Goal: Transaction & Acquisition: Purchase product/service

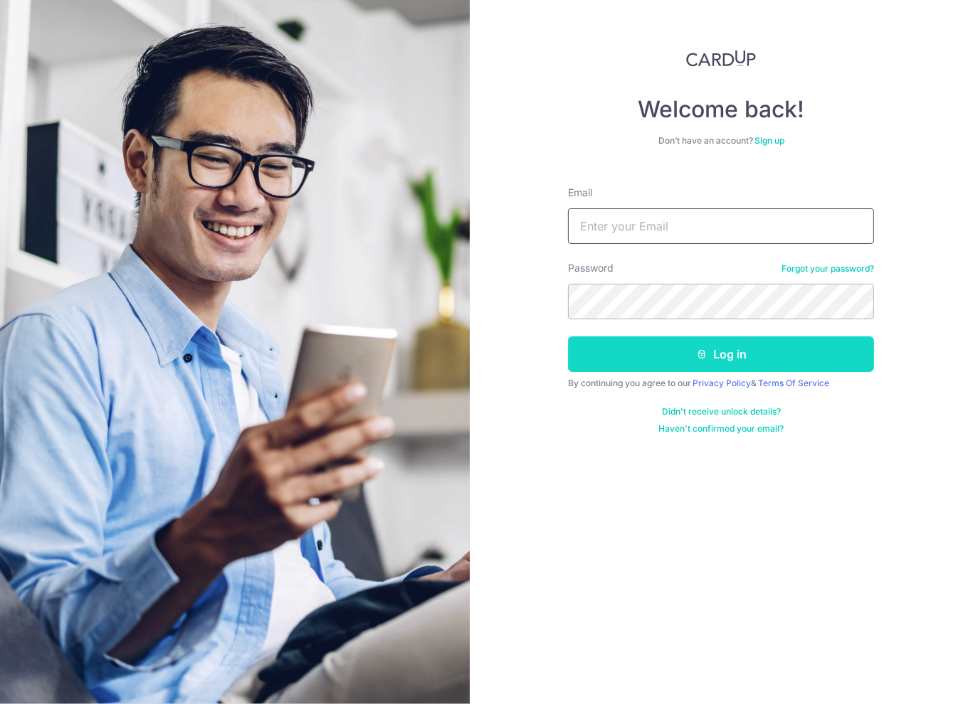
type input "admin@lifeelements.sg"
click at [712, 352] on button "Log in" at bounding box center [721, 355] width 306 height 36
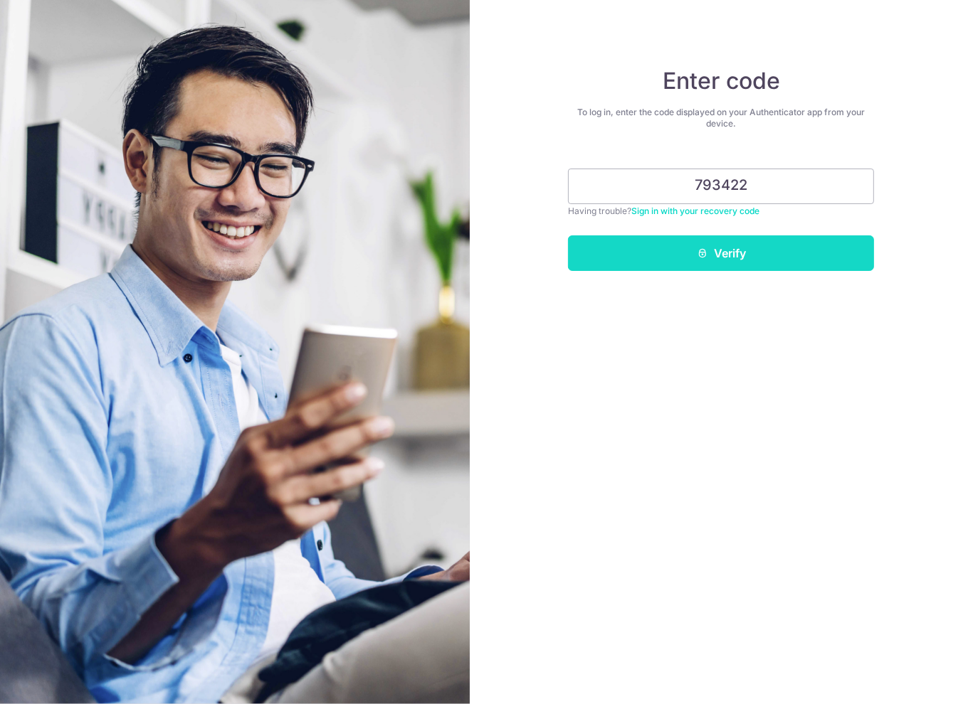
type input "793422"
click at [754, 250] on button "Verify" at bounding box center [721, 254] width 306 height 36
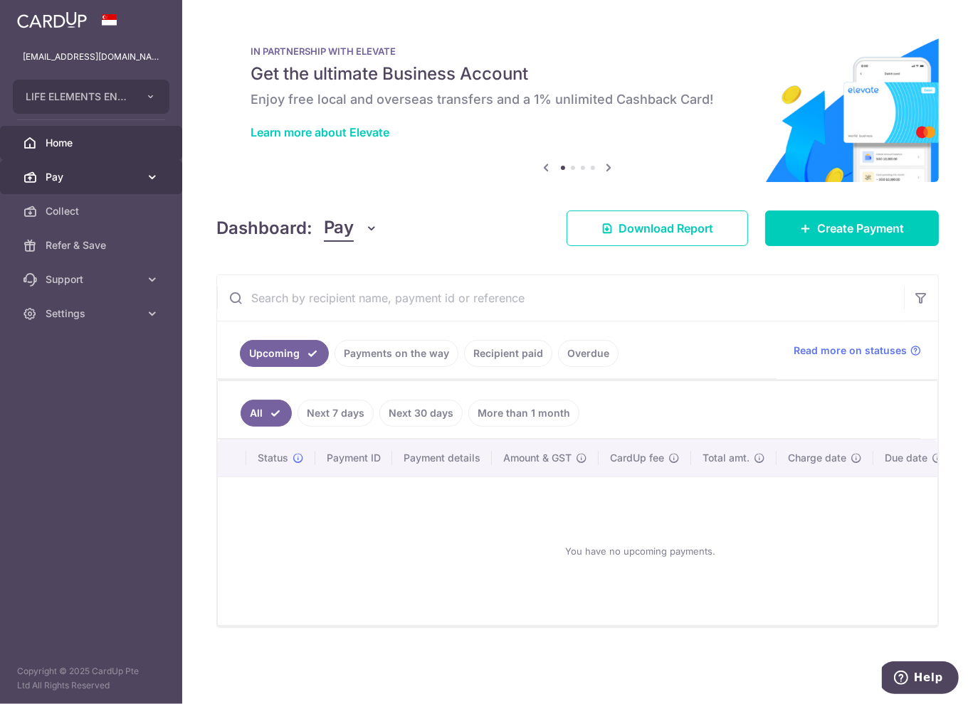
click at [92, 170] on span "Pay" at bounding box center [93, 177] width 94 height 14
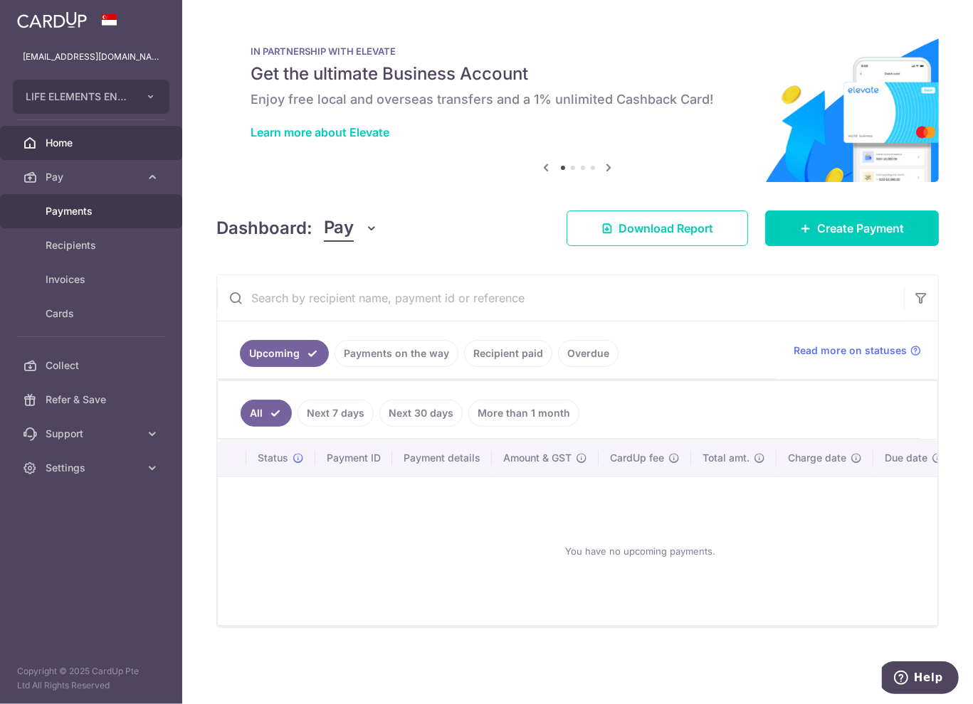
click at [104, 209] on span "Payments" at bounding box center [93, 211] width 94 height 14
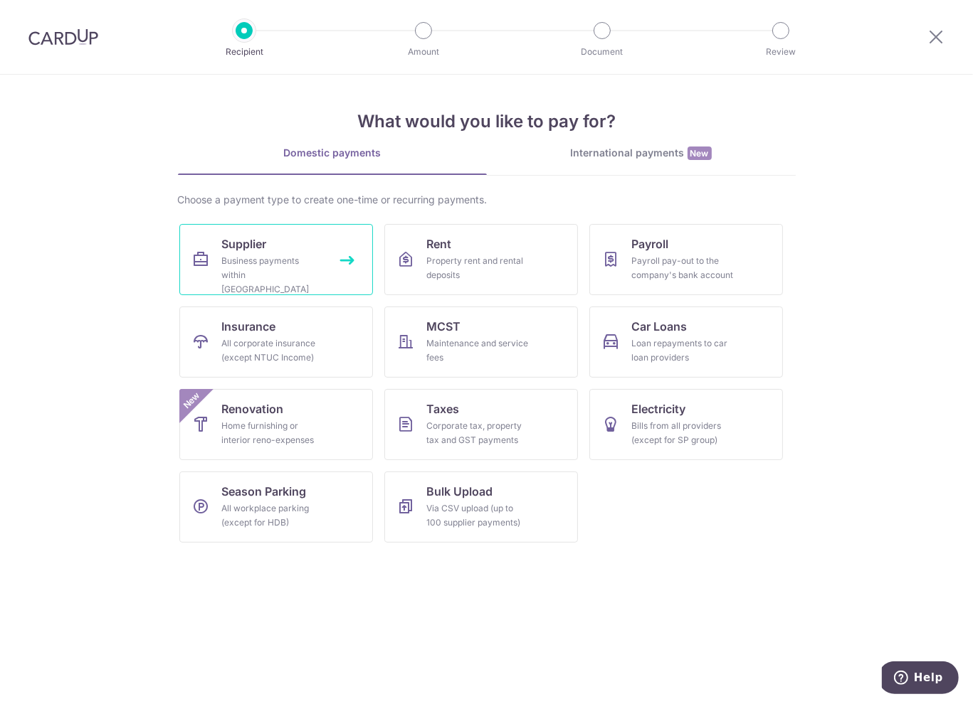
click at [280, 259] on div "Business payments within Singapore" at bounding box center [273, 275] width 102 height 43
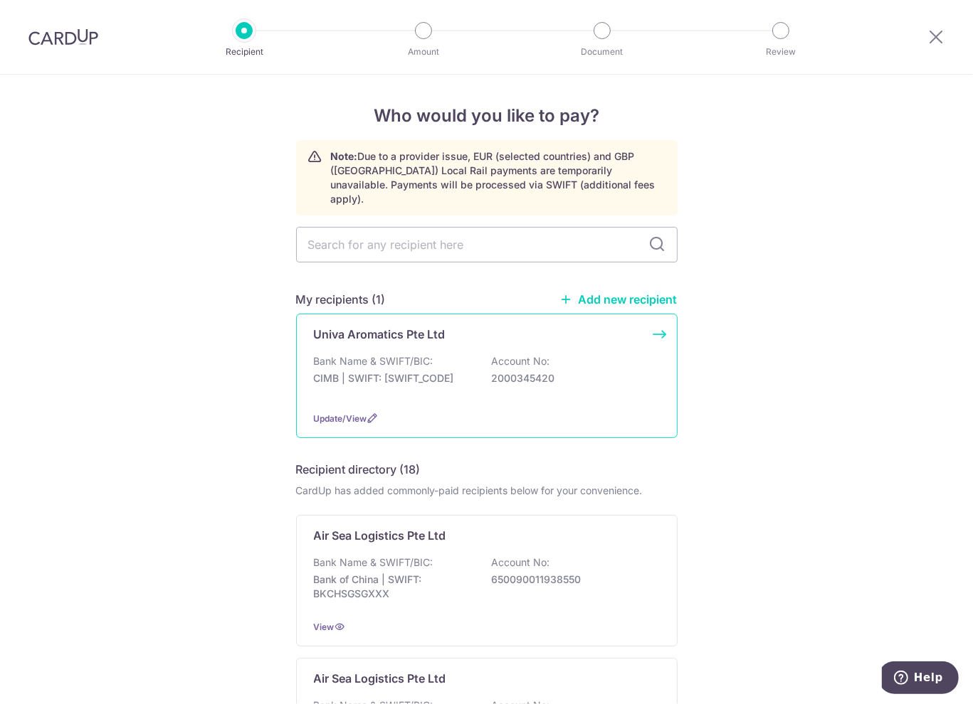
click at [516, 354] on p "Account No:" at bounding box center [521, 361] width 58 height 14
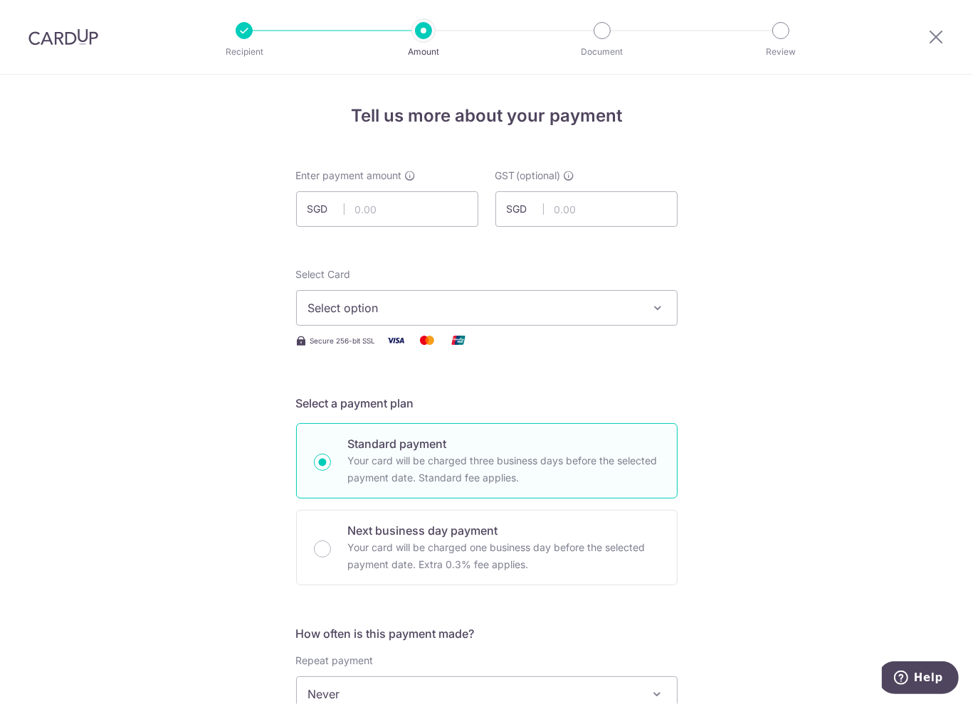
click at [385, 200] on input "text" at bounding box center [387, 209] width 182 height 36
type input "1,207.18"
click at [516, 307] on span "Select option" at bounding box center [474, 308] width 332 height 17
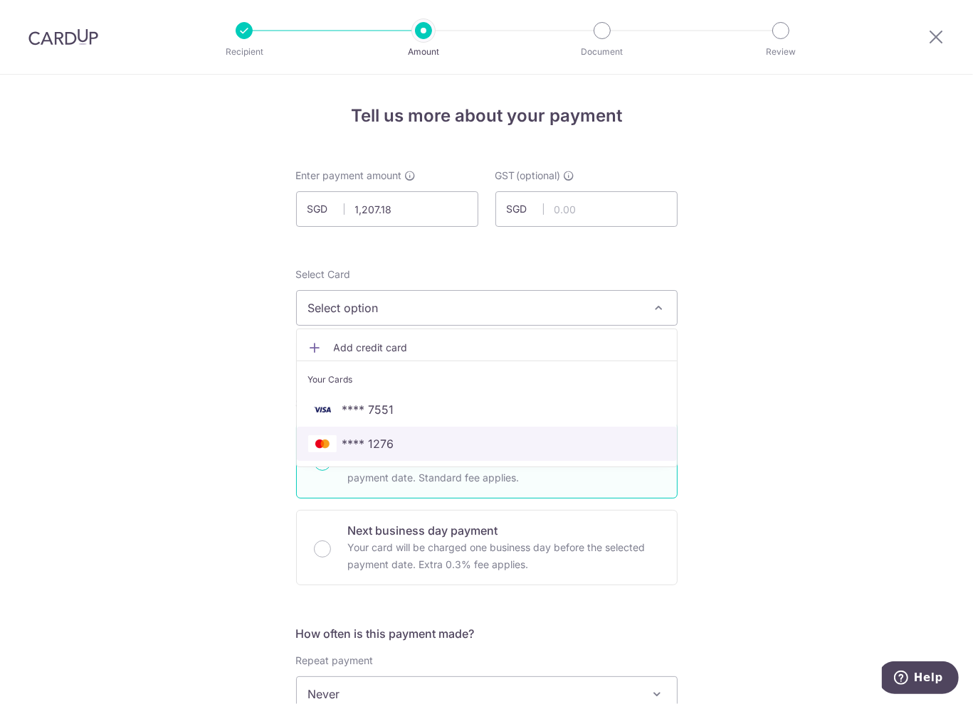
click at [388, 447] on span "**** 1276" at bounding box center [368, 443] width 52 height 17
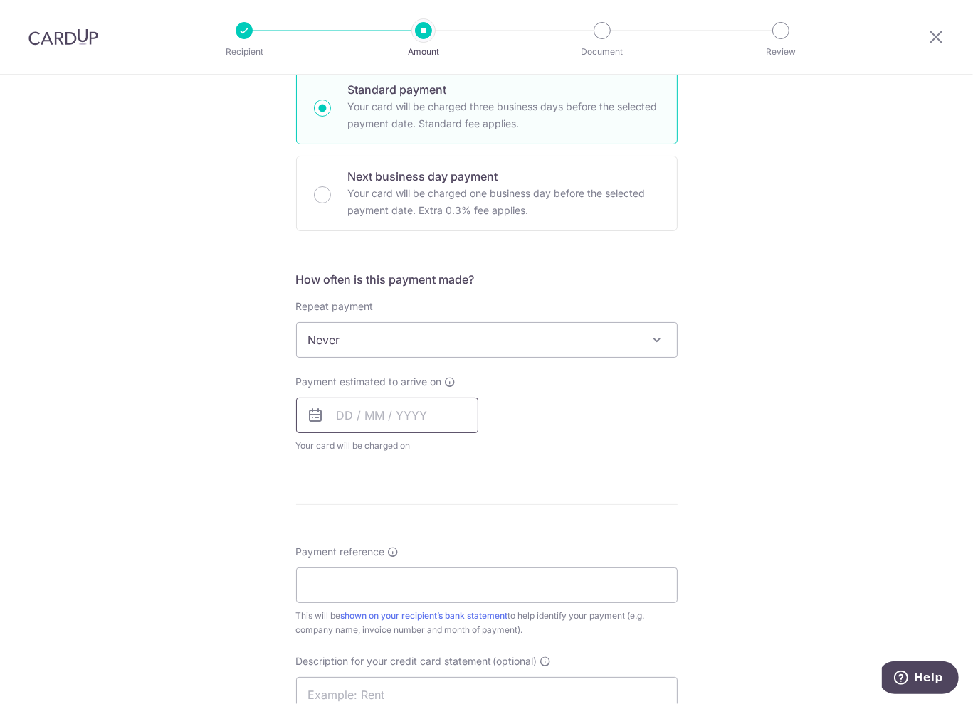
scroll to position [356, 0]
click at [406, 416] on input "text" at bounding box center [387, 414] width 182 height 36
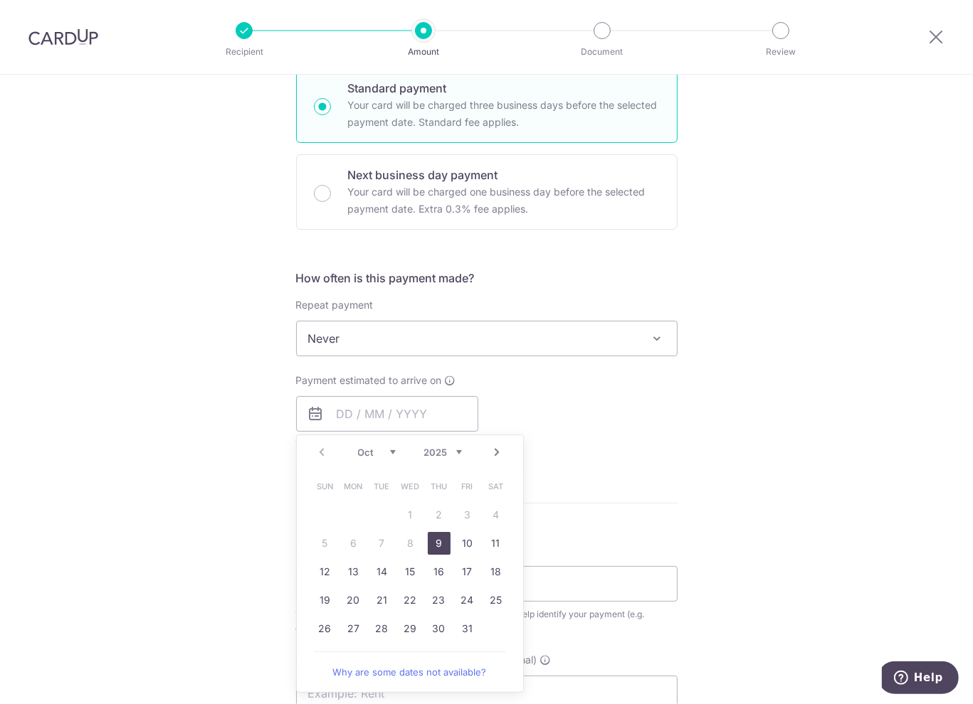
click at [437, 541] on link "9" at bounding box center [439, 543] width 23 height 23
type input "[DATE]"
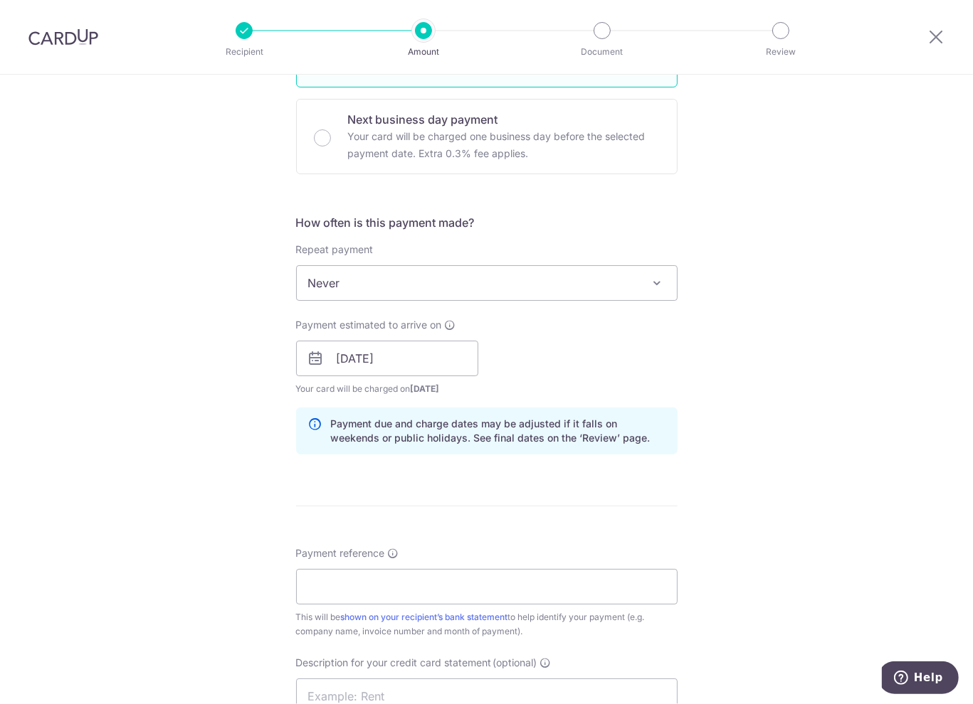
scroll to position [498, 0]
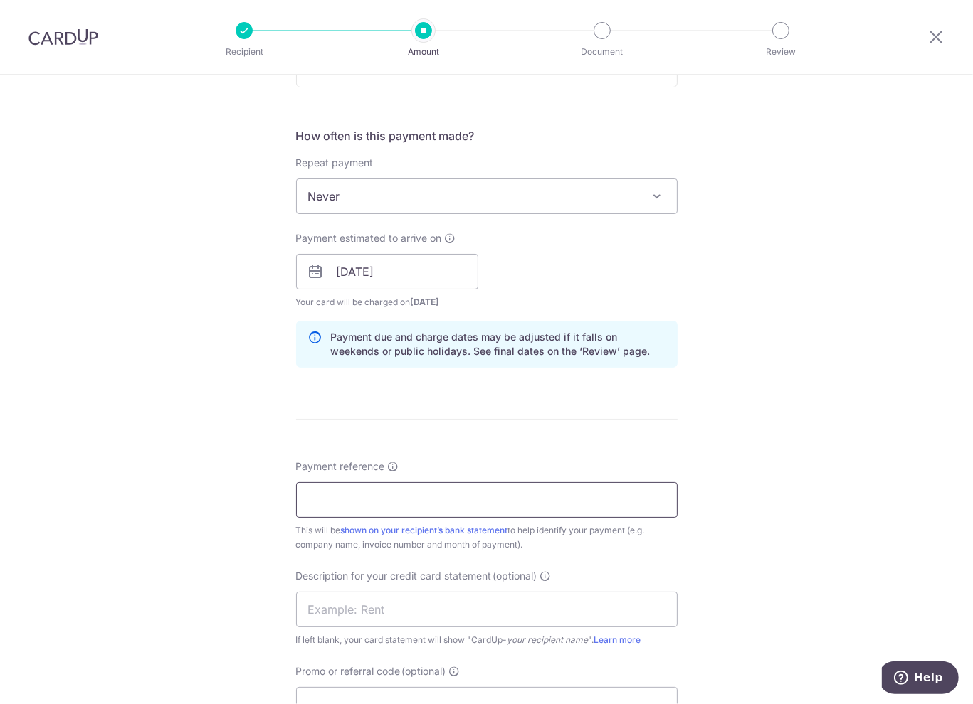
click at [401, 494] on input "Payment reference" at bounding box center [486, 500] width 381 height 36
click at [430, 504] on input "Payment reference" at bounding box center [486, 500] width 381 height 36
click at [404, 488] on input "S250461" at bounding box center [486, 500] width 381 height 36
click at [359, 496] on input "S250461-69-" at bounding box center [486, 500] width 381 height 36
click at [482, 511] on input "S250461-469-500" at bounding box center [486, 500] width 381 height 36
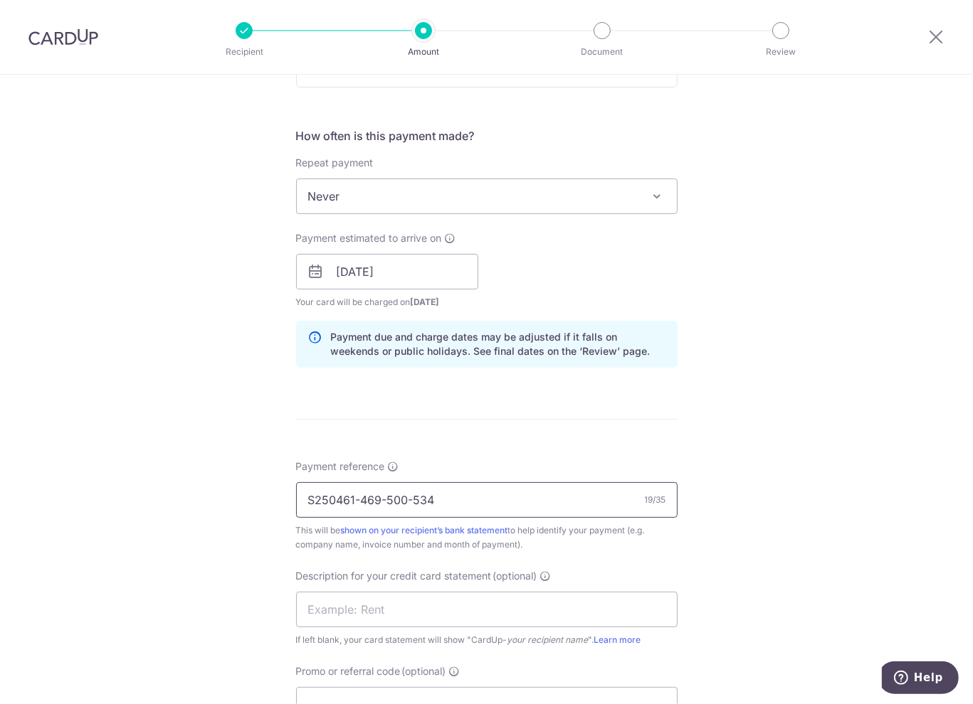
type input "S250461-469-500-534"
click at [783, 480] on div "Tell us more about your payment Enter payment amount SGD 1,207.18 1207.18 GST (…" at bounding box center [486, 297] width 973 height 1441
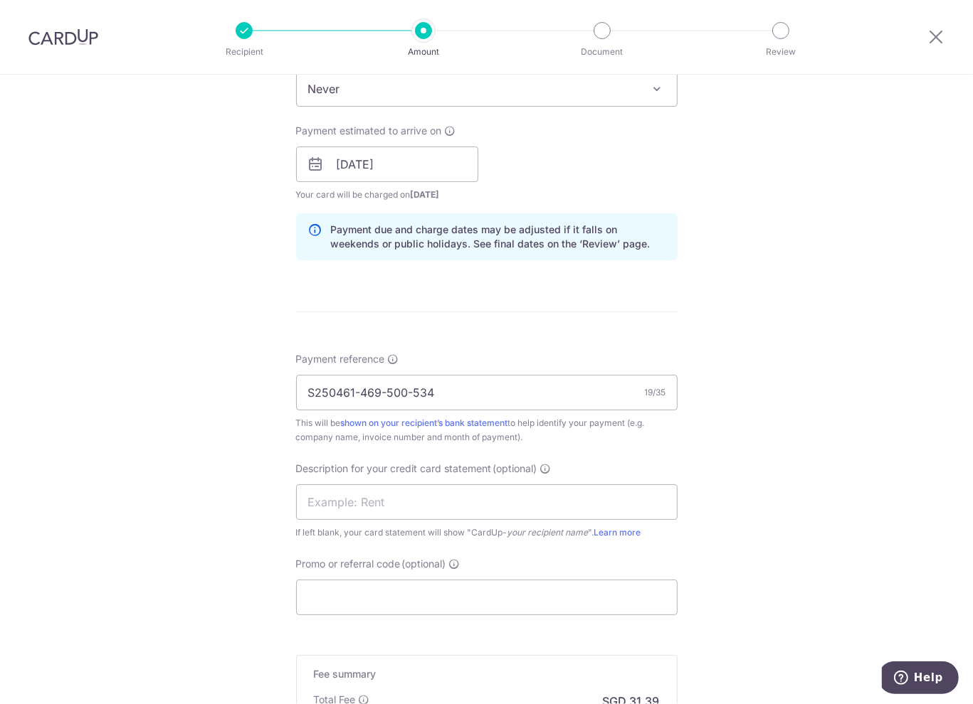
scroll to position [712, 0]
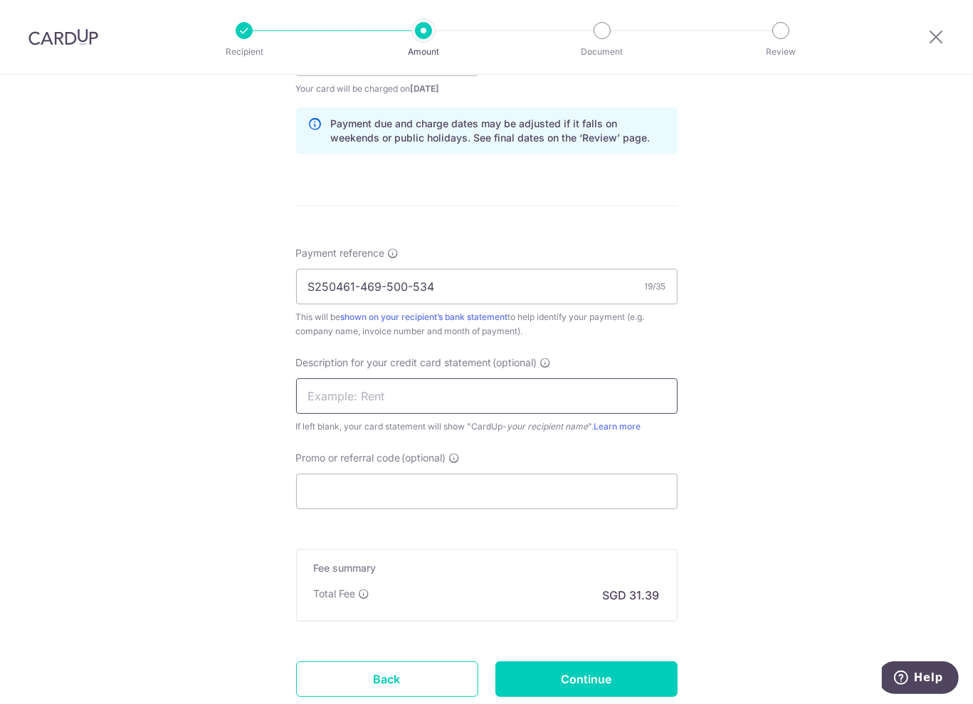
click at [444, 385] on input "text" at bounding box center [486, 397] width 381 height 36
click at [836, 387] on div "Tell us more about your payment Enter payment amount SGD 1,207.18 1207.18 GST (…" at bounding box center [486, 83] width 973 height 1441
click at [417, 486] on input "Promo or referral code (optional)" at bounding box center [486, 492] width 381 height 36
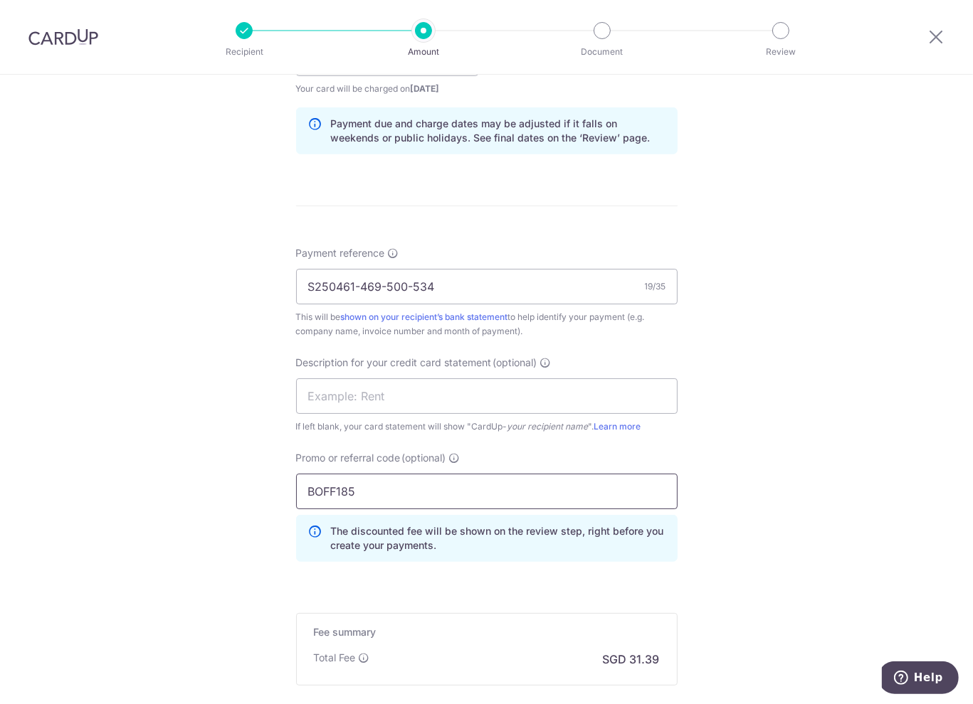
scroll to position [0, 0]
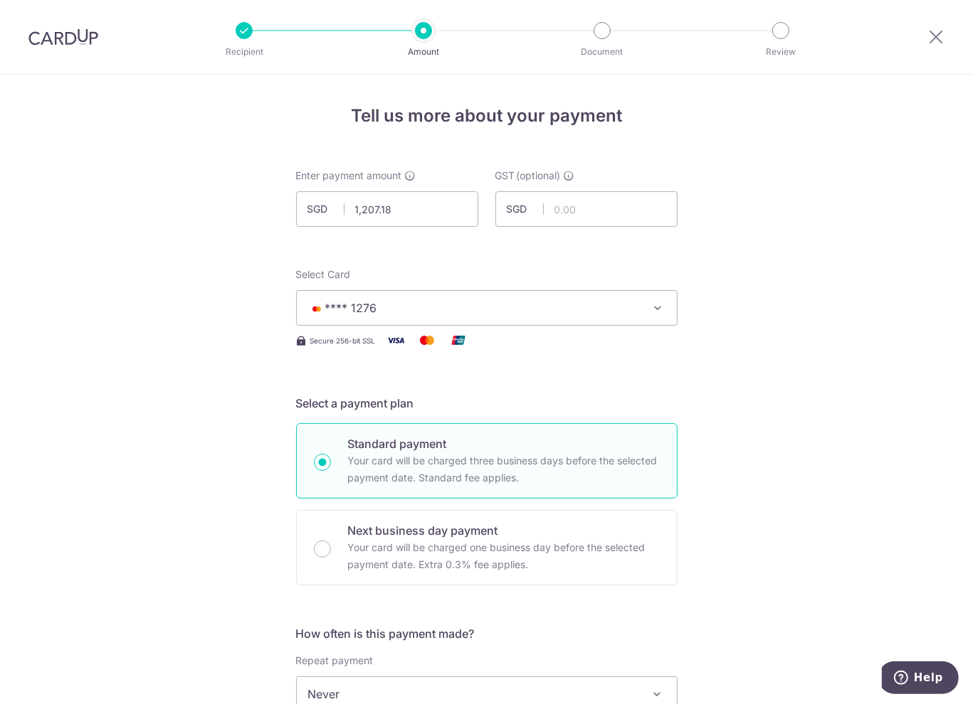
type input "BOFF185"
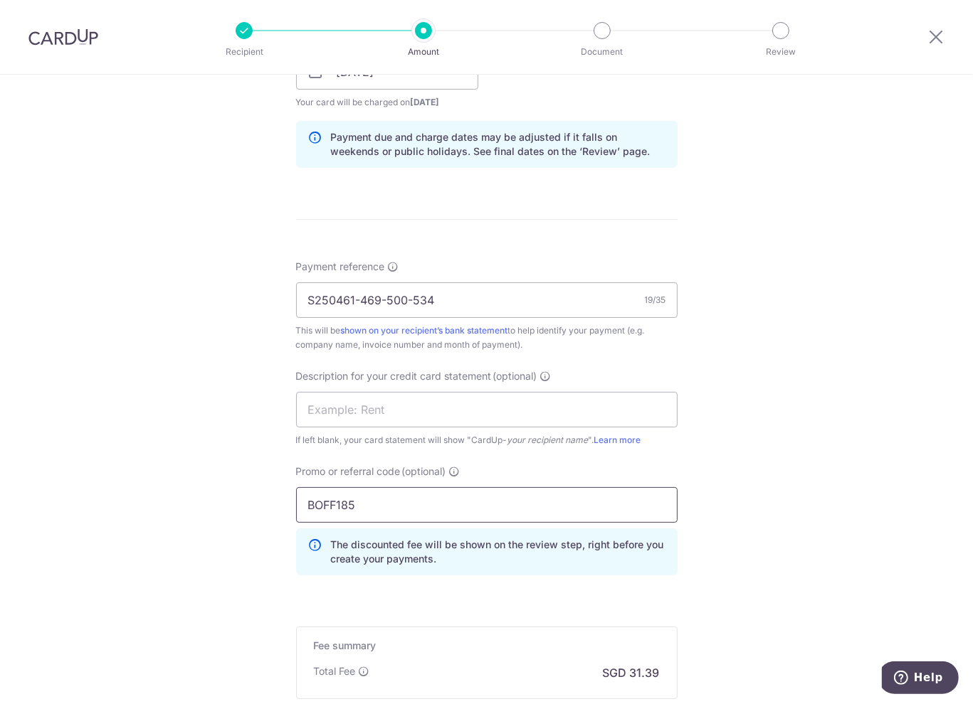
scroll to position [783, 0]
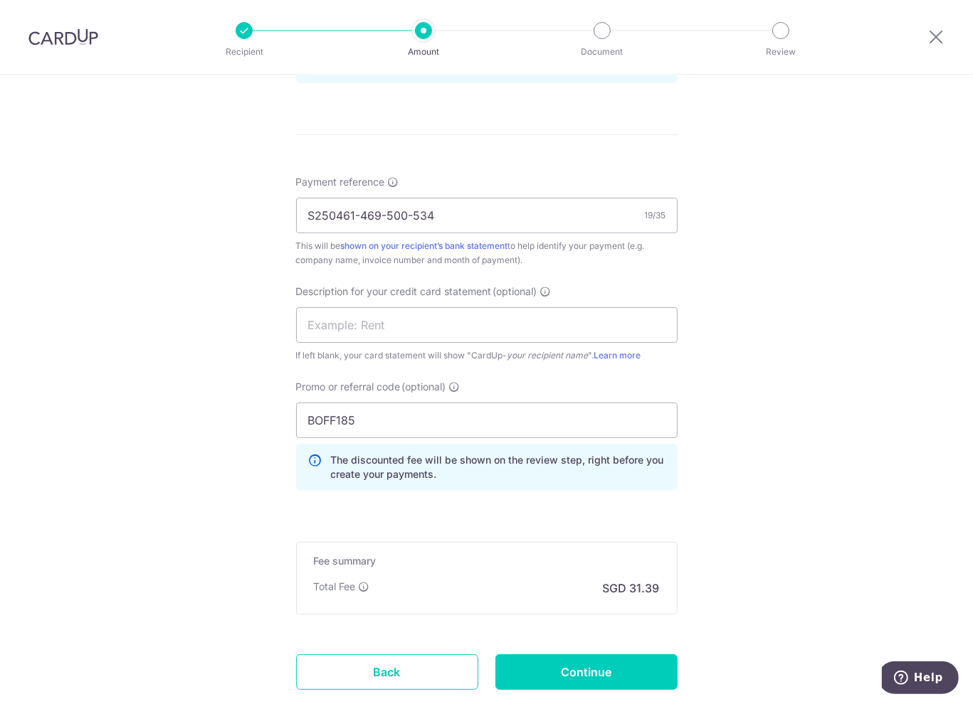
click at [740, 447] on div "Tell us more about your payment Enter payment amount SGD 1,207.18 1207.18 GST (…" at bounding box center [486, 44] width 973 height 1505
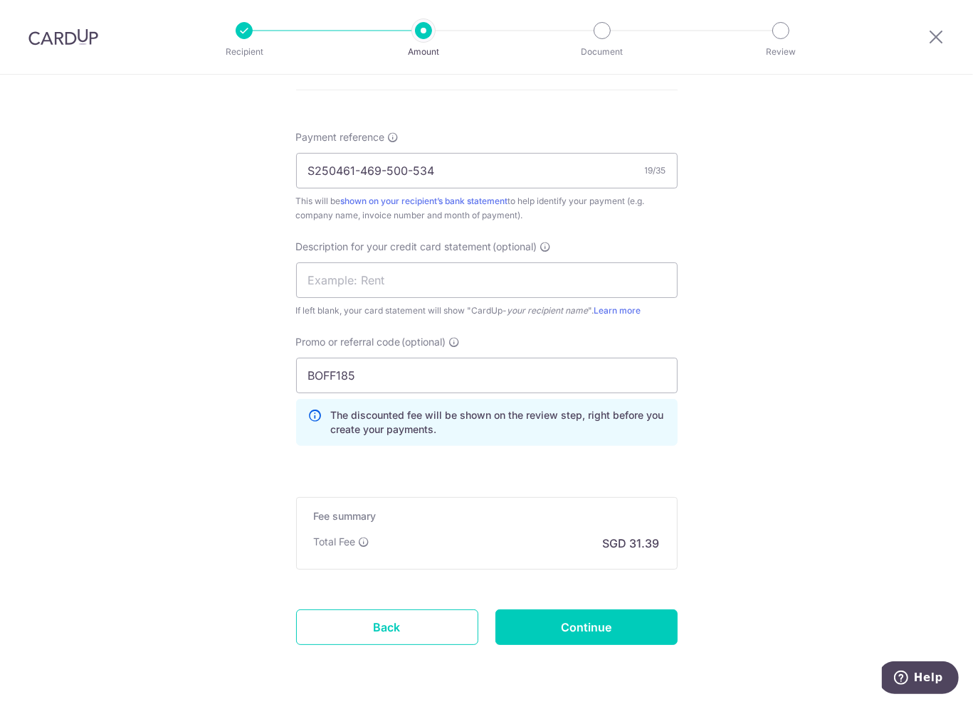
scroll to position [873, 0]
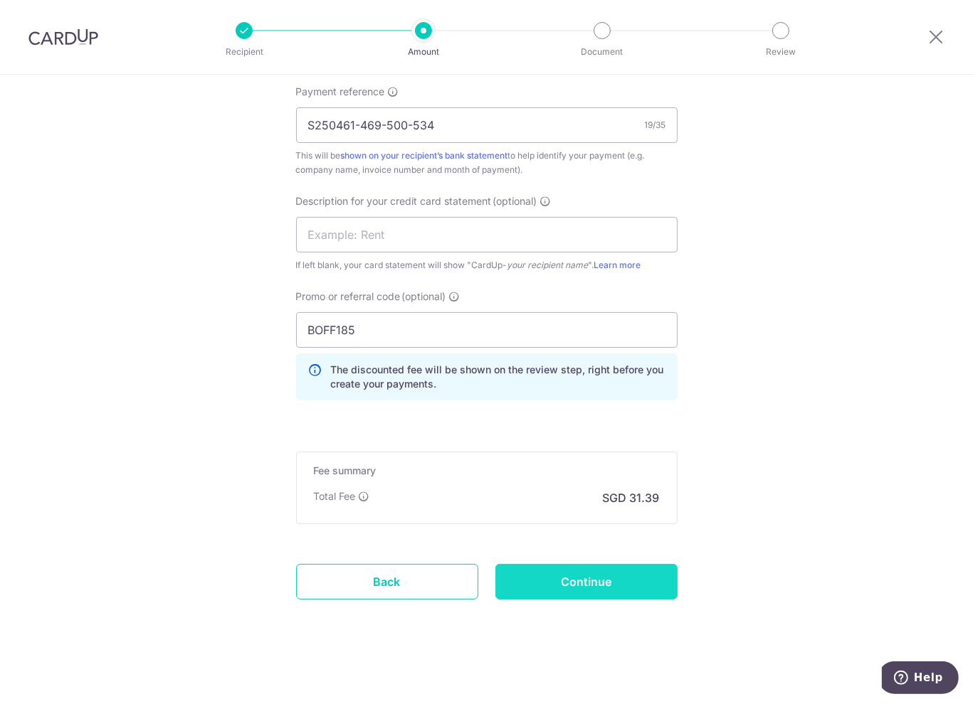
click at [606, 581] on input "Continue" at bounding box center [586, 582] width 182 height 36
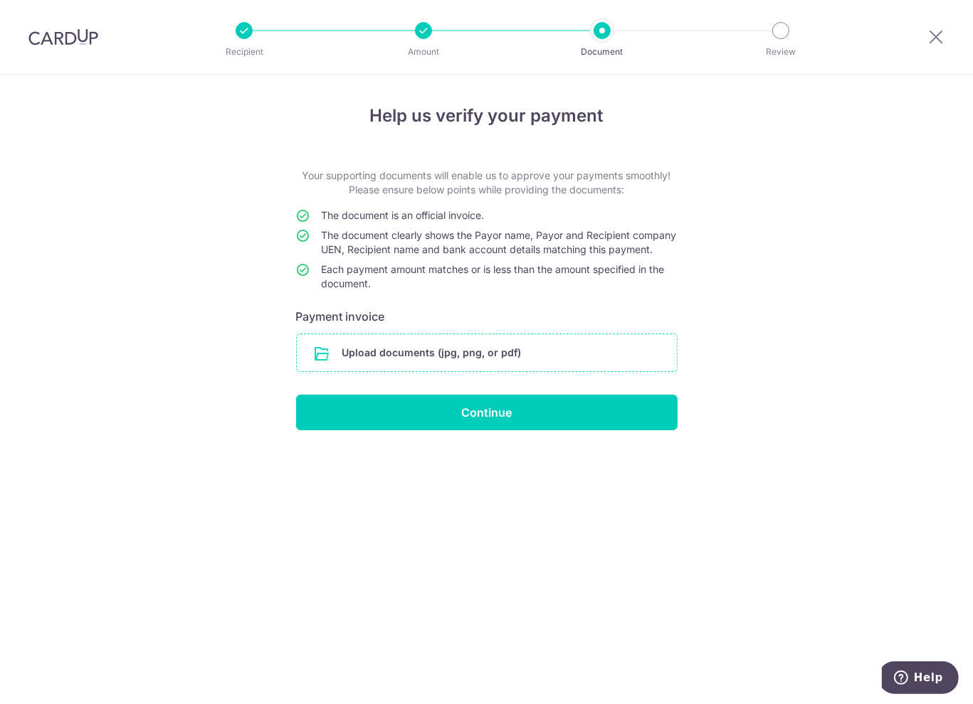
click at [431, 364] on input "file" at bounding box center [487, 352] width 380 height 37
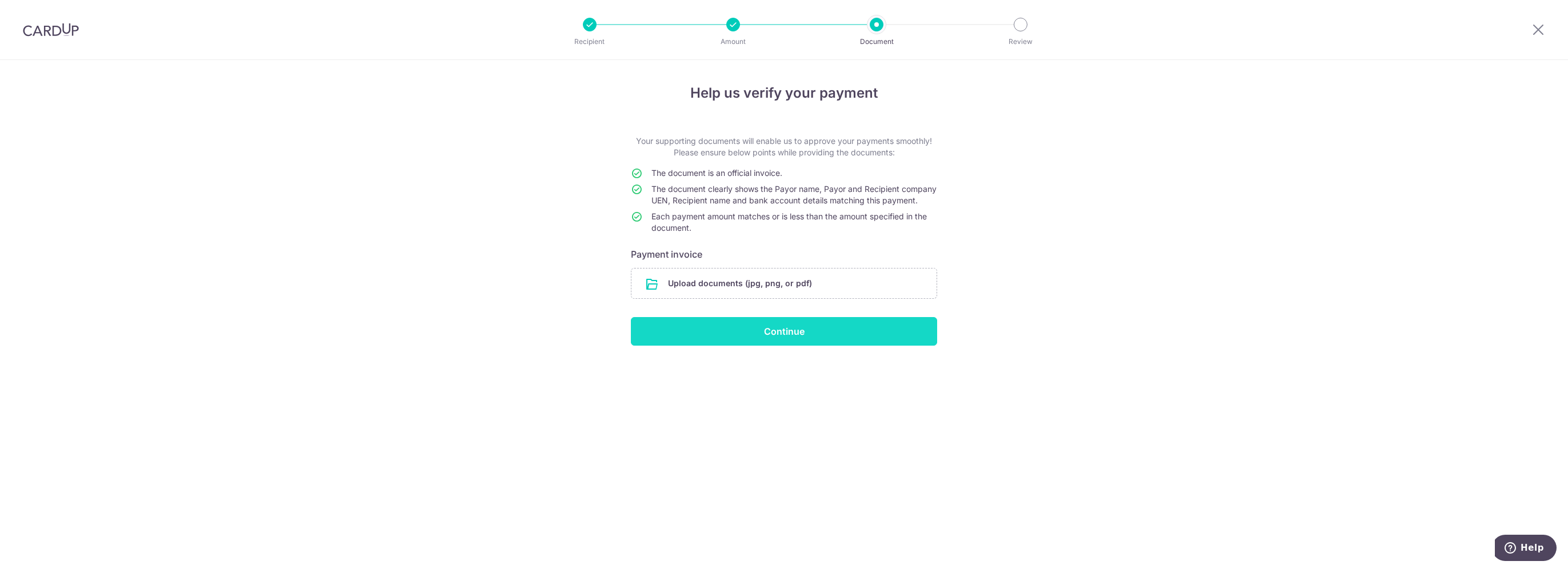
click at [780, 343] on input "Continue" at bounding box center [784, 331] width 306 height 29
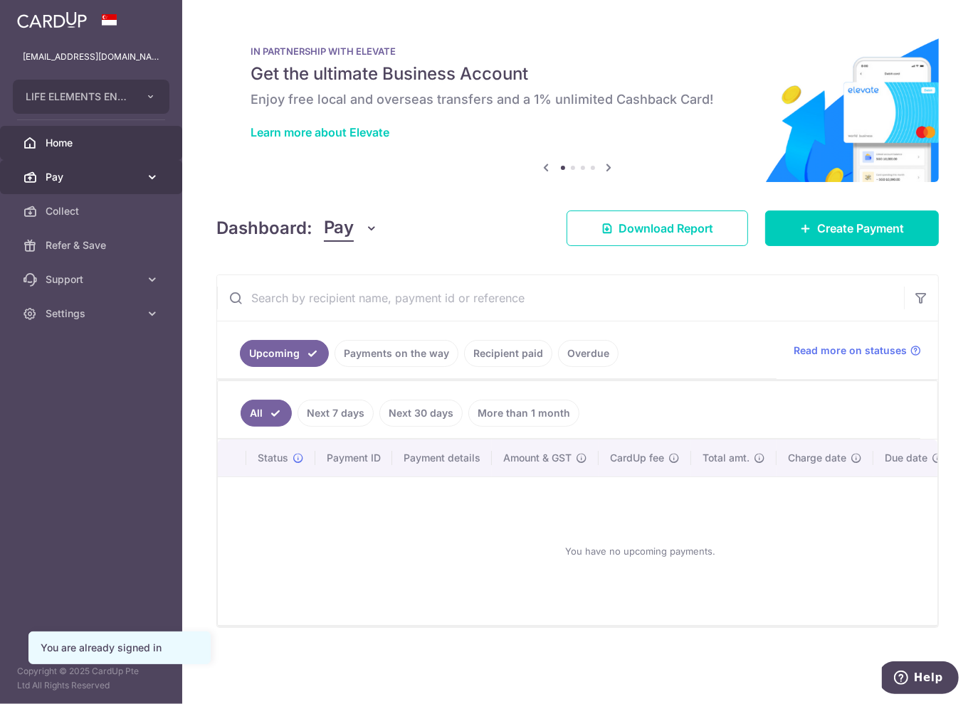
click at [92, 172] on span "Pay" at bounding box center [93, 177] width 94 height 14
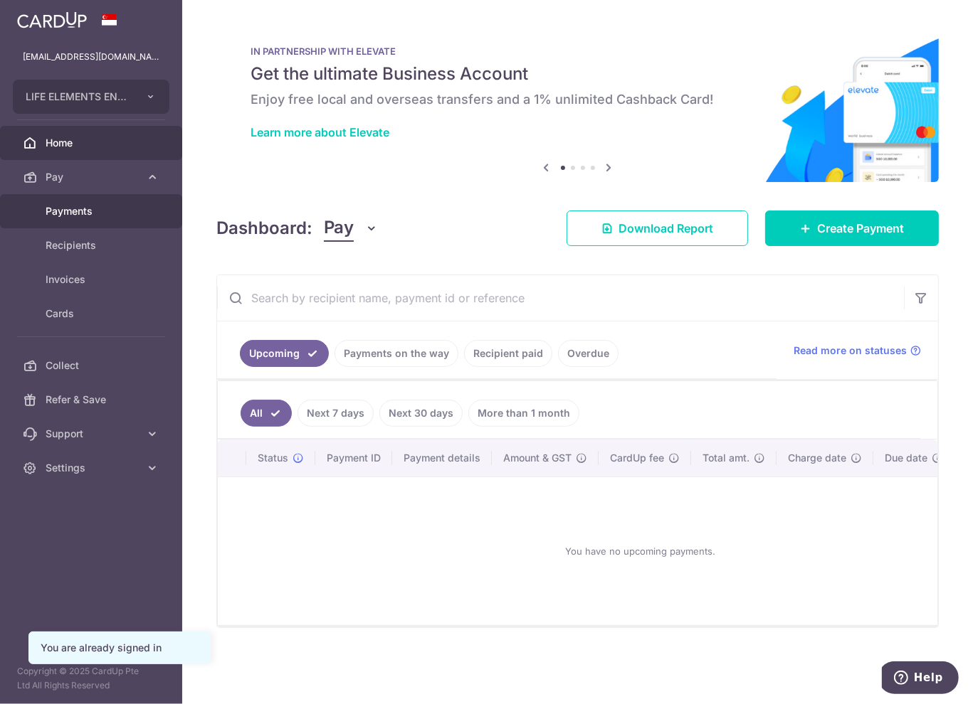
click at [92, 211] on span "Payments" at bounding box center [93, 211] width 94 height 14
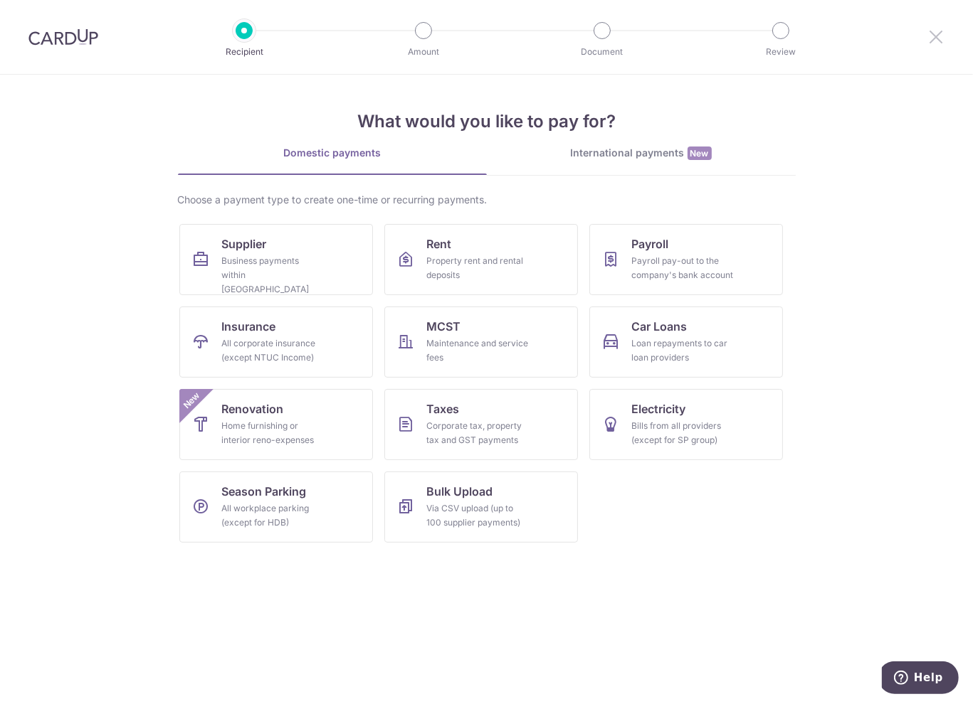
click at [929, 41] on icon at bounding box center [935, 37] width 17 height 18
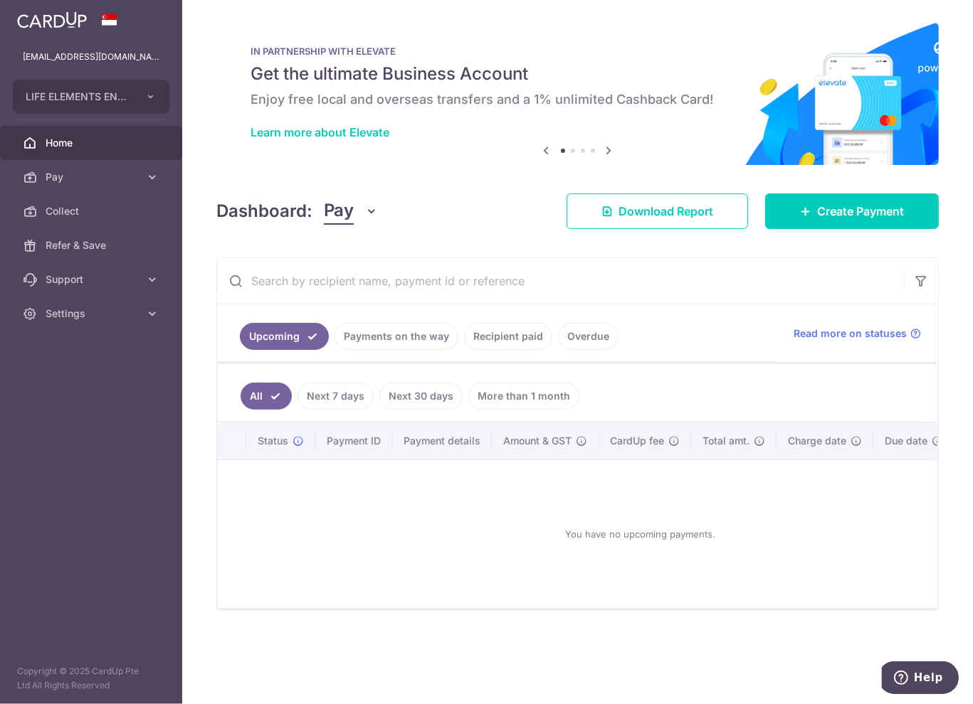
click at [517, 339] on link "Recipient paid" at bounding box center [508, 336] width 88 height 27
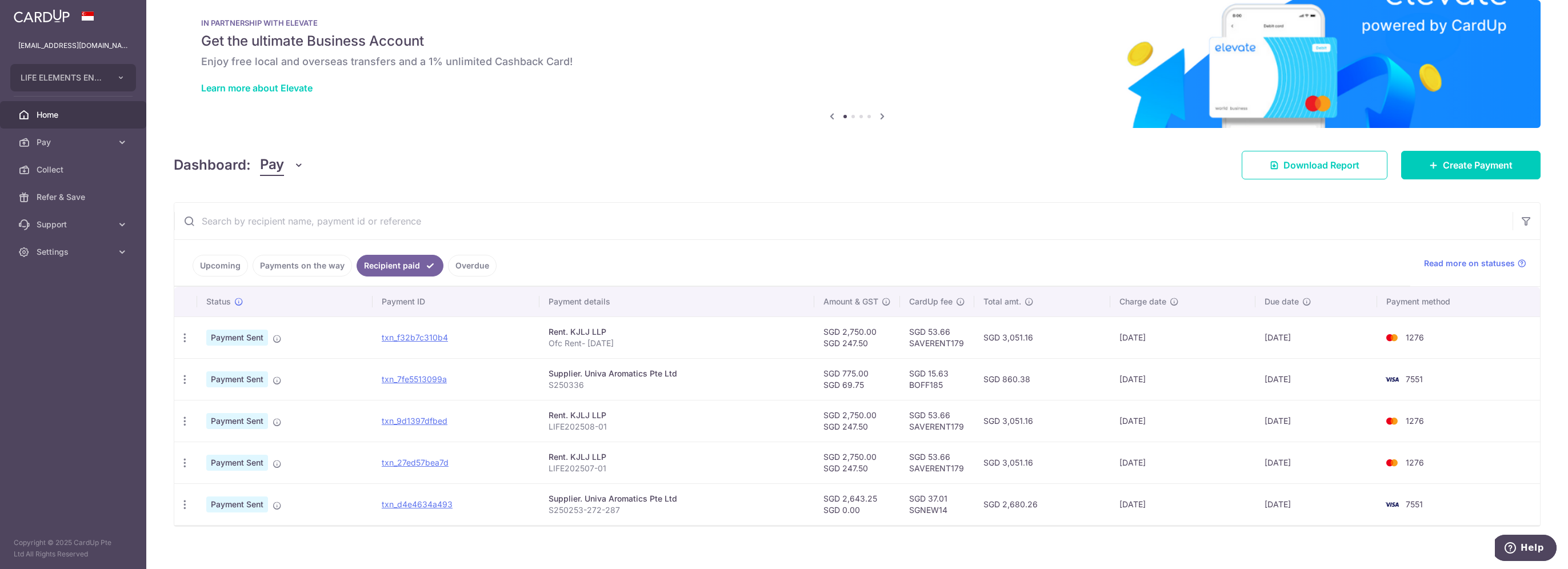
scroll to position [27, 0]
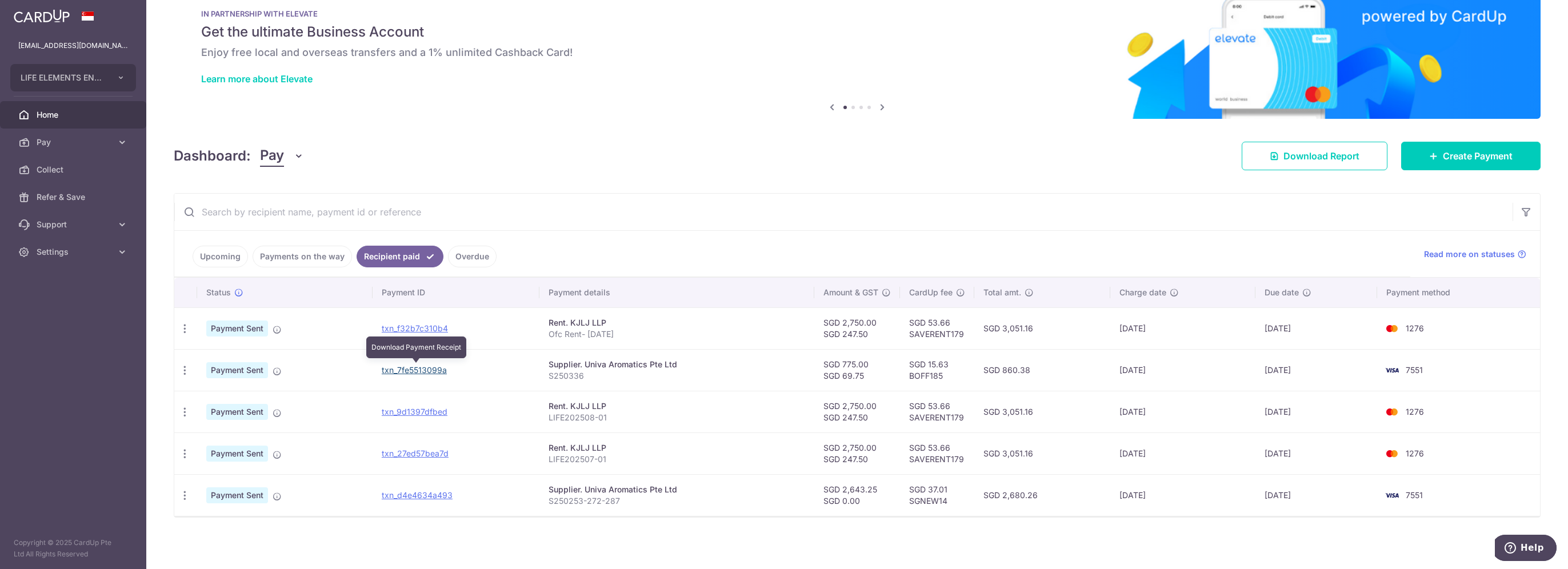
click at [400, 369] on link "txn_7fe5513099a" at bounding box center [413, 370] width 65 height 10
click at [428, 495] on link "txn_d4e4634a493" at bounding box center [417, 495] width 71 height 10
click at [185, 453] on icon "button" at bounding box center [185, 453] width 12 height 12
drag, startPoint x: 1061, startPoint y: 159, endPoint x: 1049, endPoint y: 189, distance: 32.3
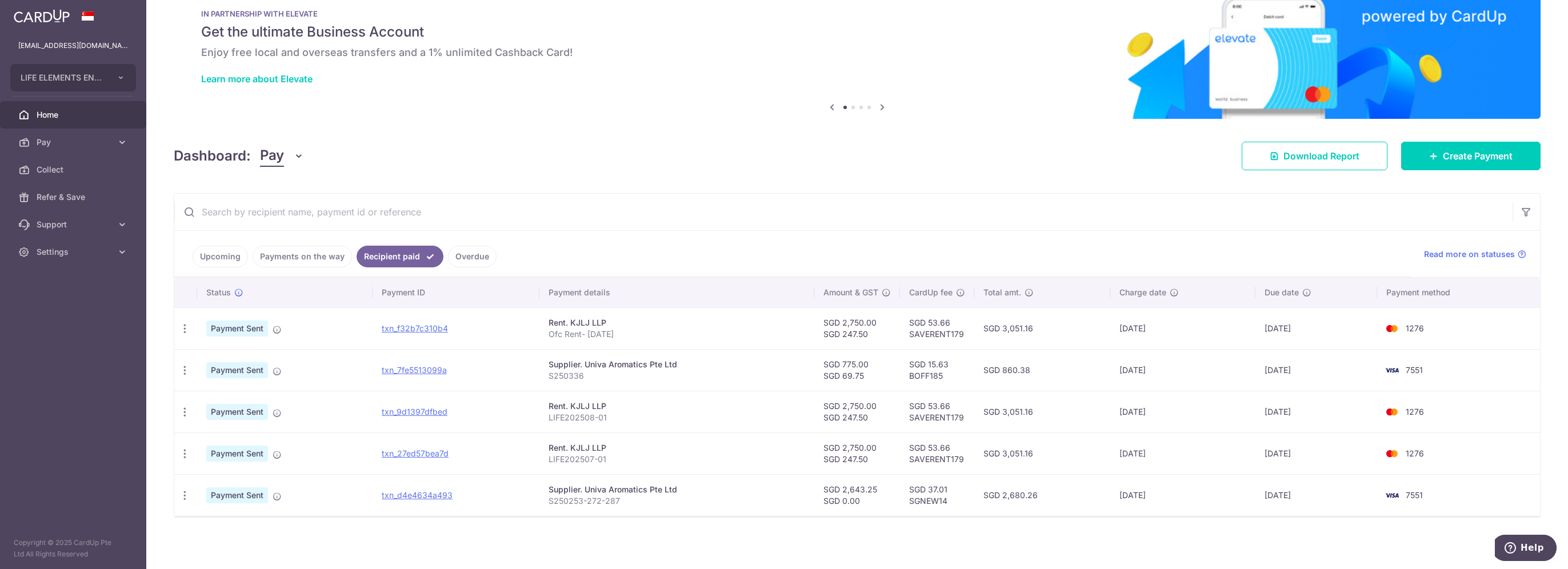
click at [780, 159] on div "Dashboard: Pay Pay Collect Download Report Create Payment" at bounding box center [857, 153] width 1366 height 33
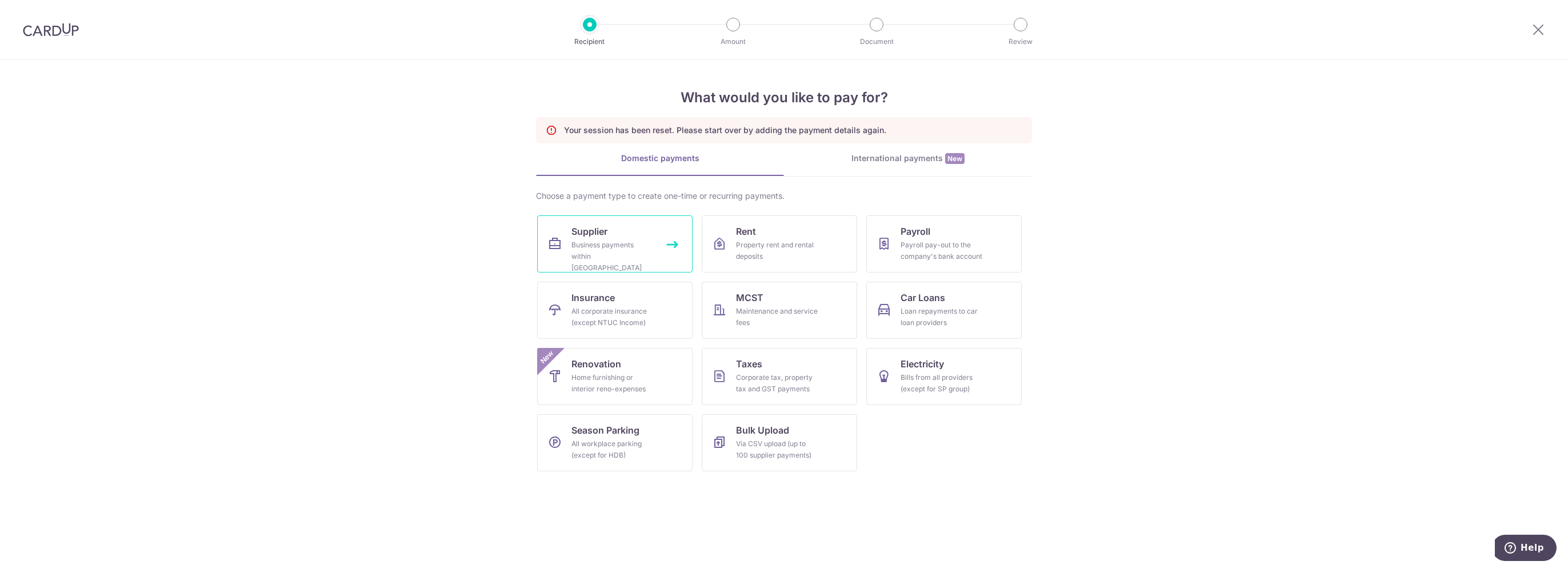
click at [603, 236] on span "Supplier" at bounding box center [589, 231] width 36 height 14
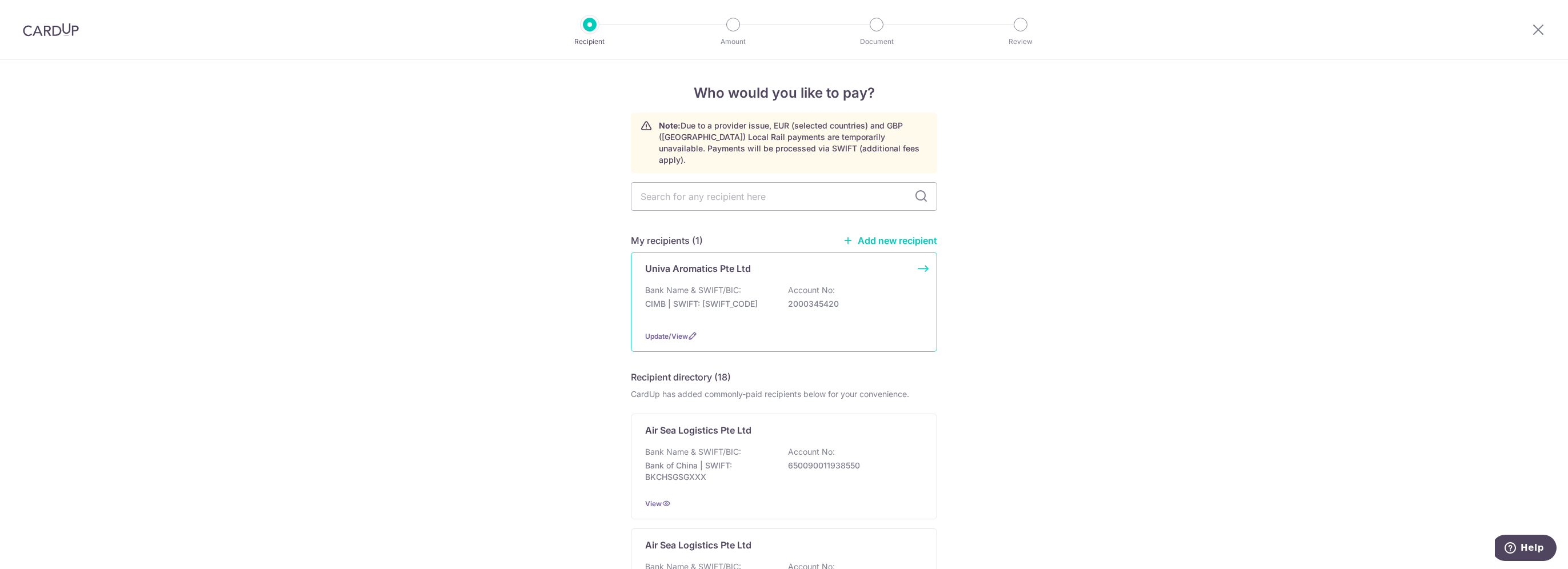
click at [765, 298] on p "CIMB | SWIFT: [SWIFT_CODE]" at bounding box center [708, 303] width 128 height 11
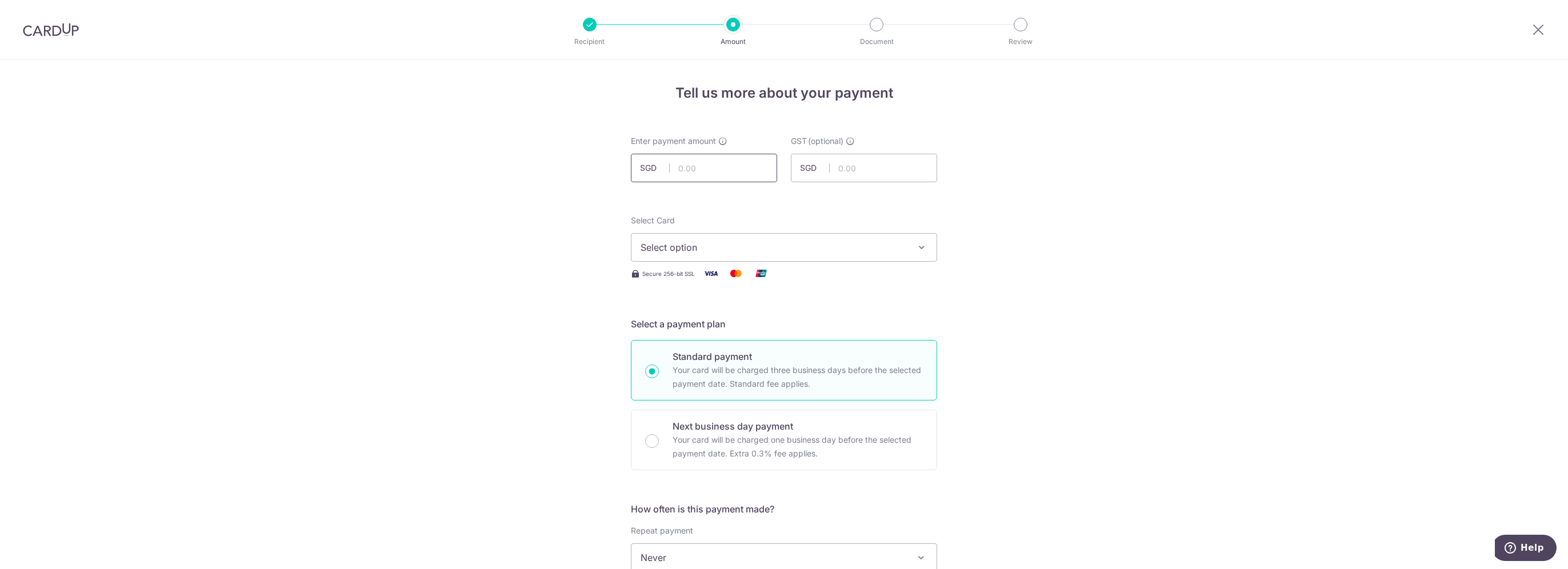
click at [715, 161] on input "text" at bounding box center [704, 168] width 146 height 29
type input "1,207.18"
type input "S250461-469-500-534"
type input "BOFF185"
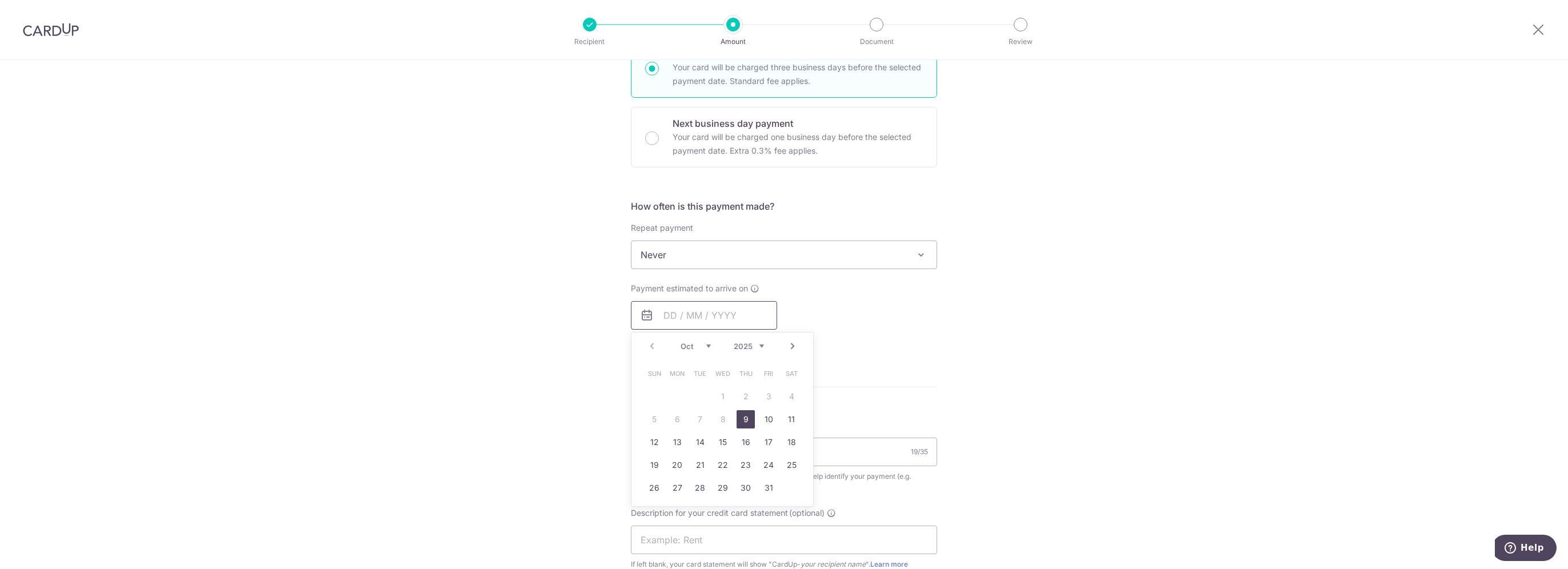
type input "1,207.18"
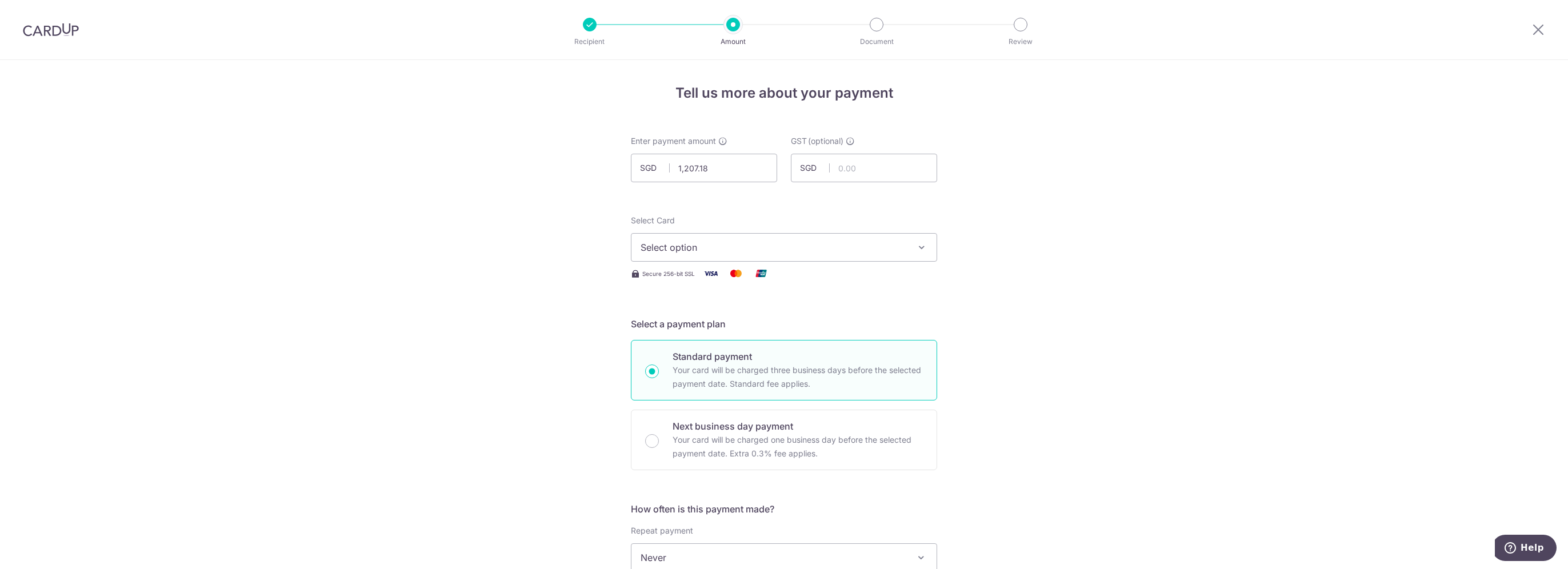
click at [819, 237] on button "Select option" at bounding box center [784, 247] width 306 height 29
click at [714, 331] on span "**** 7551" at bounding box center [784, 328] width 287 height 14
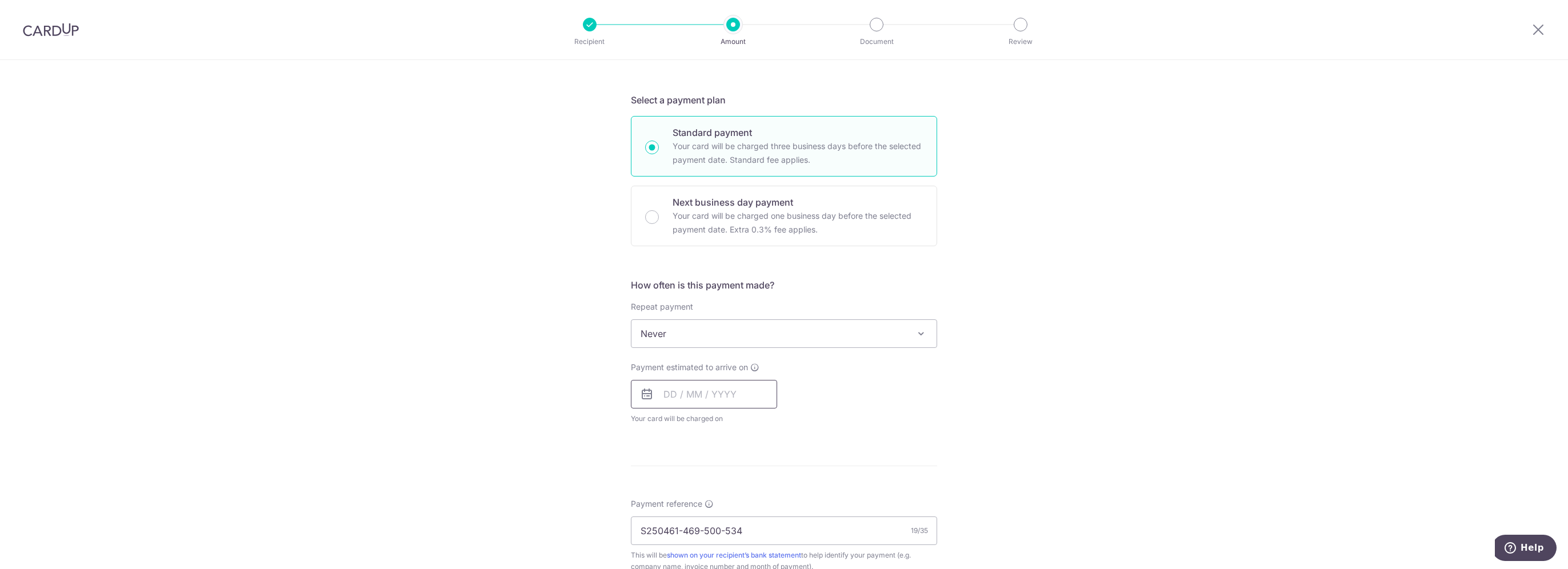
scroll to position [286, 0]
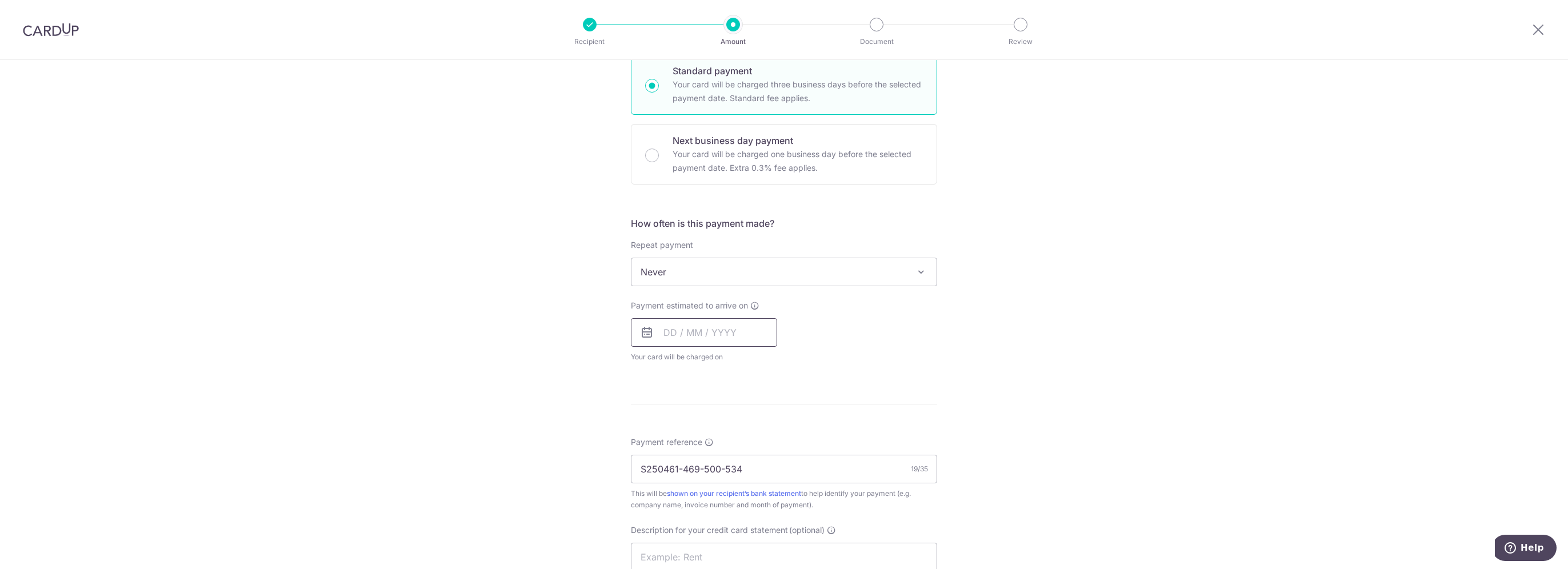
click at [727, 326] on input "text" at bounding box center [704, 332] width 146 height 29
click at [738, 433] on link "9" at bounding box center [745, 436] width 18 height 18
type input "[DATE]"
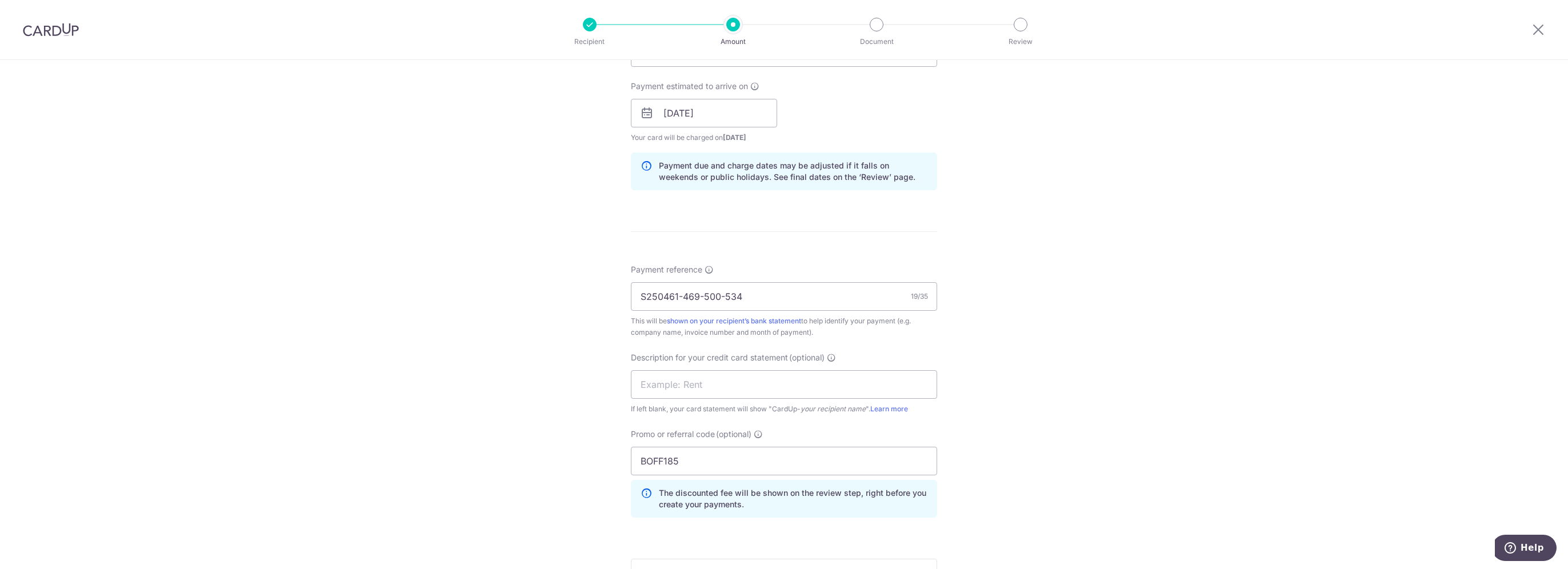
scroll to position [571, 0]
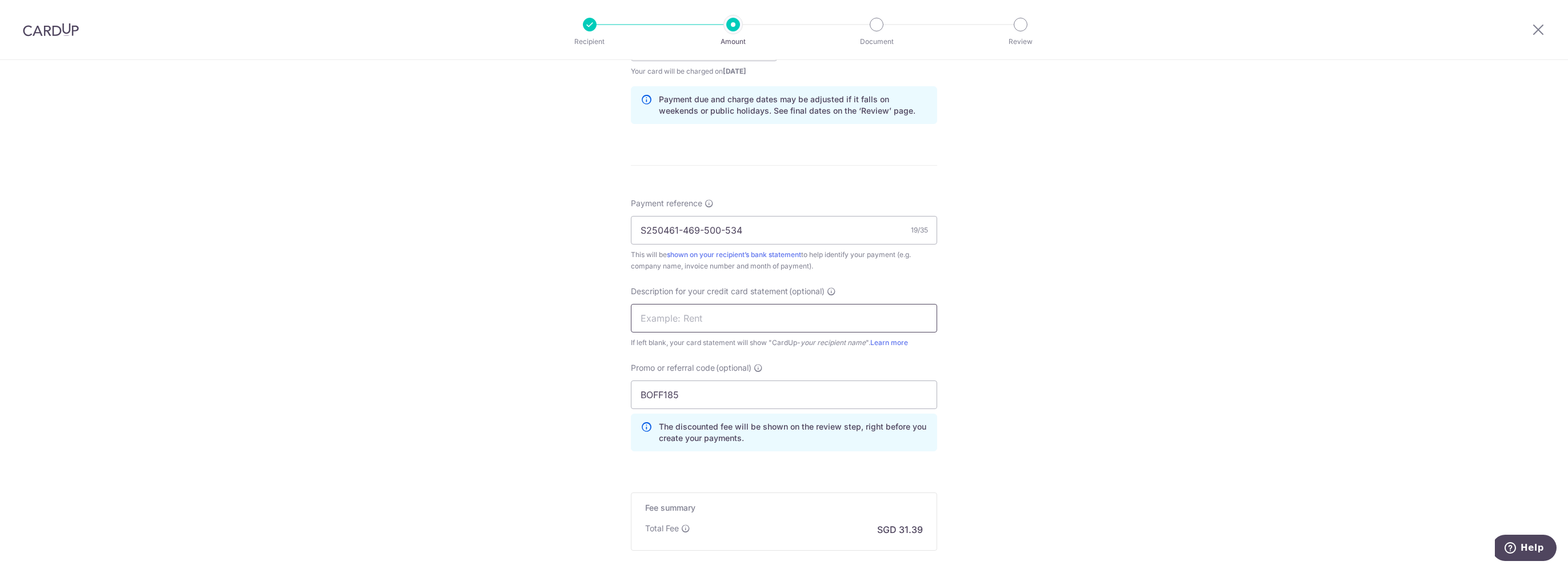
click at [711, 322] on input "text" at bounding box center [784, 319] width 306 height 29
drag, startPoint x: 1130, startPoint y: 347, endPoint x: 1047, endPoint y: 346, distance: 83.0
click at [1130, 347] on div "Tell us more about your payment Enter payment amount SGD 1,207.18 1207.18 GST (…" at bounding box center [784, 92] width 1568 height 1208
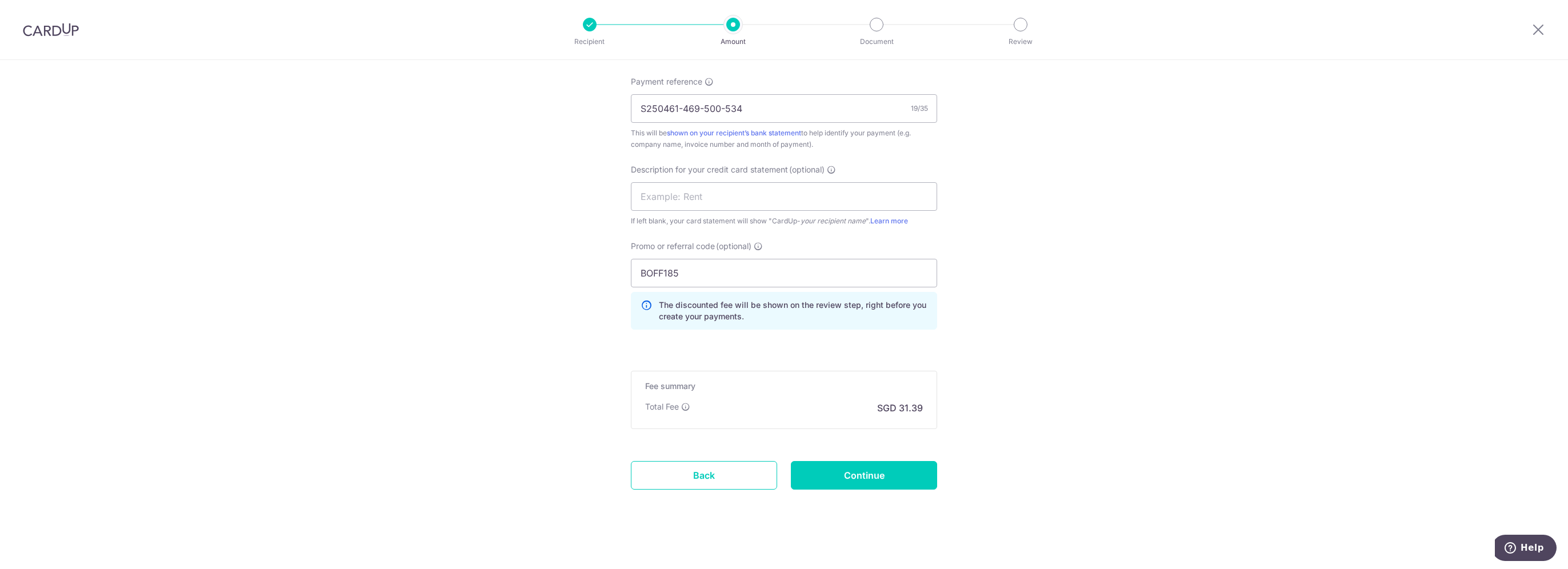
scroll to position [697, 0]
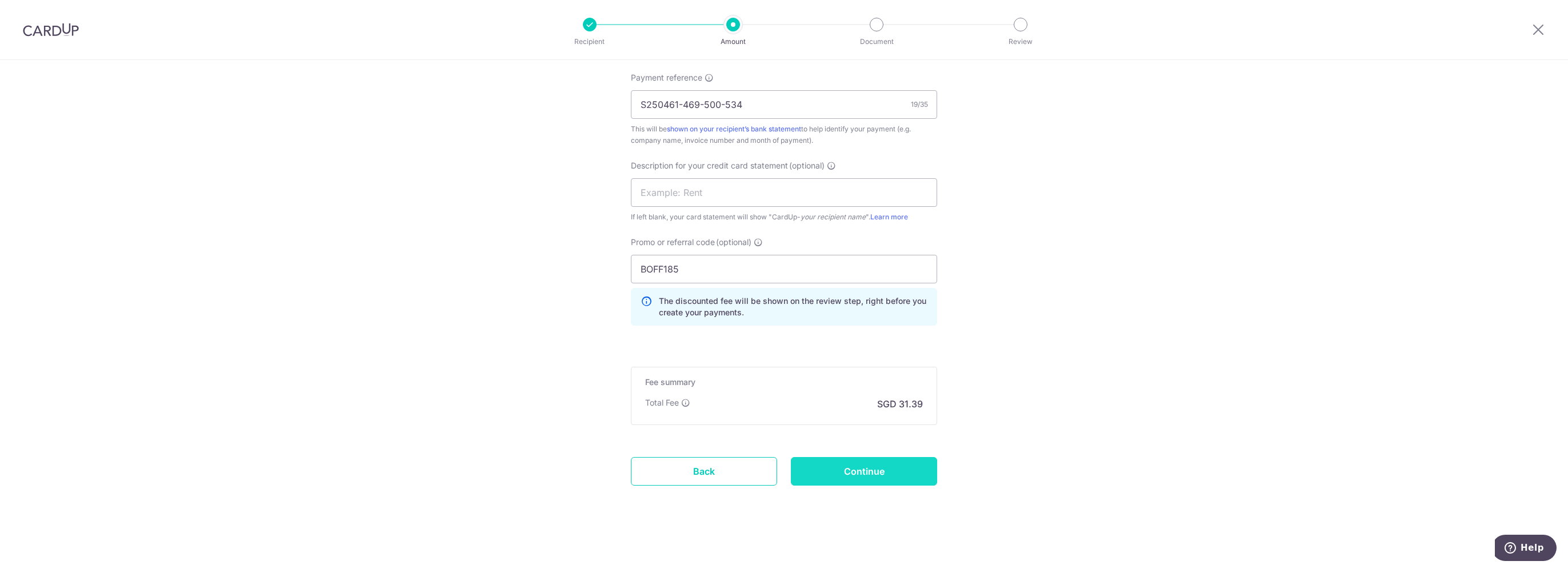
click at [868, 473] on input "Continue" at bounding box center [864, 471] width 146 height 29
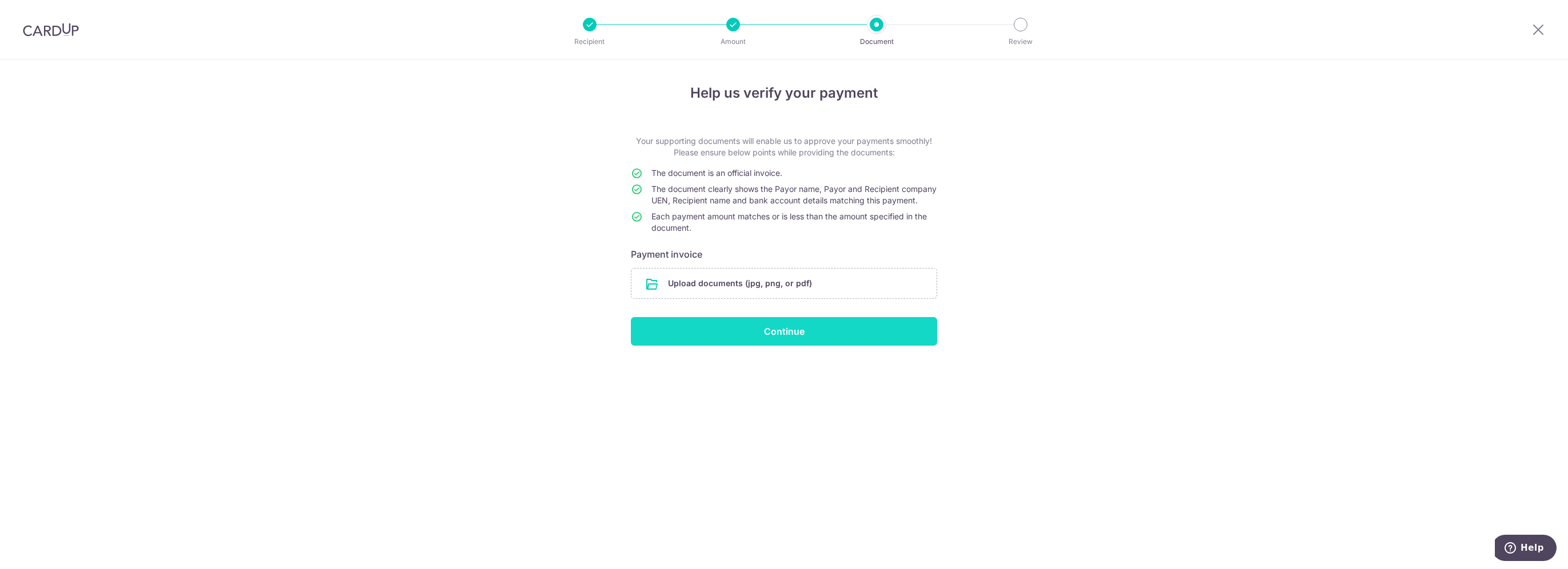
click at [772, 345] on input "Continue" at bounding box center [784, 331] width 306 height 29
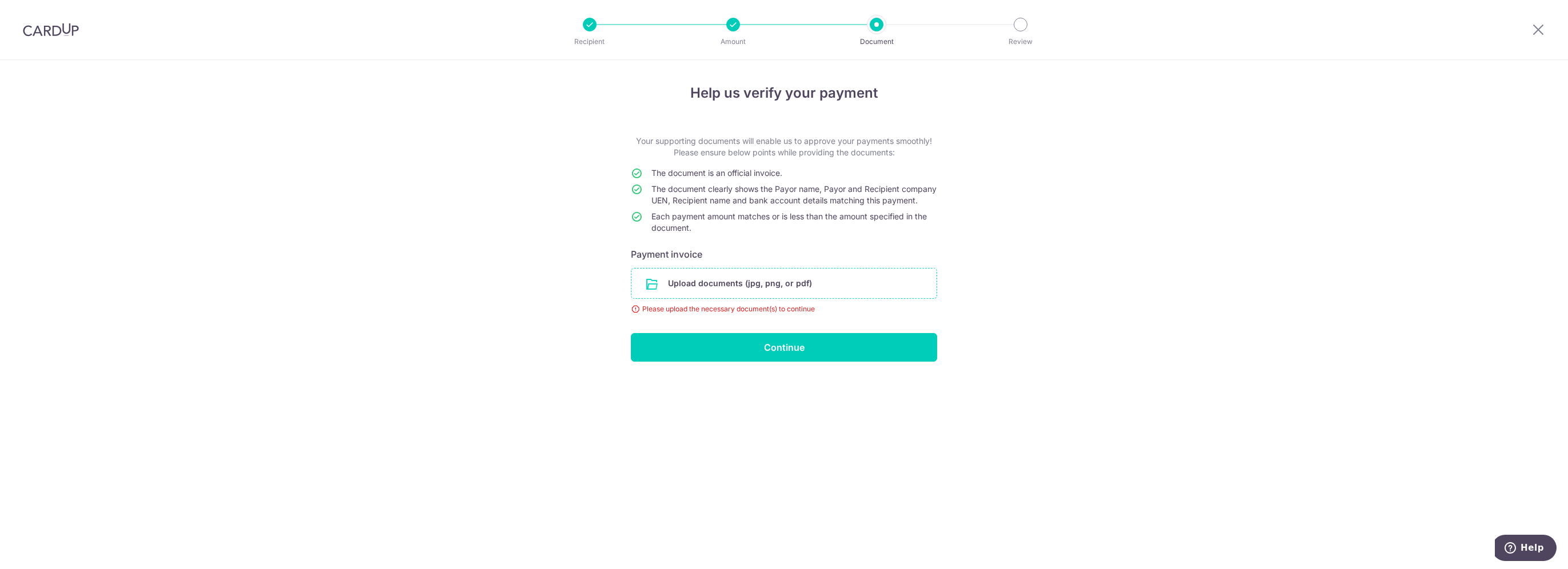
click at [657, 297] on input "file" at bounding box center [784, 282] width 305 height 30
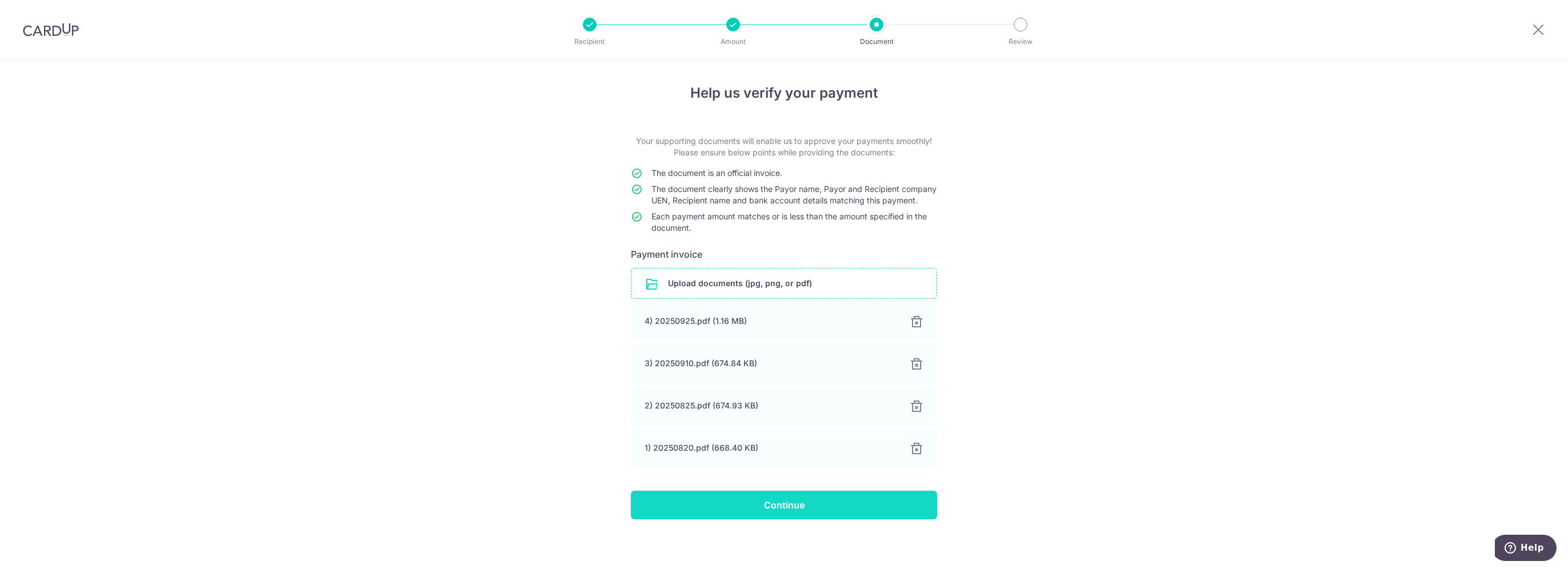
click at [839, 514] on input "Continue" at bounding box center [784, 505] width 306 height 29
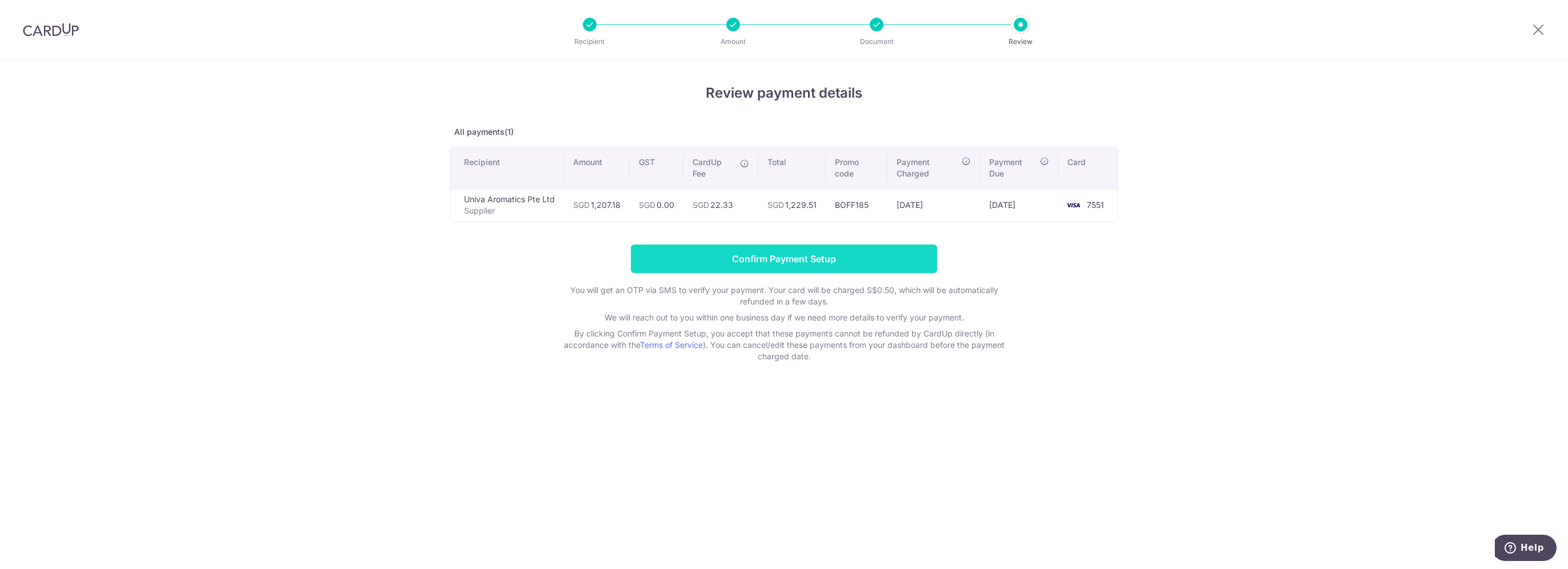
click at [882, 257] on input "Confirm Payment Setup" at bounding box center [784, 259] width 306 height 29
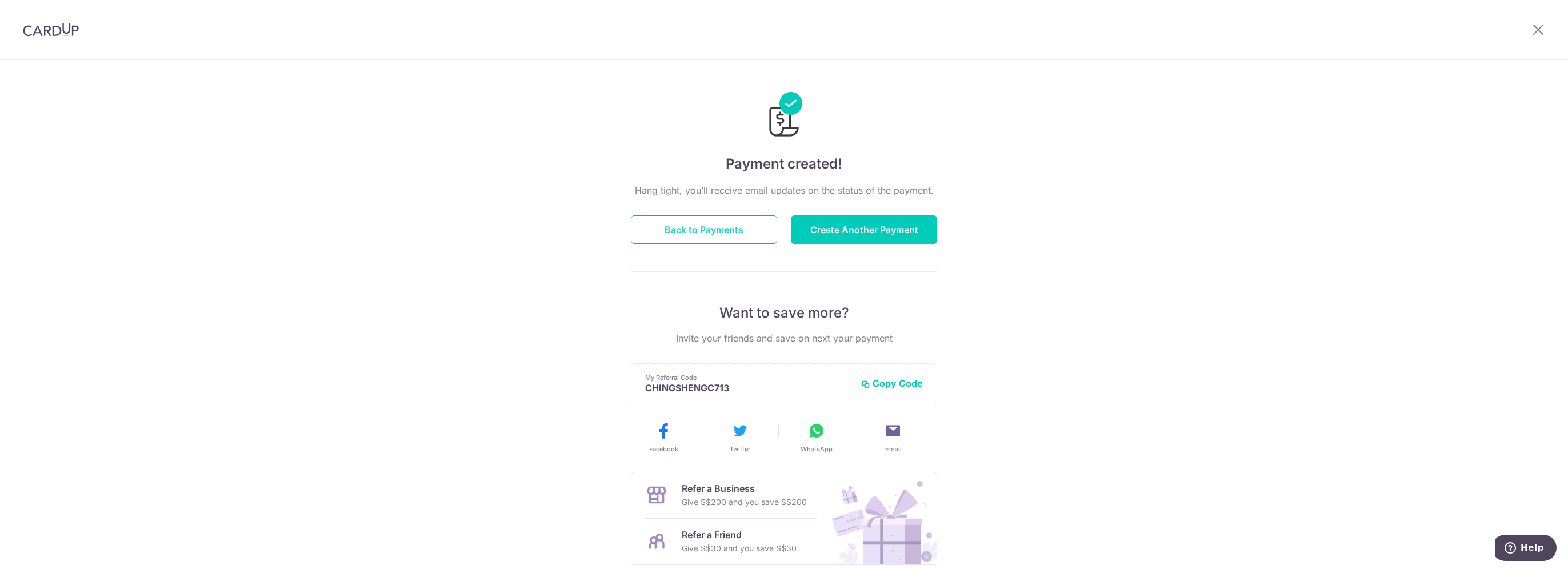
click at [747, 226] on button "Back to Payments" at bounding box center [704, 230] width 146 height 29
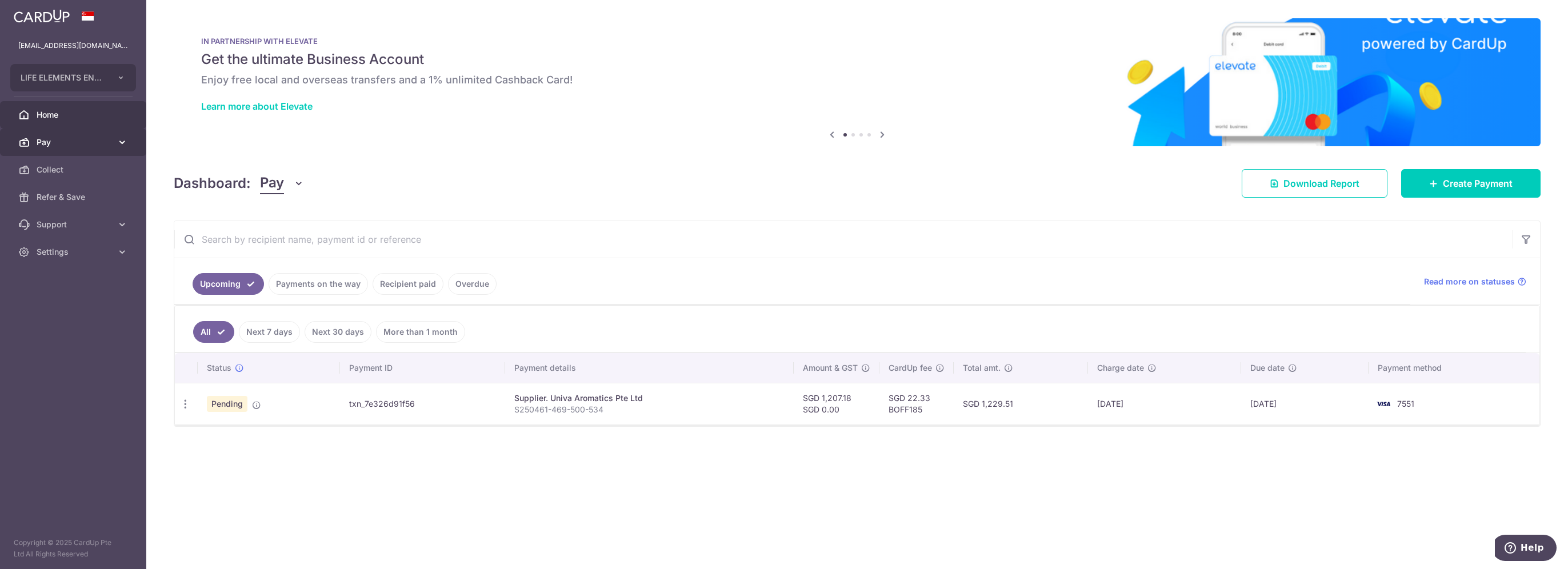
click at [87, 148] on span "Pay" at bounding box center [75, 142] width 75 height 11
click at [67, 193] on span "Recipients" at bounding box center [75, 197] width 75 height 11
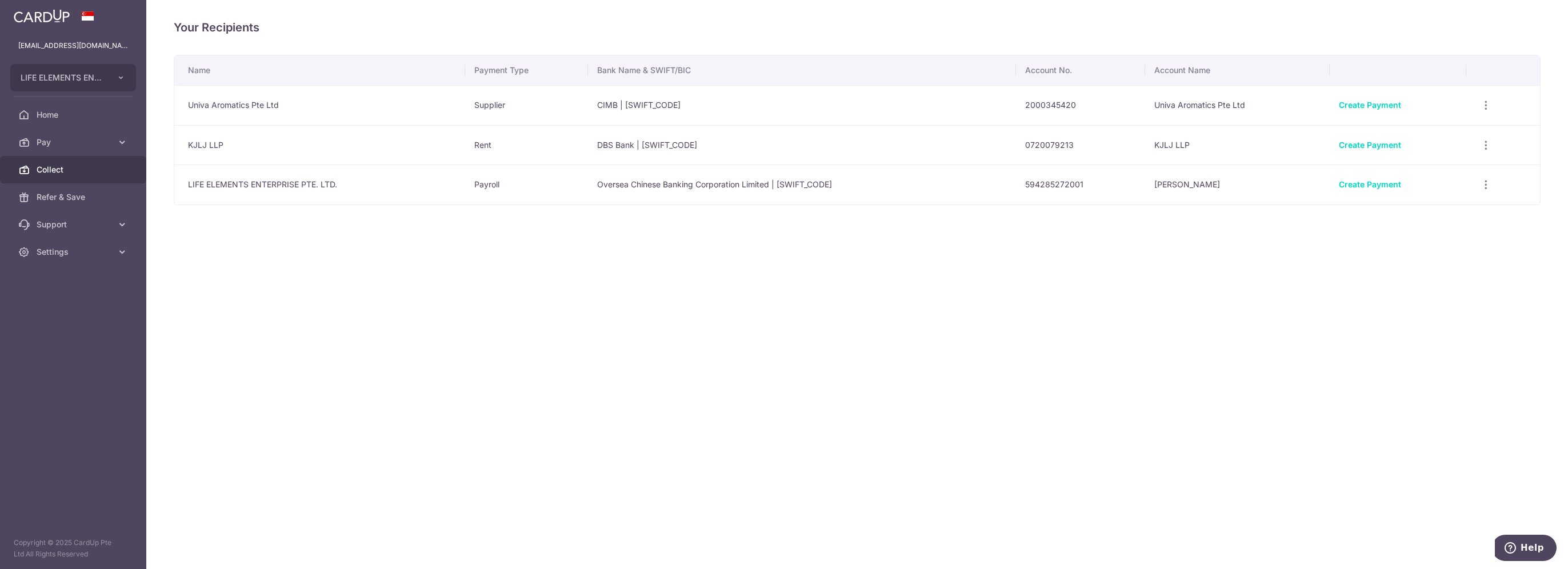
click at [71, 170] on span "Collect" at bounding box center [75, 169] width 75 height 11
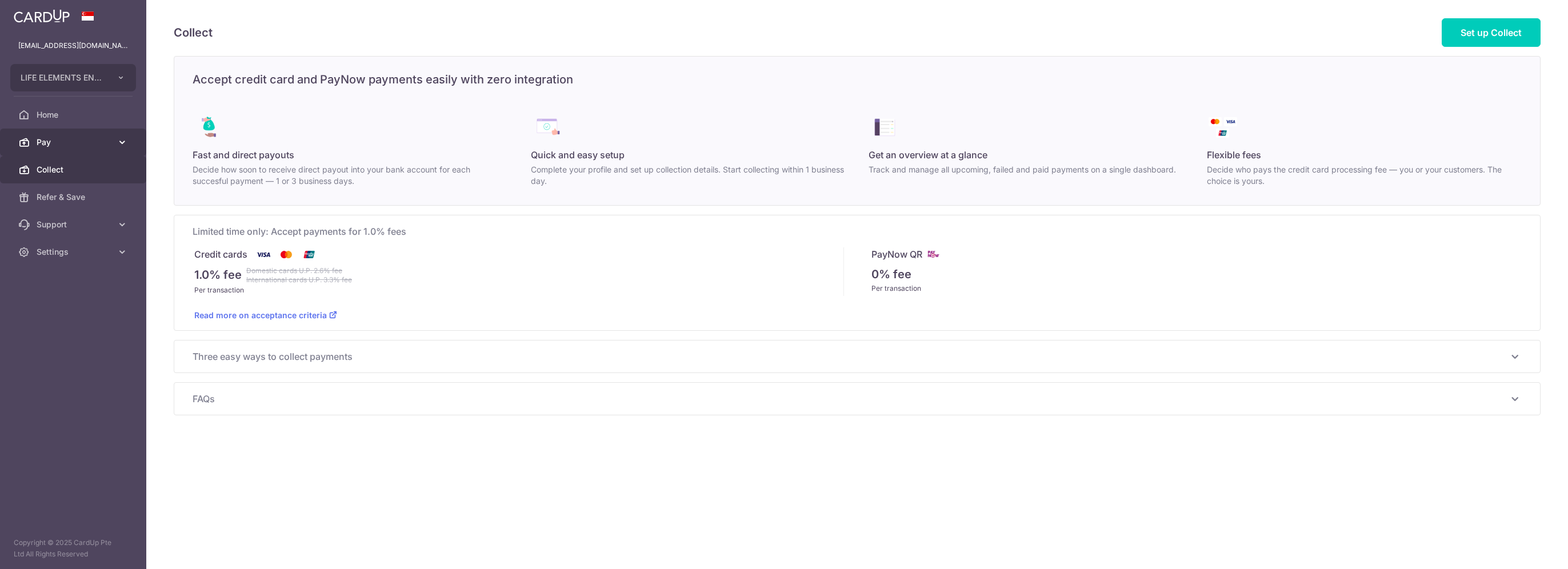
click at [78, 144] on span "Pay" at bounding box center [75, 142] width 75 height 11
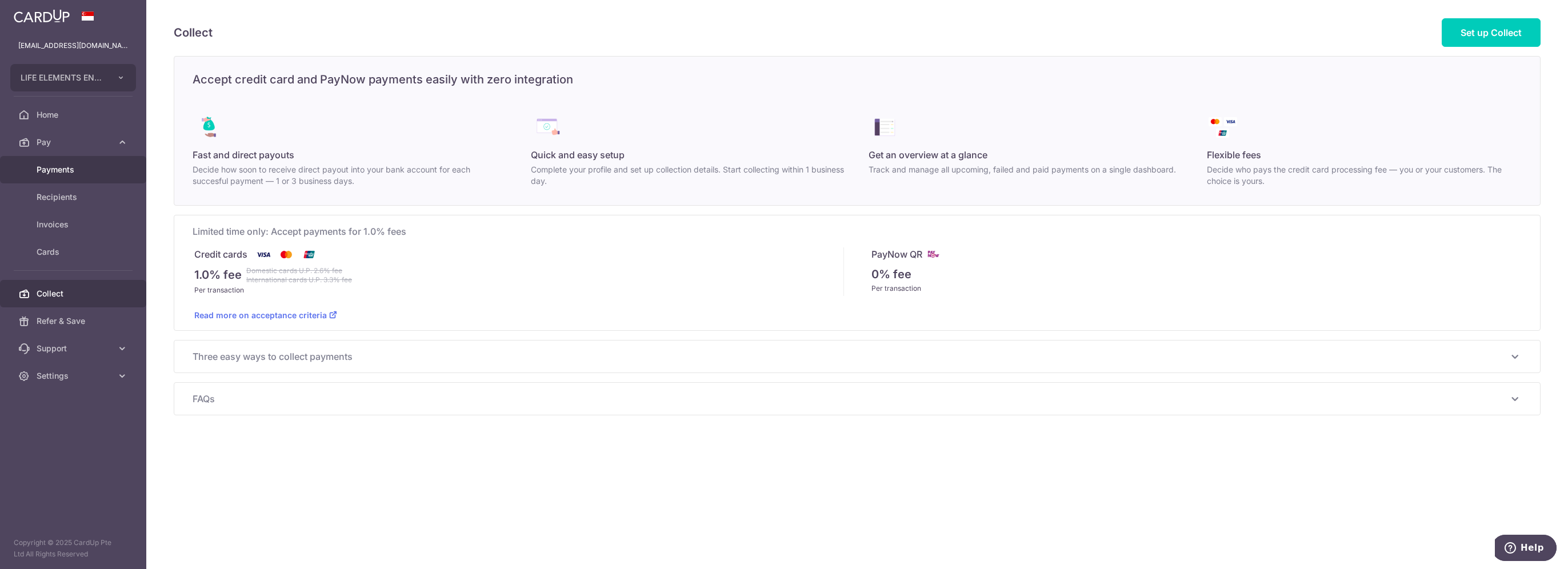
click at [68, 164] on span "Payments" at bounding box center [75, 169] width 75 height 11
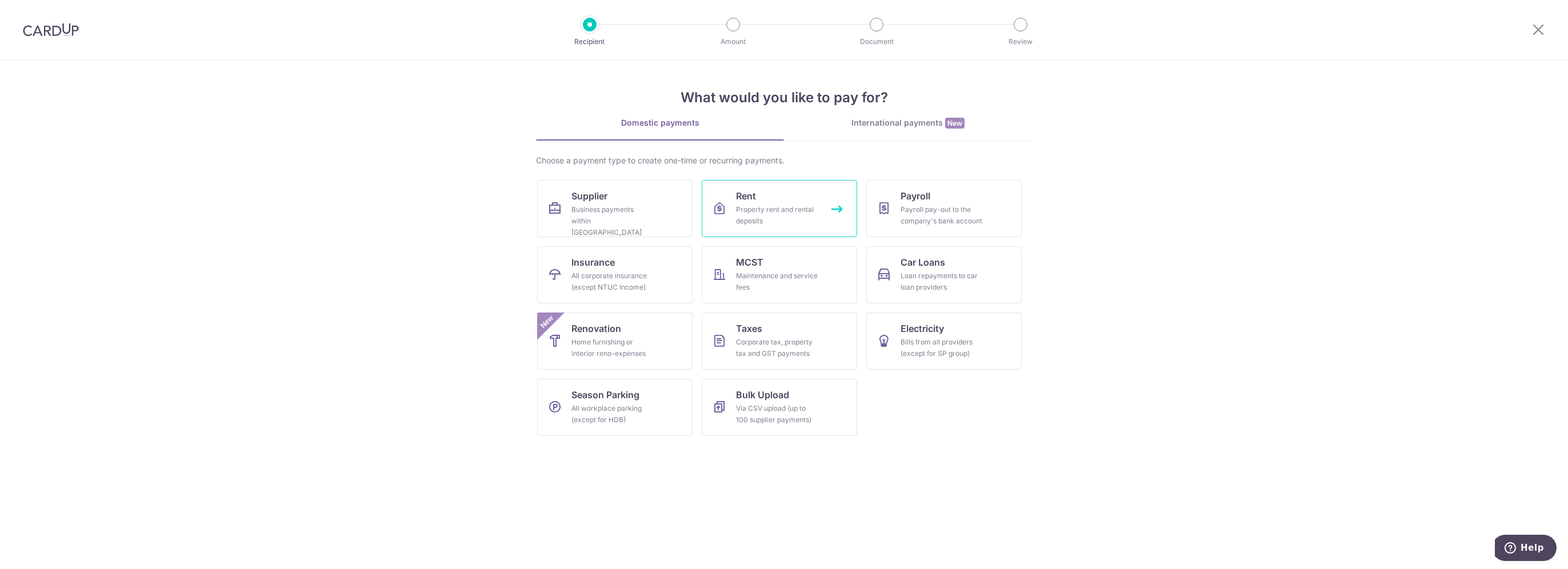
click at [754, 202] on span "Rent" at bounding box center [745, 196] width 20 height 14
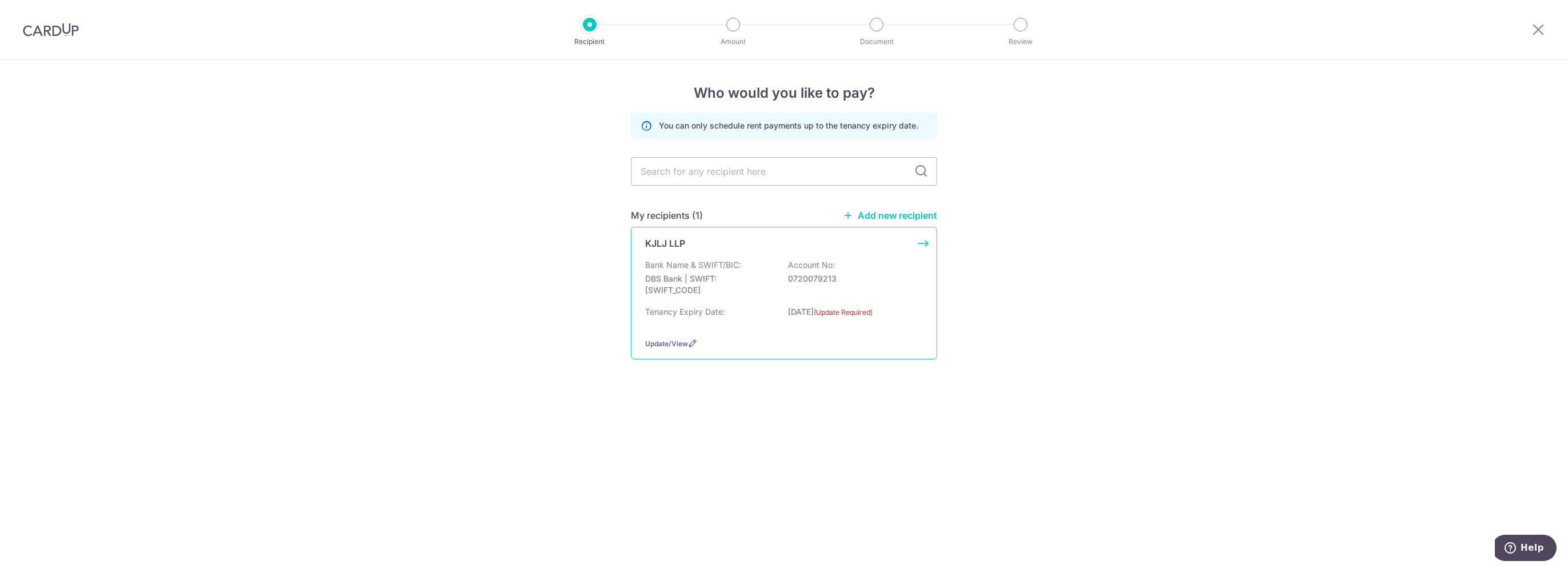
click at [708, 266] on p "Bank Name & SWIFT/BIC:" at bounding box center [693, 265] width 96 height 11
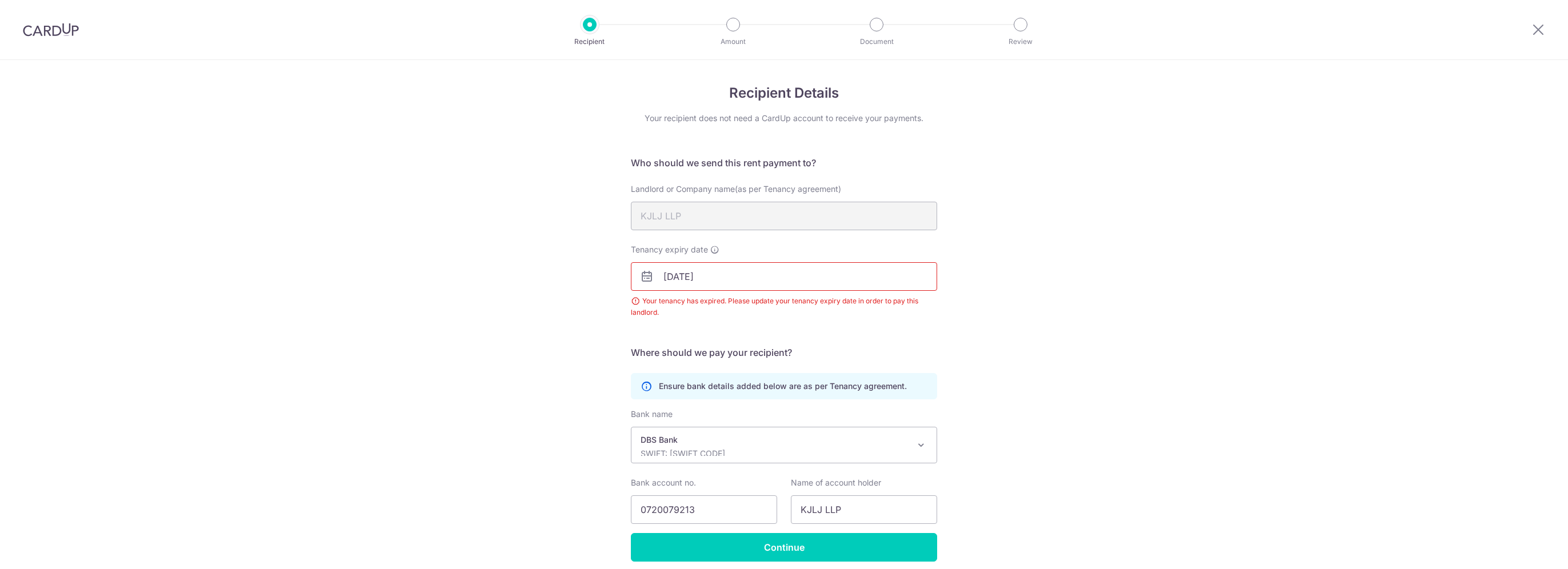
scroll to position [46, 0]
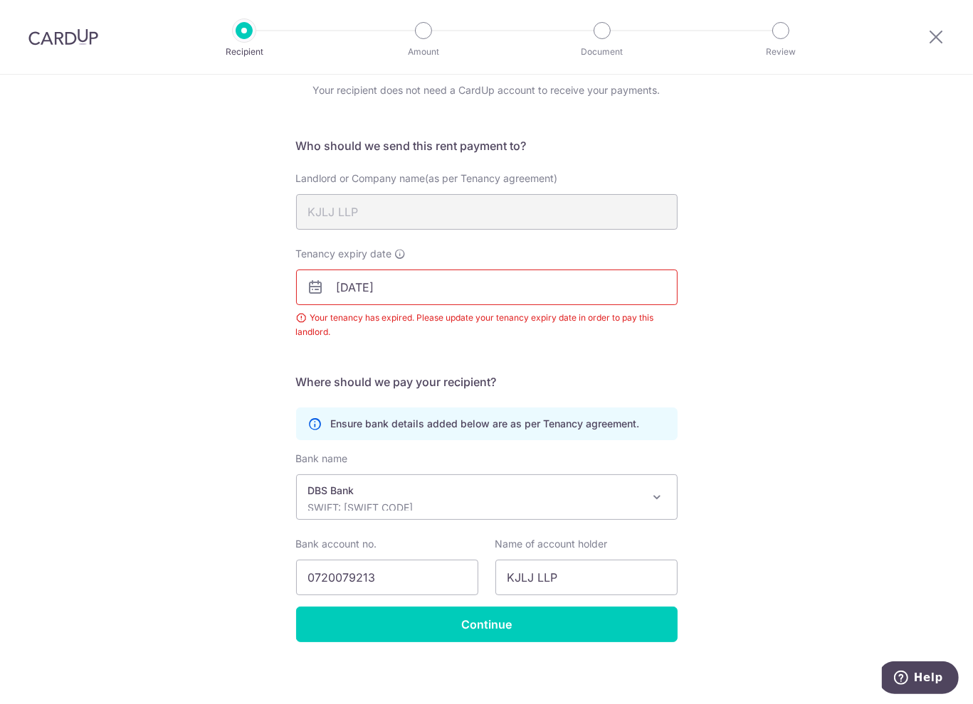
click at [368, 285] on input "[DATE]" at bounding box center [486, 288] width 381 height 36
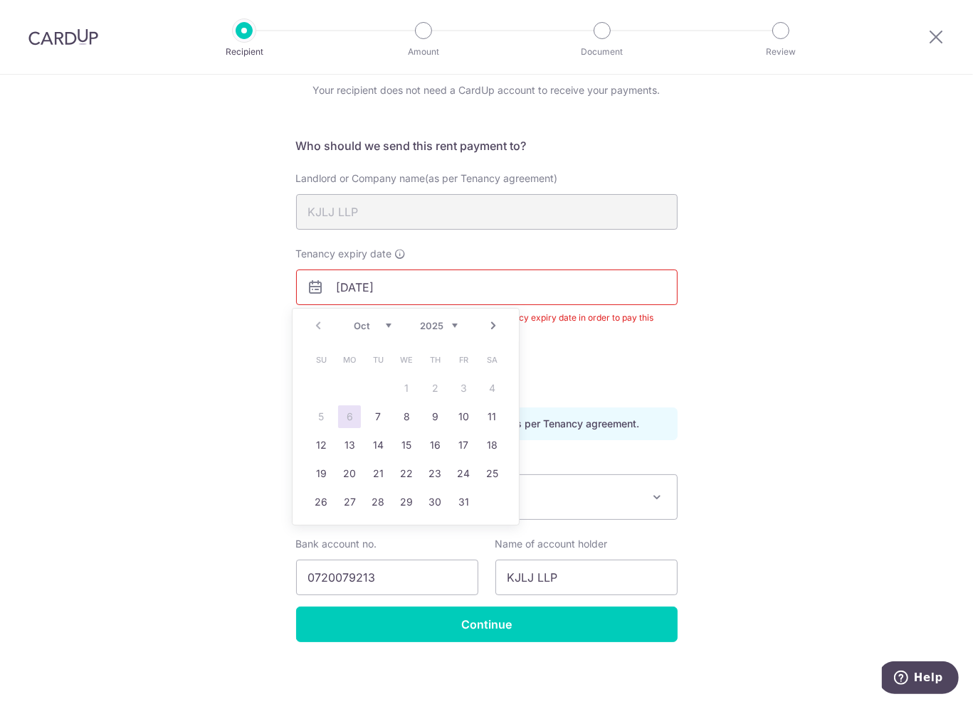
click at [359, 285] on input "[DATE]" at bounding box center [486, 288] width 381 height 36
click at [367, 287] on input "[DATE]" at bounding box center [486, 288] width 381 height 36
click at [366, 287] on input "30/09/2025" at bounding box center [486, 288] width 381 height 36
click at [423, 291] on input "30/09/2025" at bounding box center [486, 288] width 381 height 36
type input "30/09/2026"
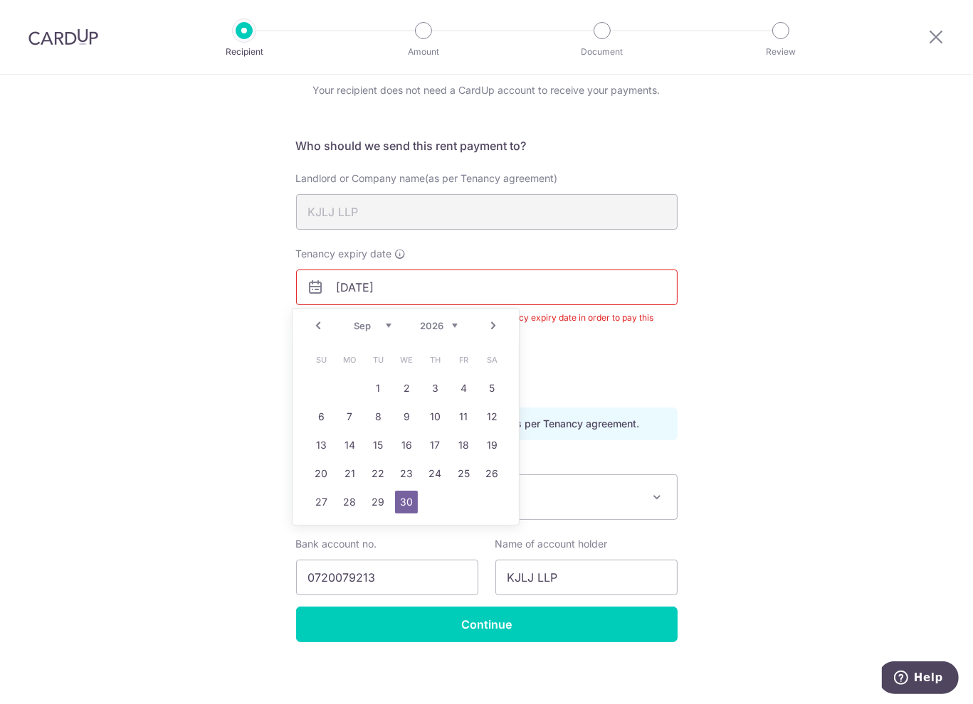
click at [830, 319] on div "Recipient Details Your recipient does not need a CardUp account to receive your…" at bounding box center [486, 364] width 973 height 692
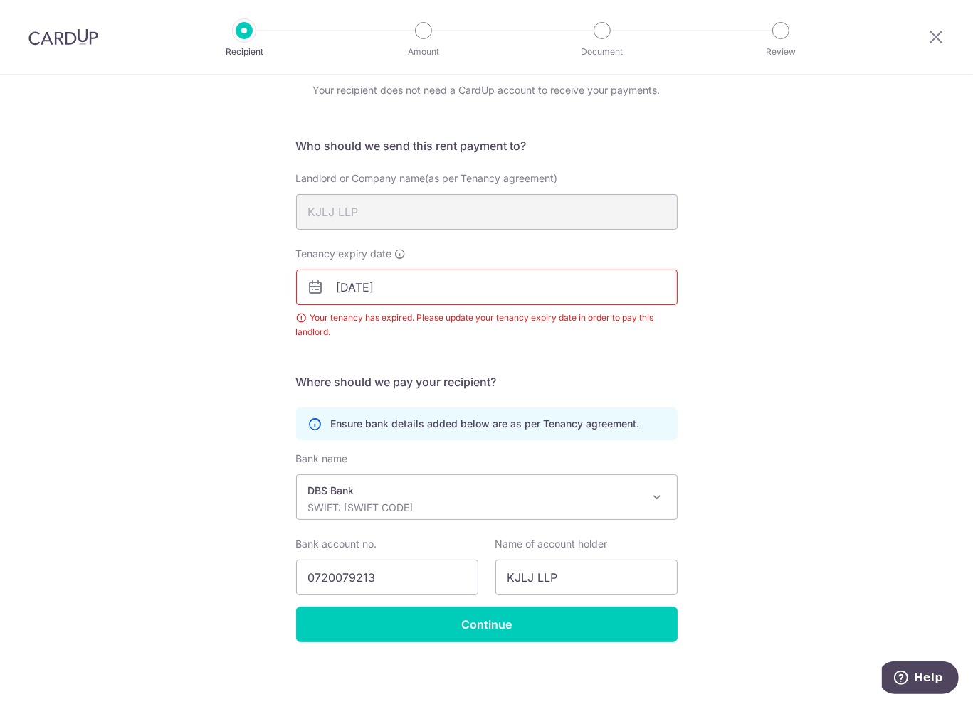
click at [717, 434] on div "Recipient Details Your recipient does not need a CardUp account to receive your…" at bounding box center [486, 364] width 973 height 692
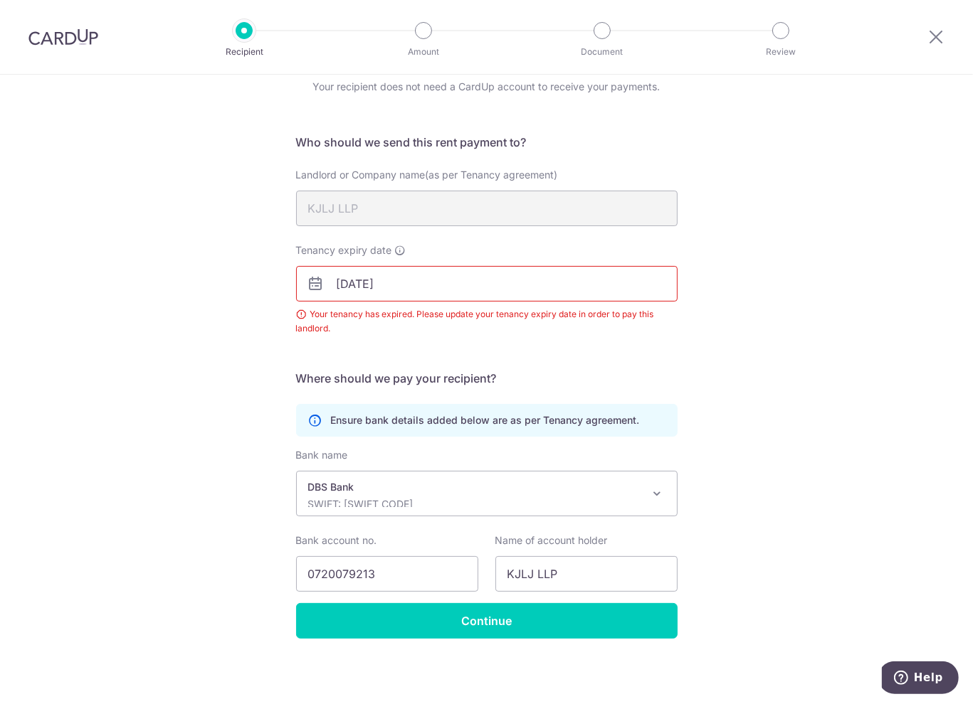
scroll to position [61, 0]
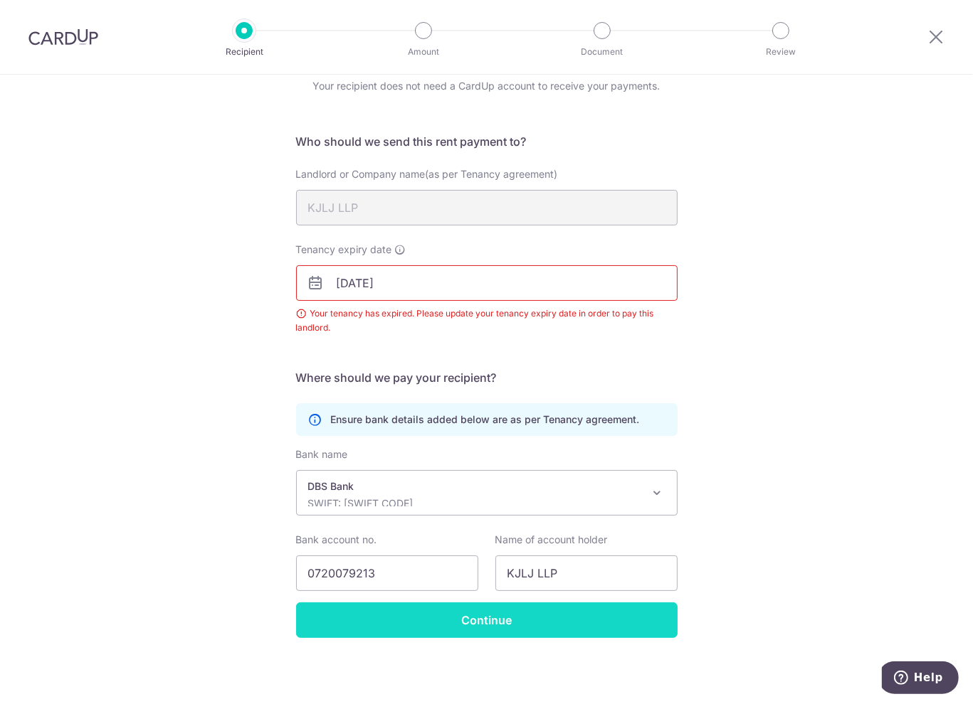
click at [493, 625] on input "Continue" at bounding box center [486, 621] width 381 height 36
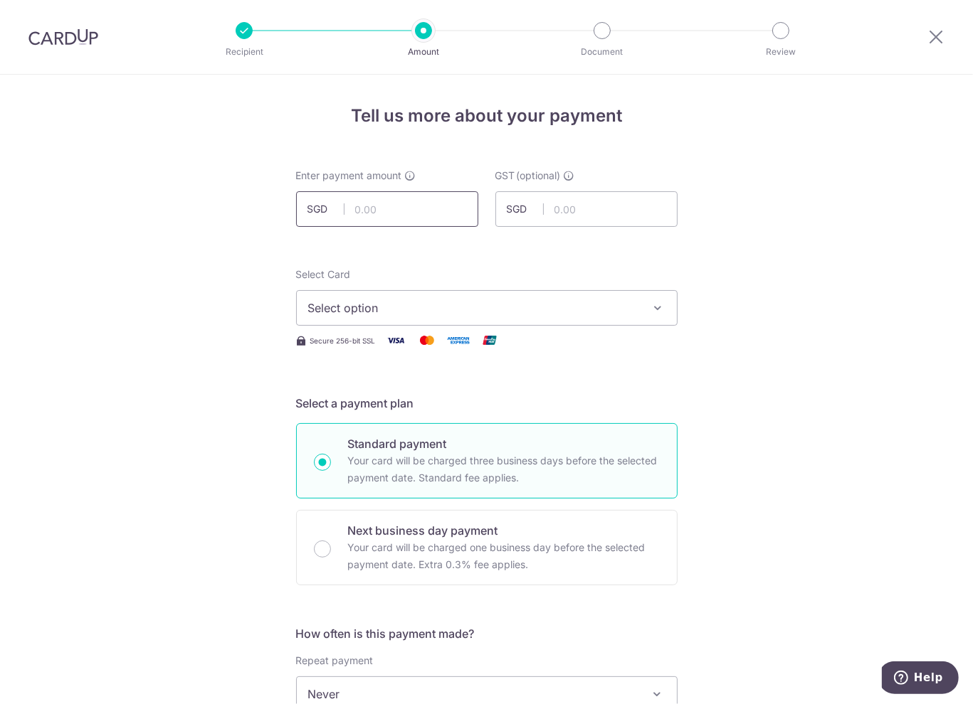
click at [413, 201] on input "text" at bounding box center [387, 209] width 182 height 36
type input "2,140.50"
click at [492, 306] on span "Select option" at bounding box center [474, 308] width 332 height 17
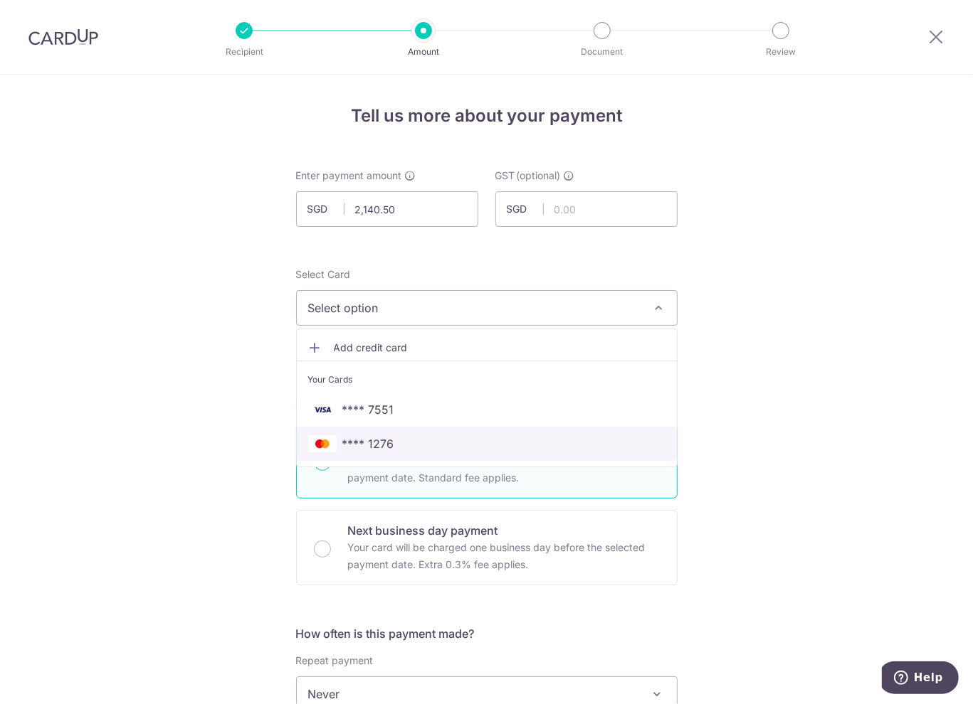
click at [401, 437] on span "**** 1276" at bounding box center [486, 443] width 357 height 17
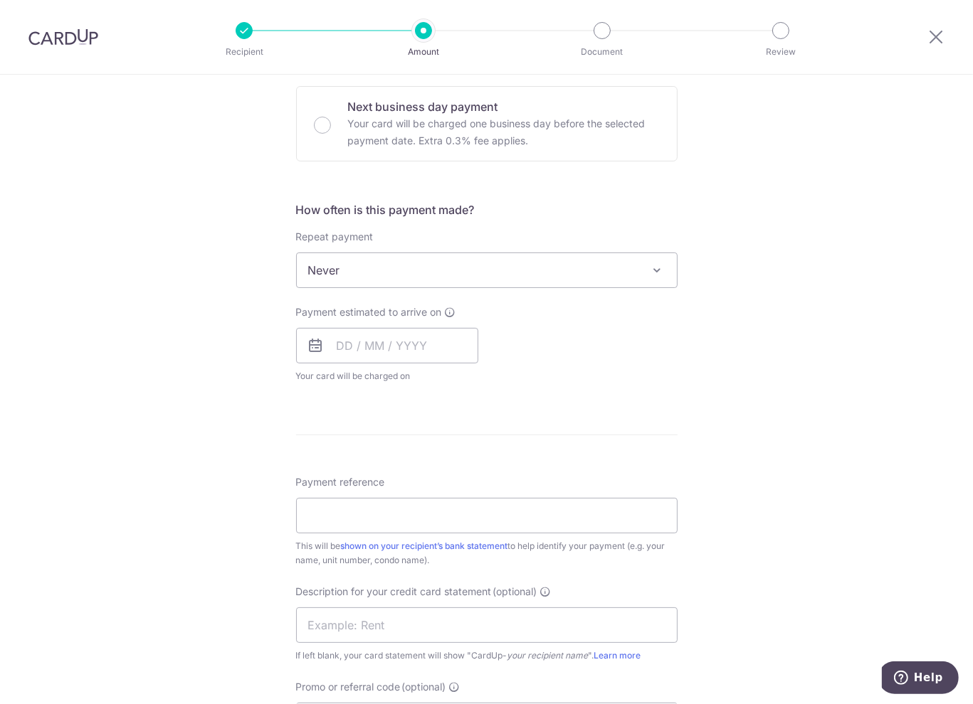
scroll to position [427, 0]
click at [446, 356] on input "text" at bounding box center [387, 343] width 182 height 36
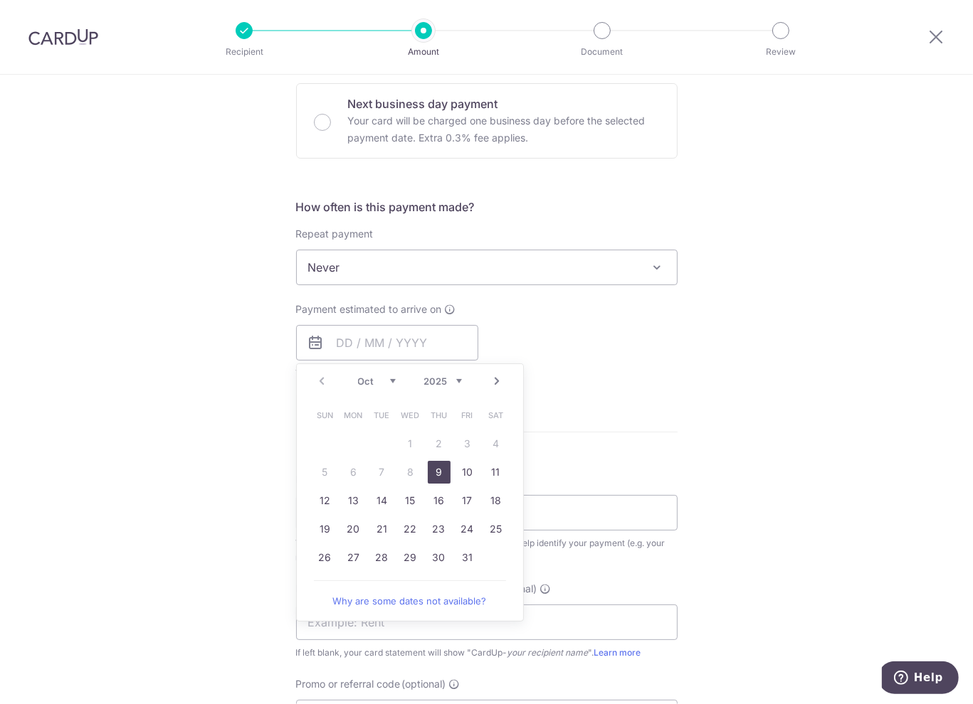
click at [435, 467] on link "9" at bounding box center [439, 472] width 23 height 23
type input "[DATE]"
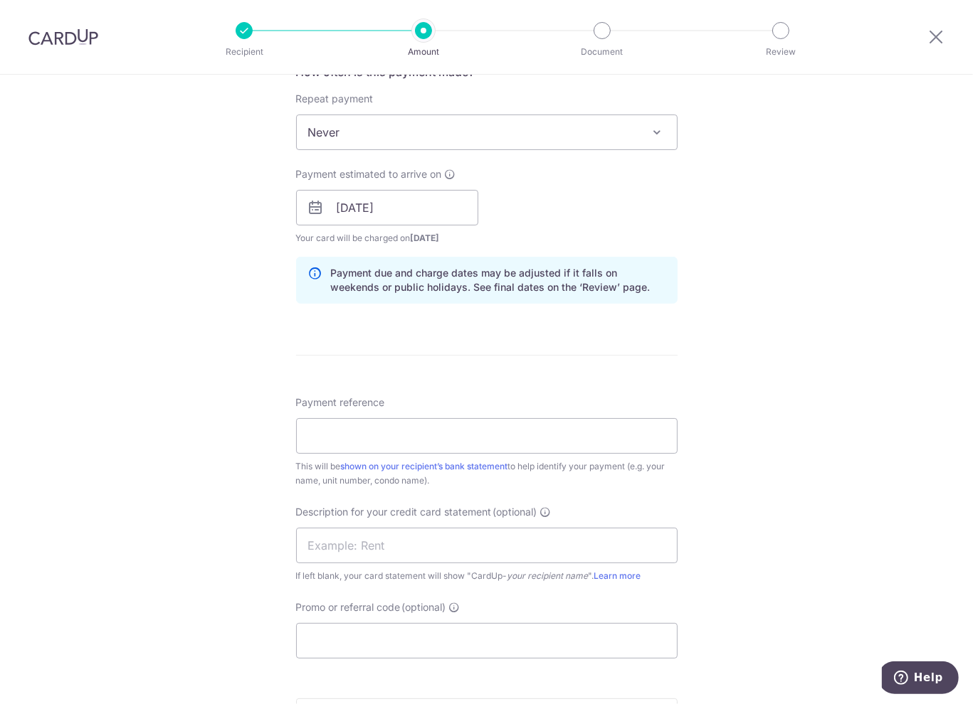
scroll to position [569, 0]
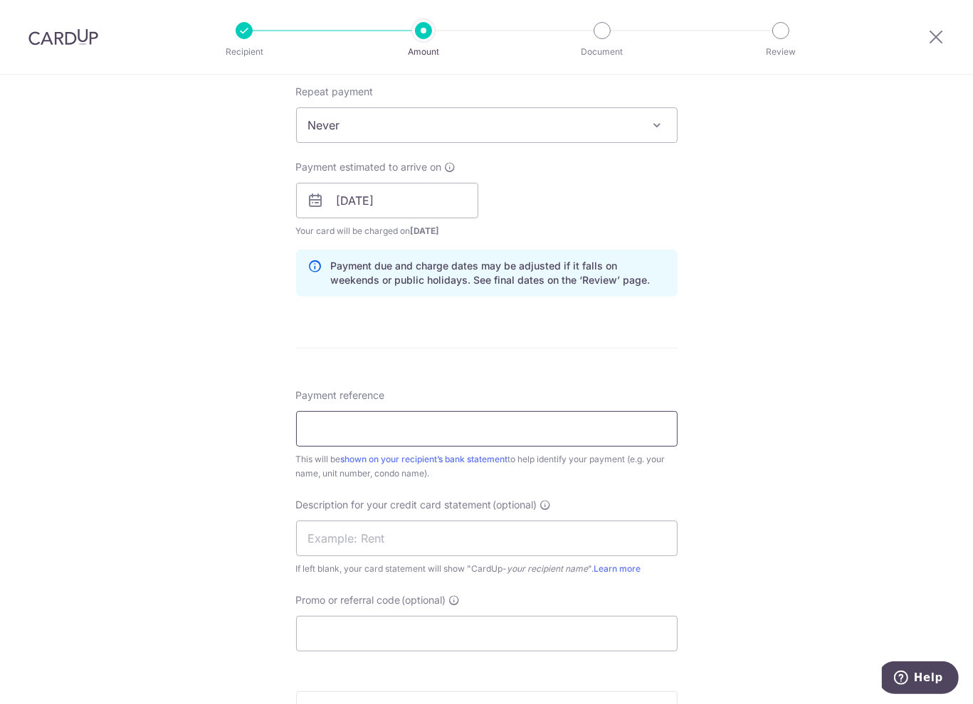
click at [384, 432] on input "Payment reference" at bounding box center [486, 429] width 381 height 36
click at [371, 430] on input "Payment reference" at bounding box center [486, 429] width 381 height 36
type input "LIFE202510-01"
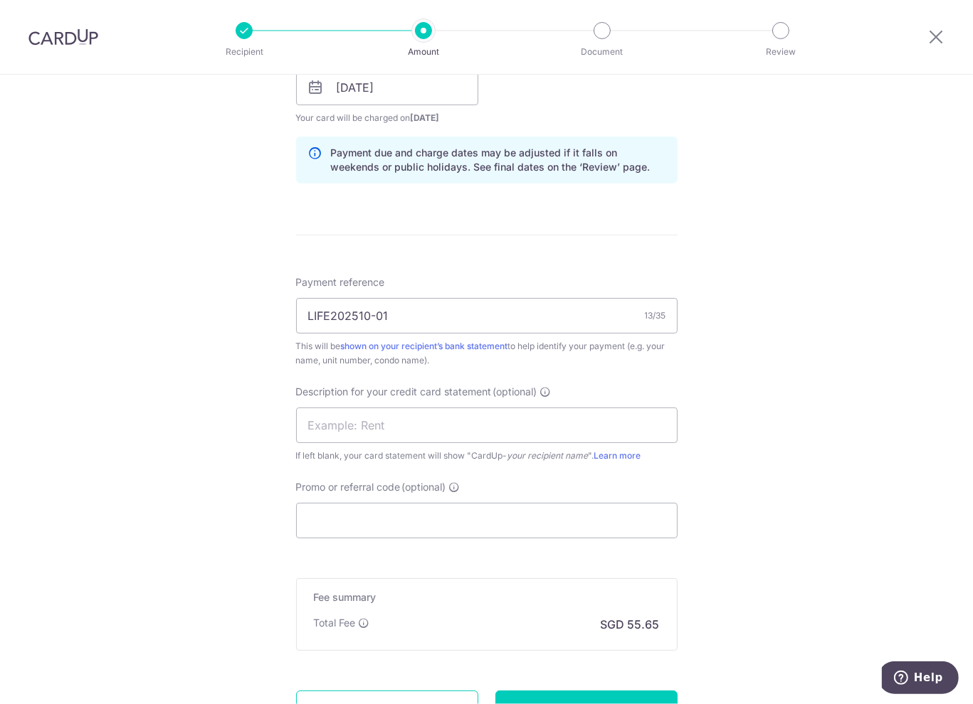
scroll to position [783, 0]
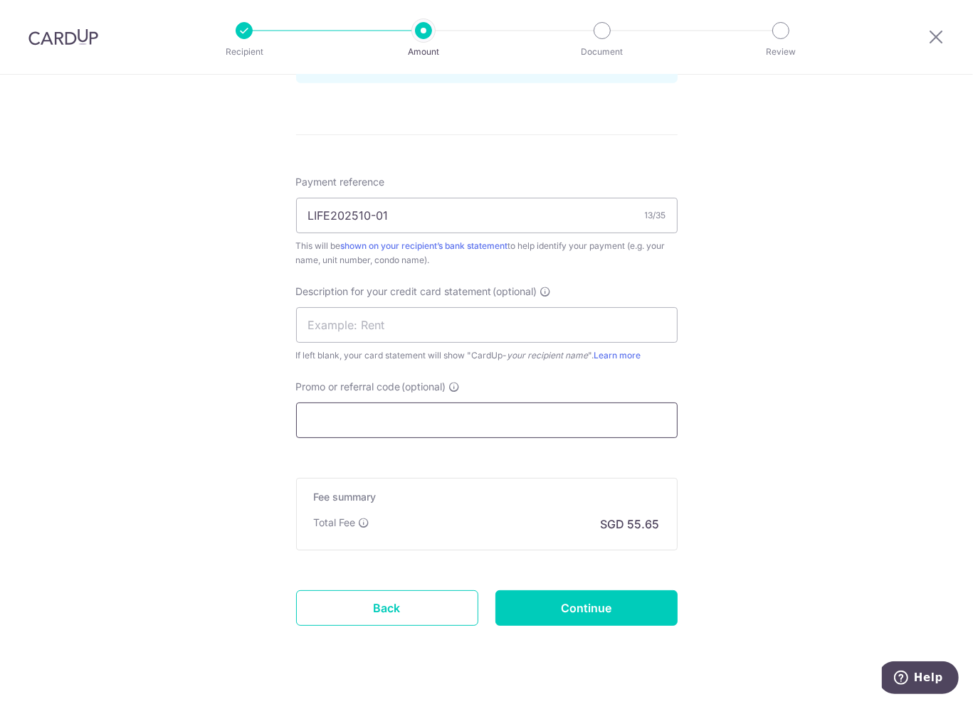
click at [478, 422] on input "Promo or referral code (optional)" at bounding box center [486, 421] width 381 height 36
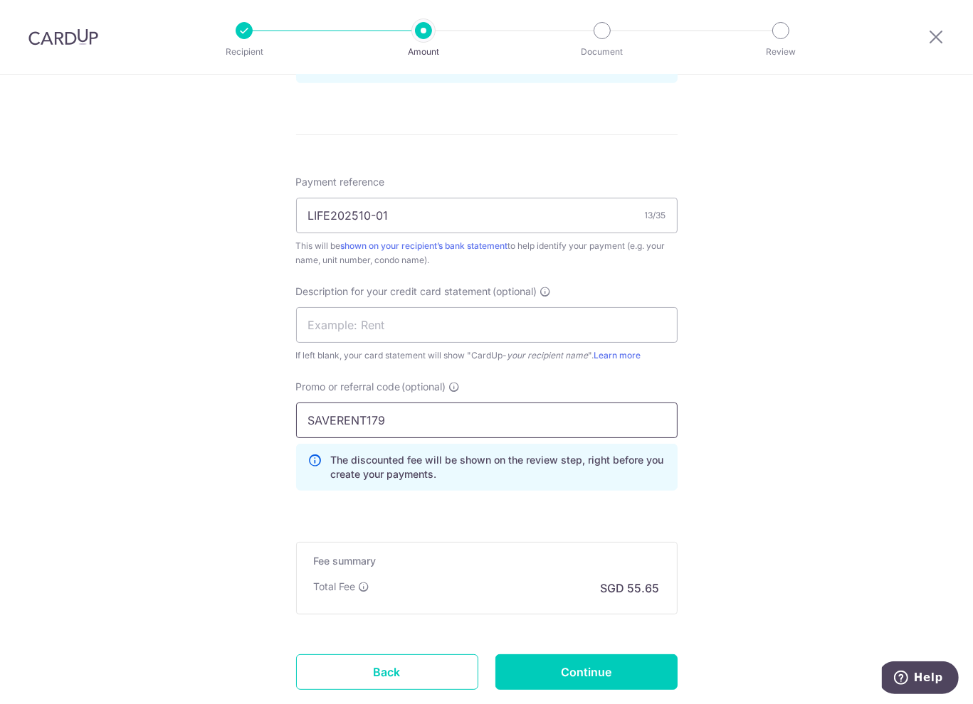
type input "SAVERENT179"
click at [714, 391] on div "Tell us more about your payment Enter payment amount SGD 2,140.50 2140.50 GST (…" at bounding box center [486, 44] width 973 height 1505
click at [579, 667] on input "Continue" at bounding box center [586, 673] width 182 height 36
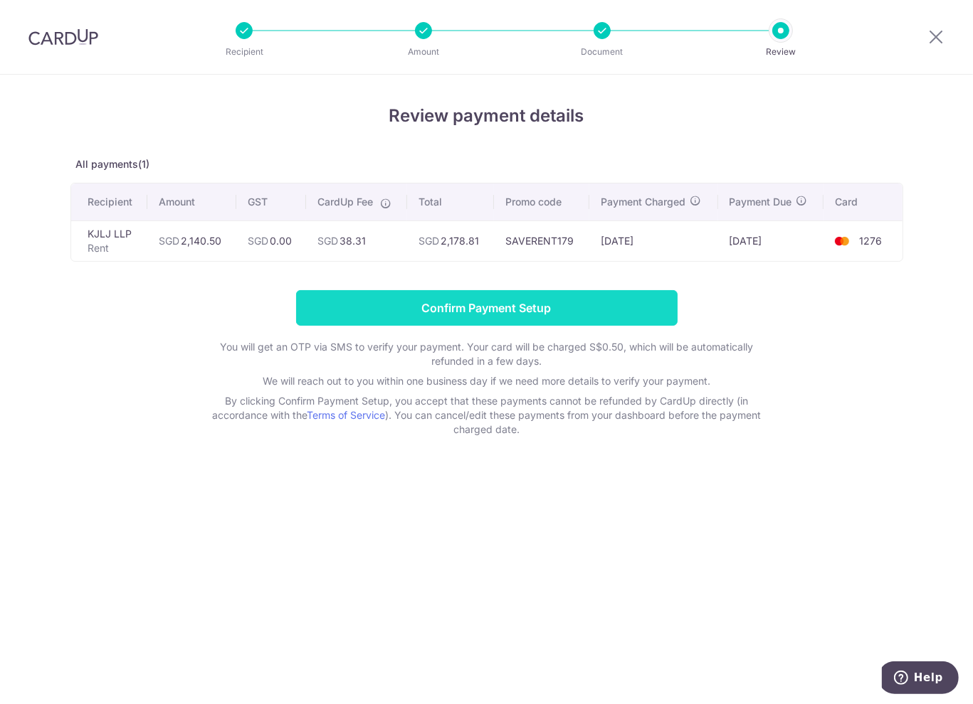
click at [518, 314] on input "Confirm Payment Setup" at bounding box center [486, 308] width 381 height 36
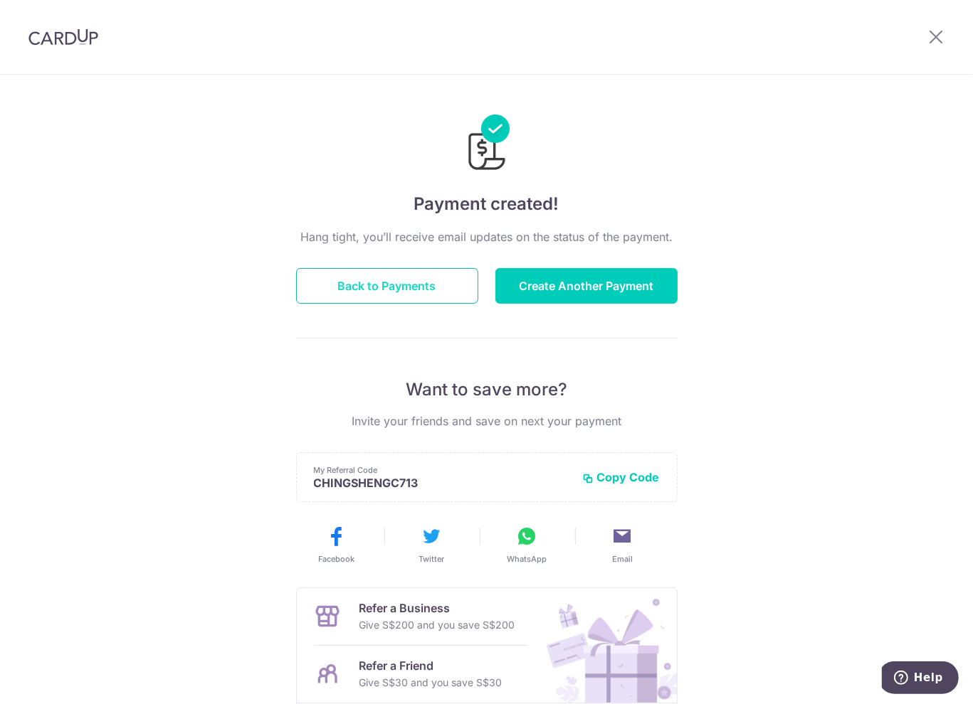
click at [361, 285] on button "Back to Payments" at bounding box center [387, 286] width 182 height 36
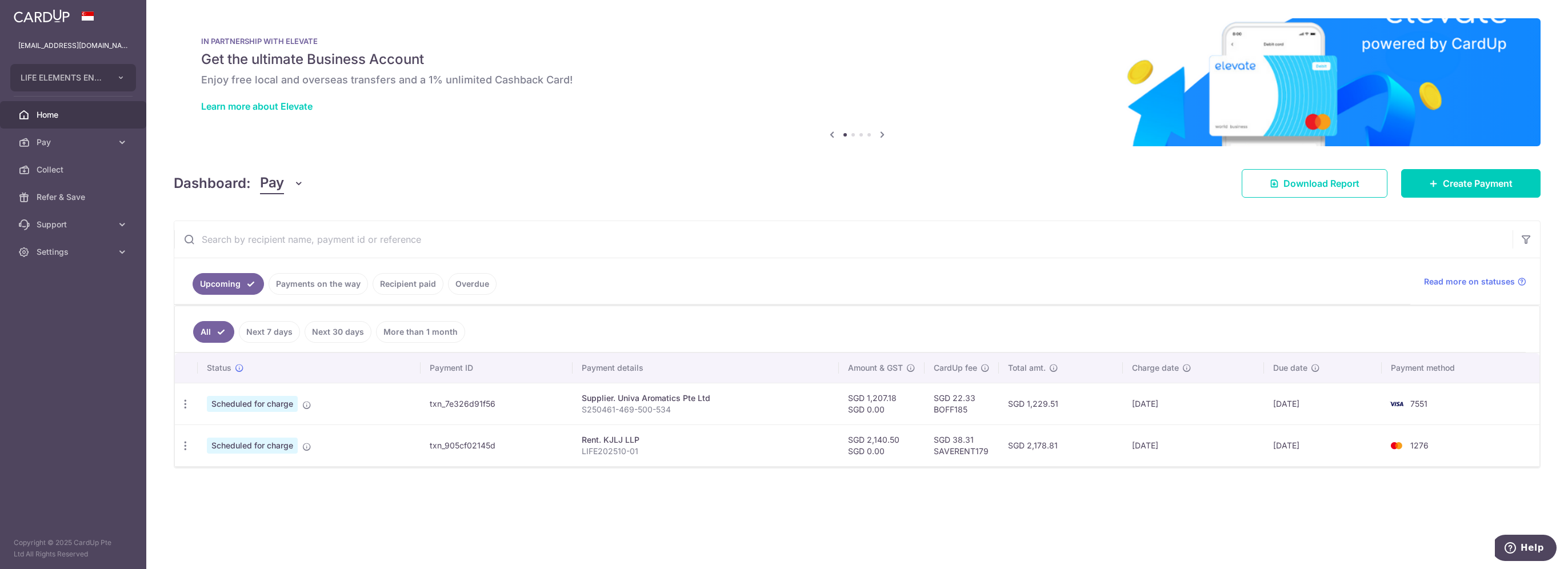
click at [334, 278] on link "Payments on the way" at bounding box center [318, 283] width 100 height 22
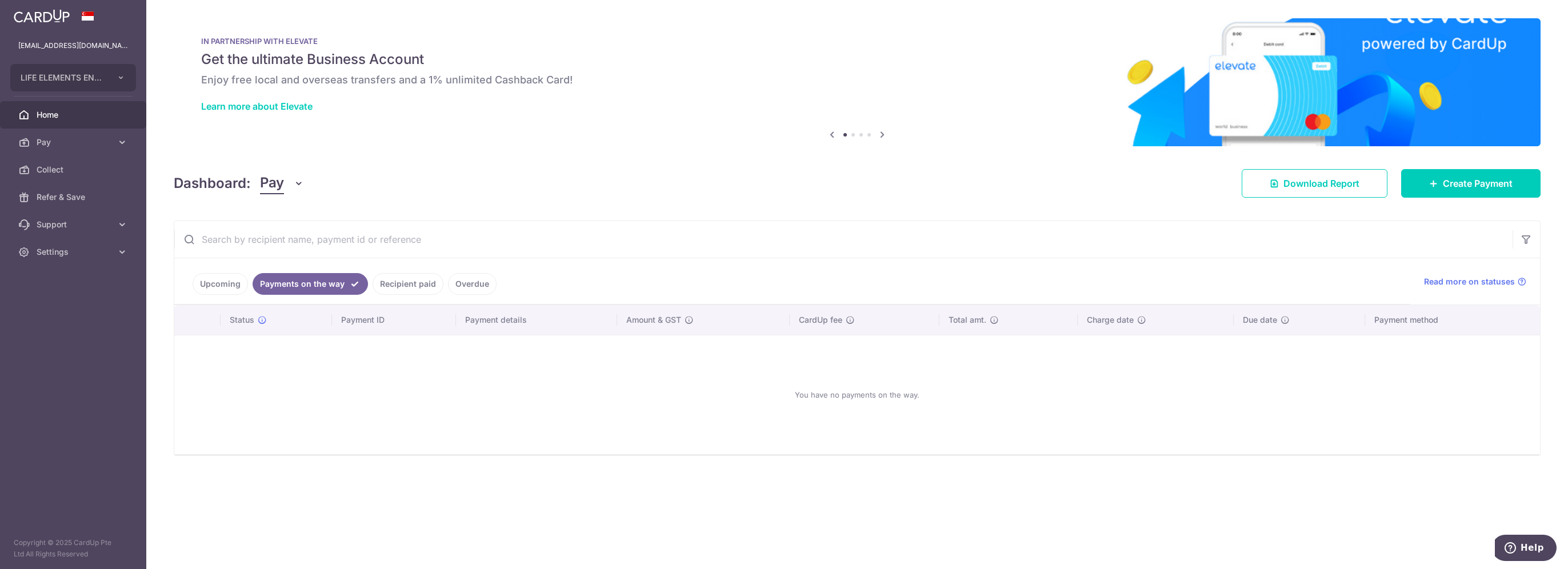
click at [224, 279] on link "Upcoming" at bounding box center [220, 283] width 55 height 22
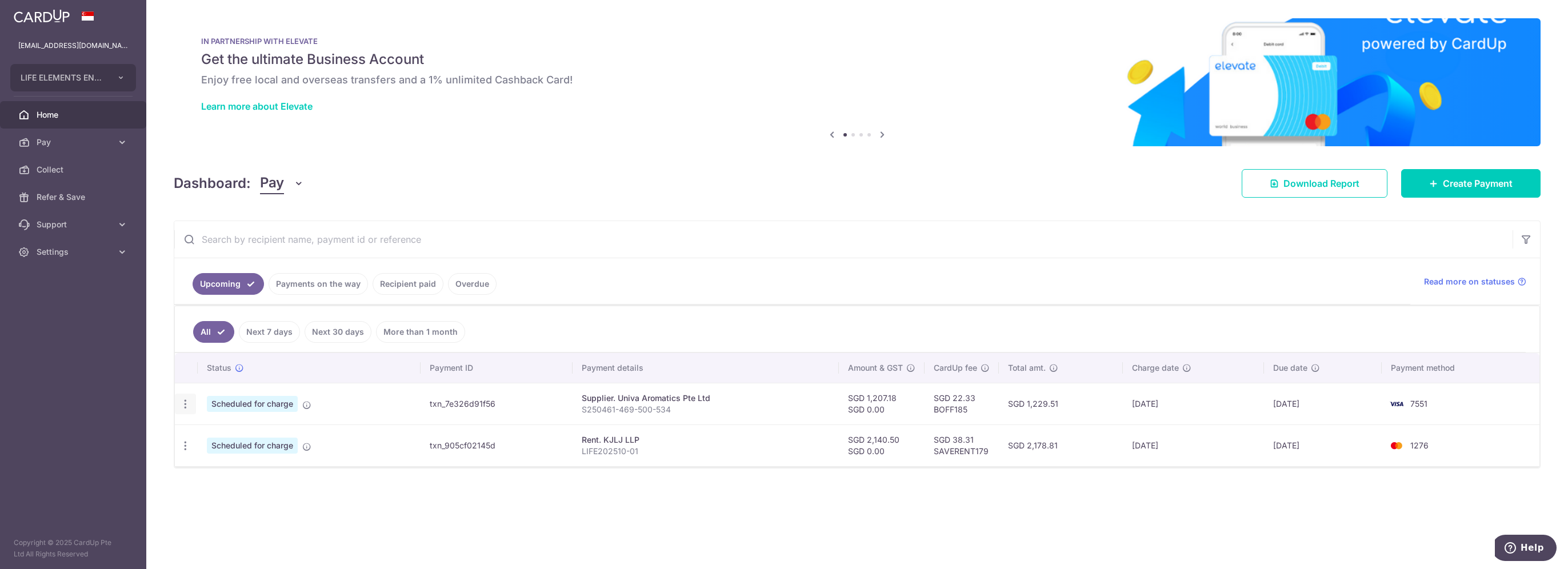
click at [185, 401] on icon "button" at bounding box center [185, 404] width 12 height 12
click at [536, 518] on div "× Pause Schedule Pause all future payments in this series Pause just this one p…" at bounding box center [857, 284] width 1421 height 569
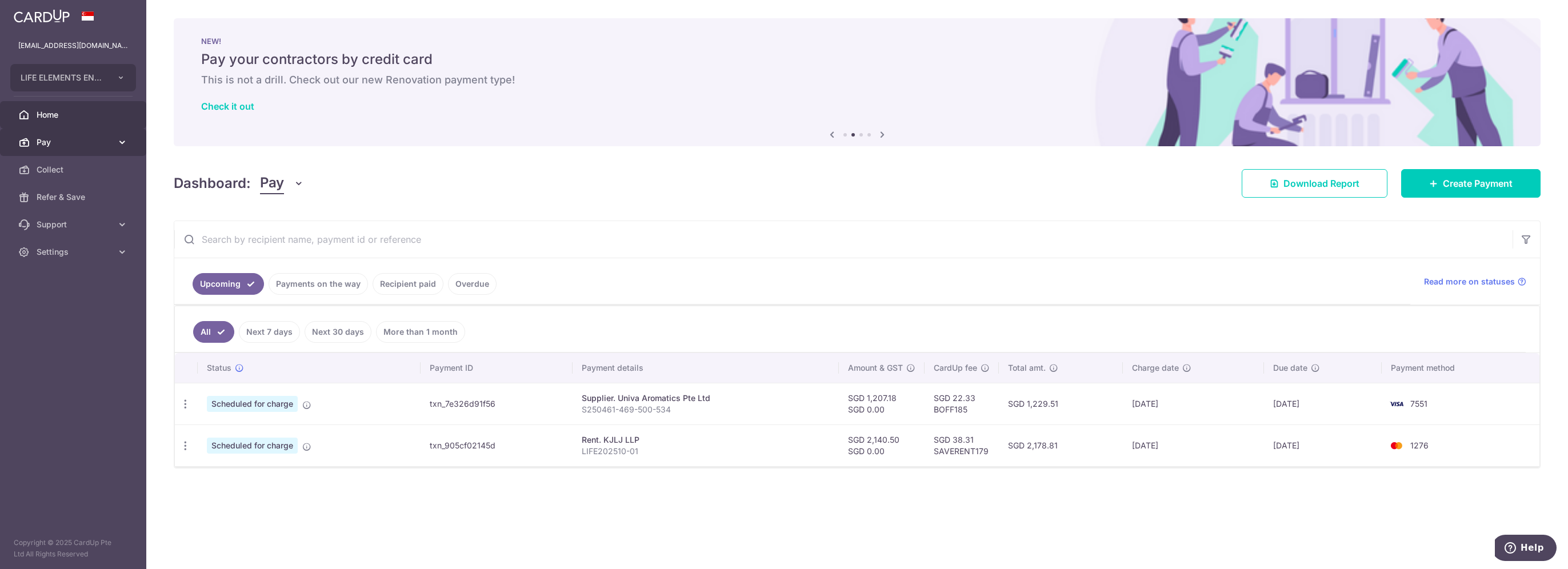
click at [79, 136] on link "Pay" at bounding box center [73, 142] width 146 height 27
click at [78, 136] on link "Pay" at bounding box center [73, 142] width 146 height 27
click at [83, 119] on span "Home" at bounding box center [75, 115] width 75 height 11
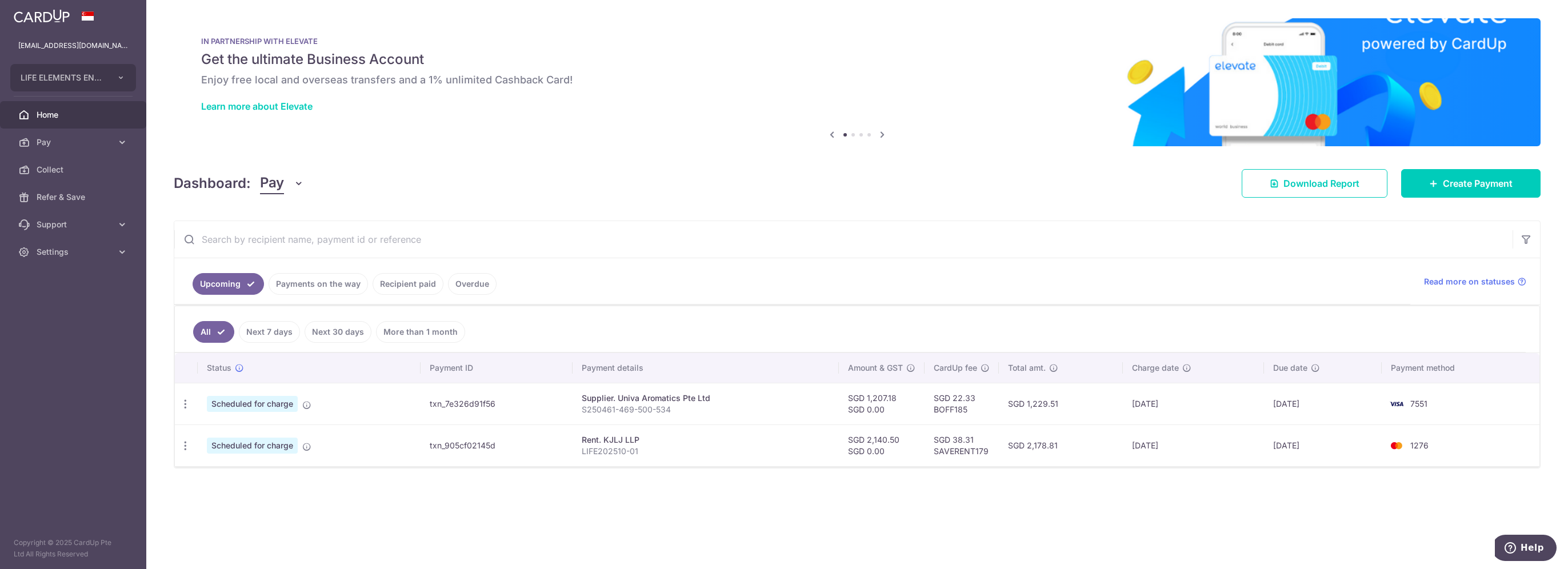
click at [332, 285] on link "Payments on the way" at bounding box center [318, 283] width 100 height 22
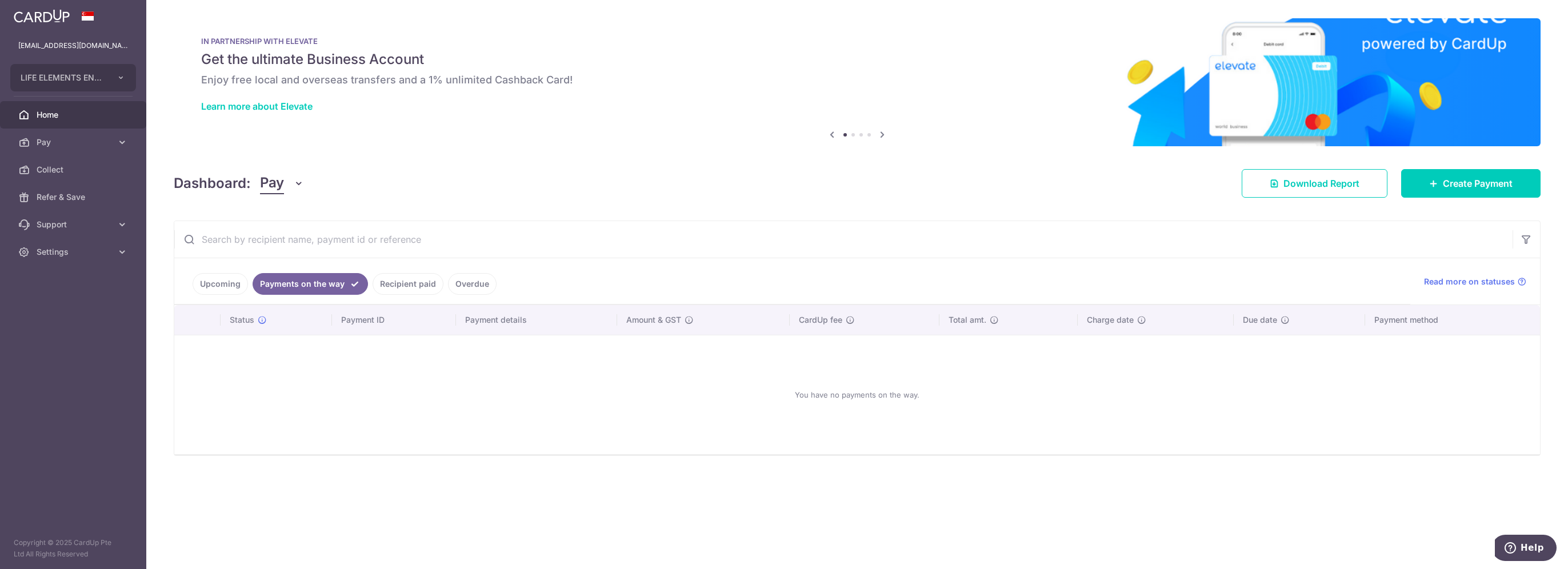
click at [377, 280] on link "Recipient paid" at bounding box center [408, 283] width 71 height 22
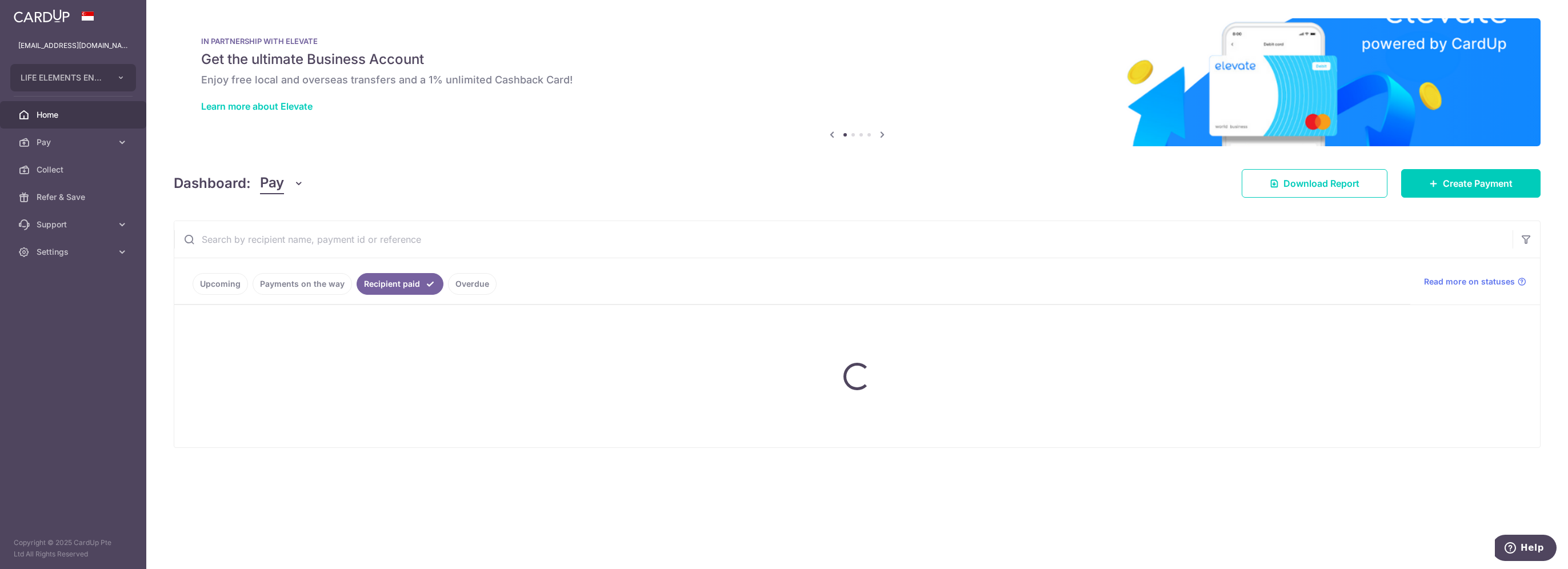
click at [316, 278] on link "Payments on the way" at bounding box center [303, 283] width 100 height 22
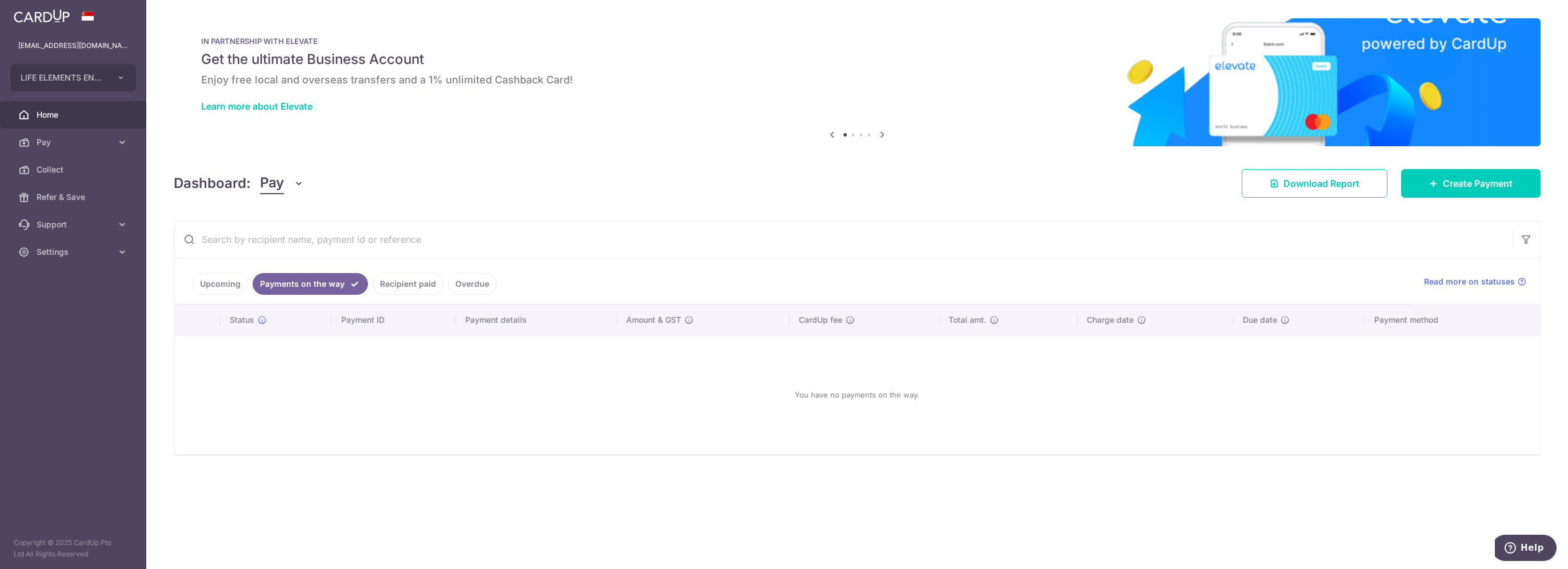
click at [418, 280] on link "Recipient paid" at bounding box center [408, 283] width 71 height 22
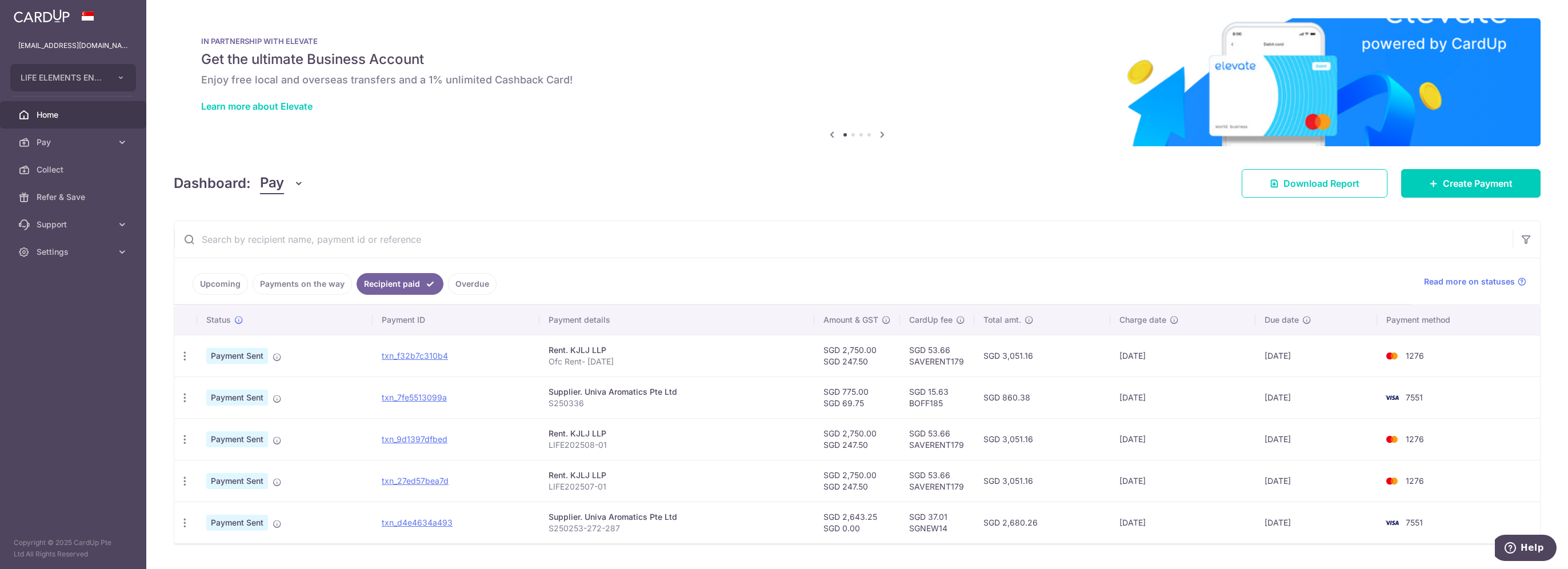
click at [324, 284] on link "Payments on the way" at bounding box center [303, 283] width 100 height 22
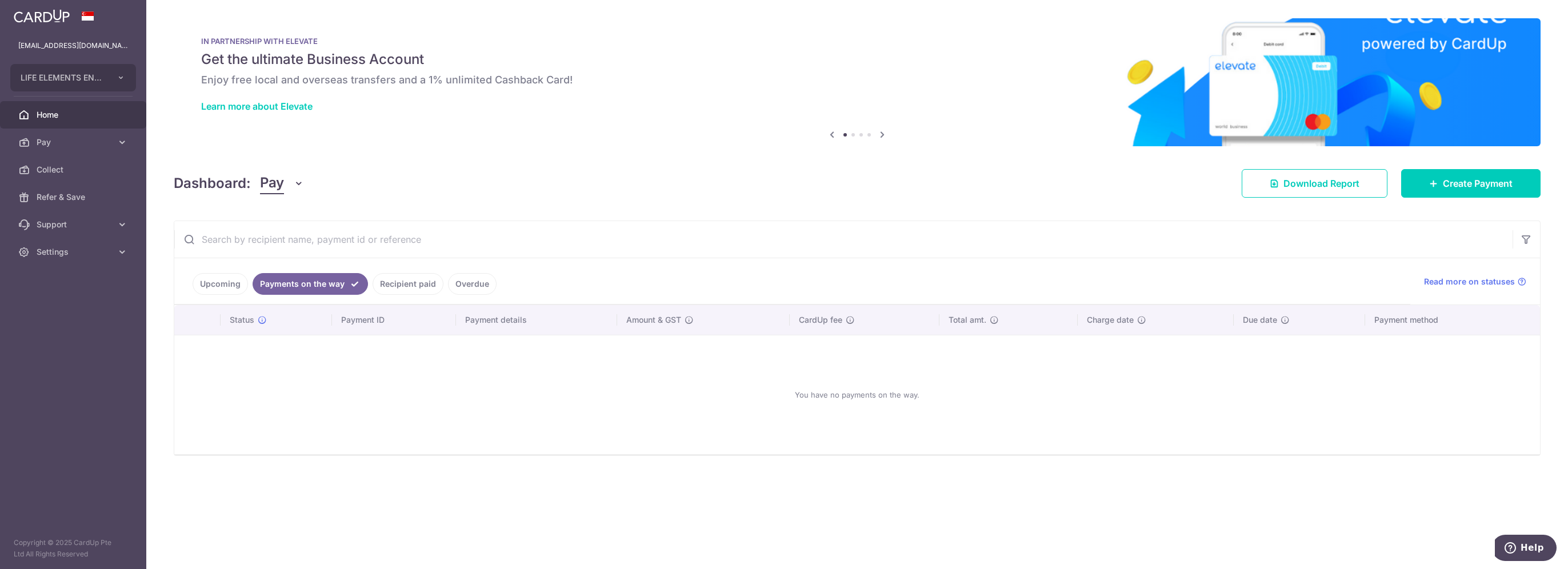
click at [225, 285] on link "Upcoming" at bounding box center [220, 283] width 55 height 22
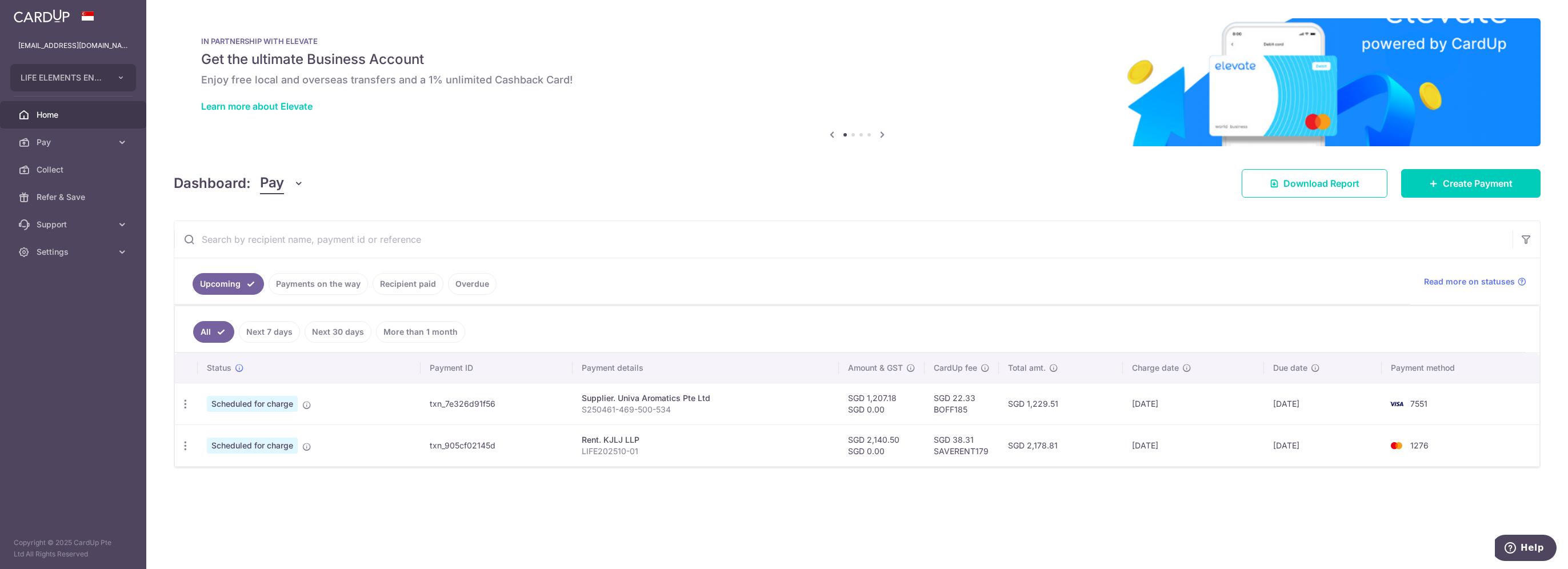
click at [307, 279] on link "Payments on the way" at bounding box center [318, 283] width 100 height 22
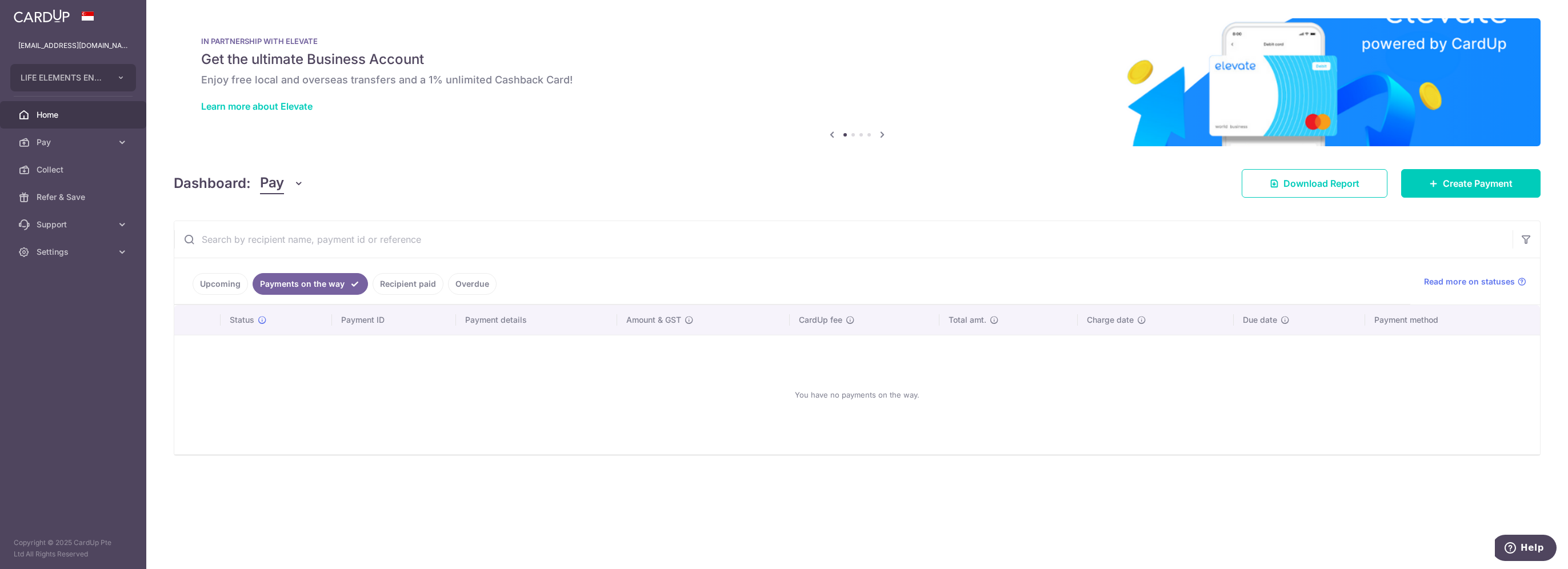
click at [248, 282] on li "Payments on the way" at bounding box center [307, 283] width 120 height 22
click at [224, 281] on link "Upcoming" at bounding box center [220, 283] width 55 height 22
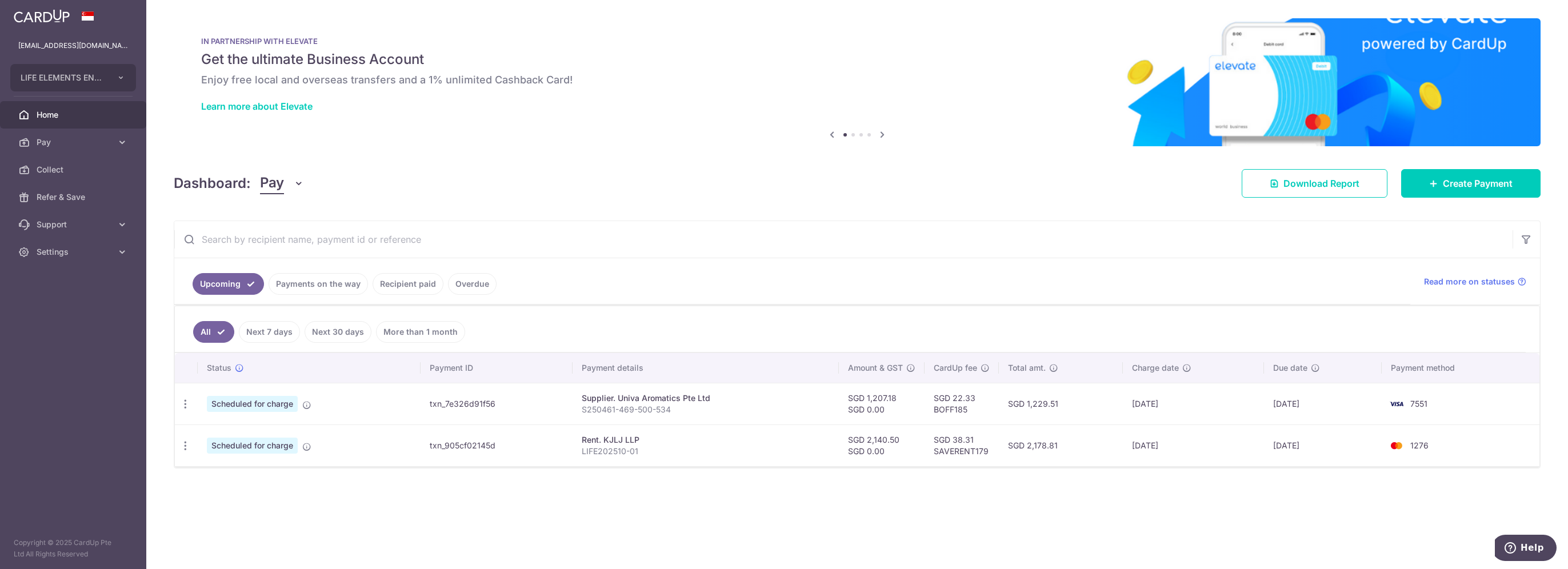
click at [283, 328] on link "Next 7 days" at bounding box center [269, 331] width 61 height 22
click at [201, 327] on link "All" at bounding box center [206, 331] width 25 height 22
click at [50, 110] on span "Home" at bounding box center [75, 115] width 75 height 11
click at [1197, 243] on input "text" at bounding box center [843, 239] width 1338 height 37
click at [62, 140] on span "Pay" at bounding box center [75, 142] width 75 height 11
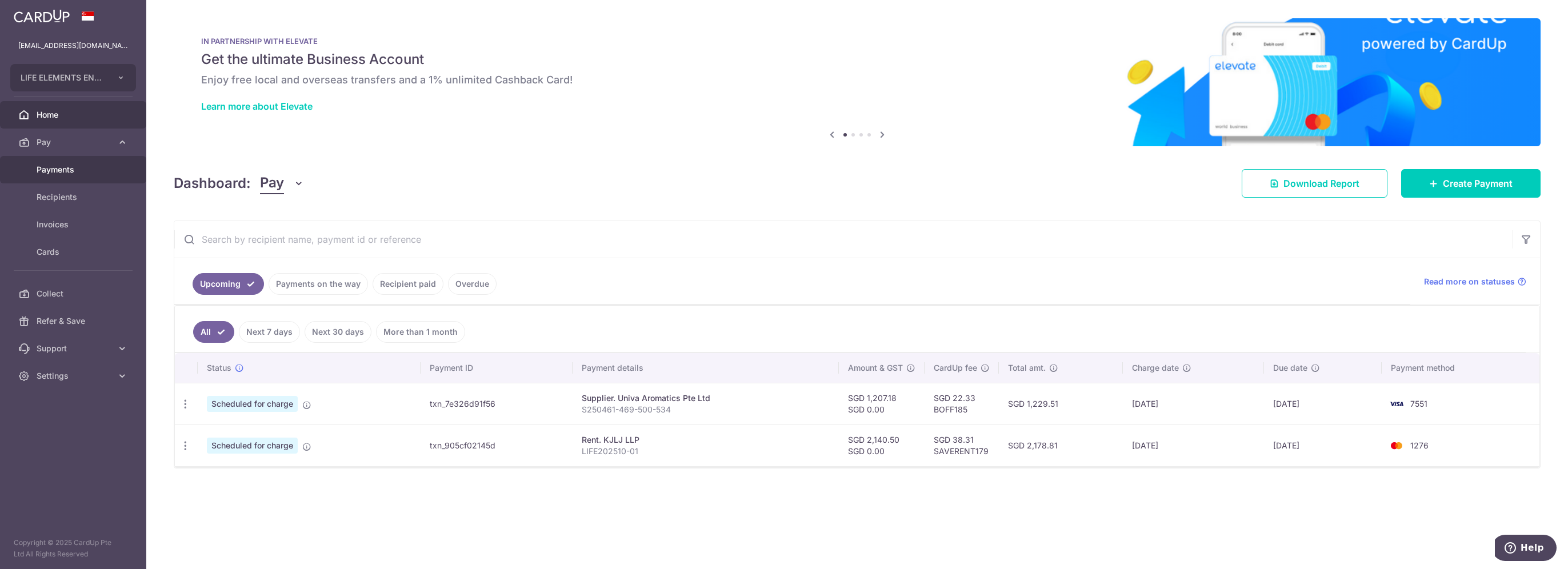
click at [66, 165] on span "Payments" at bounding box center [75, 169] width 75 height 11
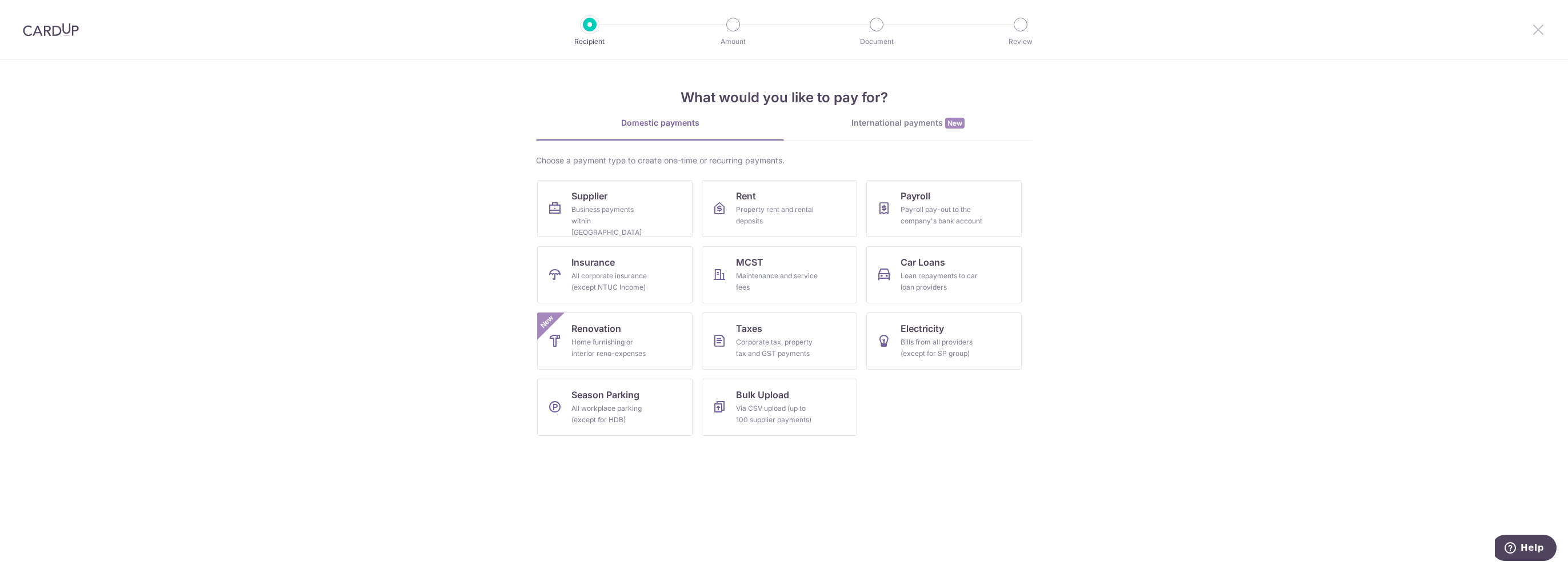
click at [1534, 32] on icon at bounding box center [1537, 30] width 14 height 14
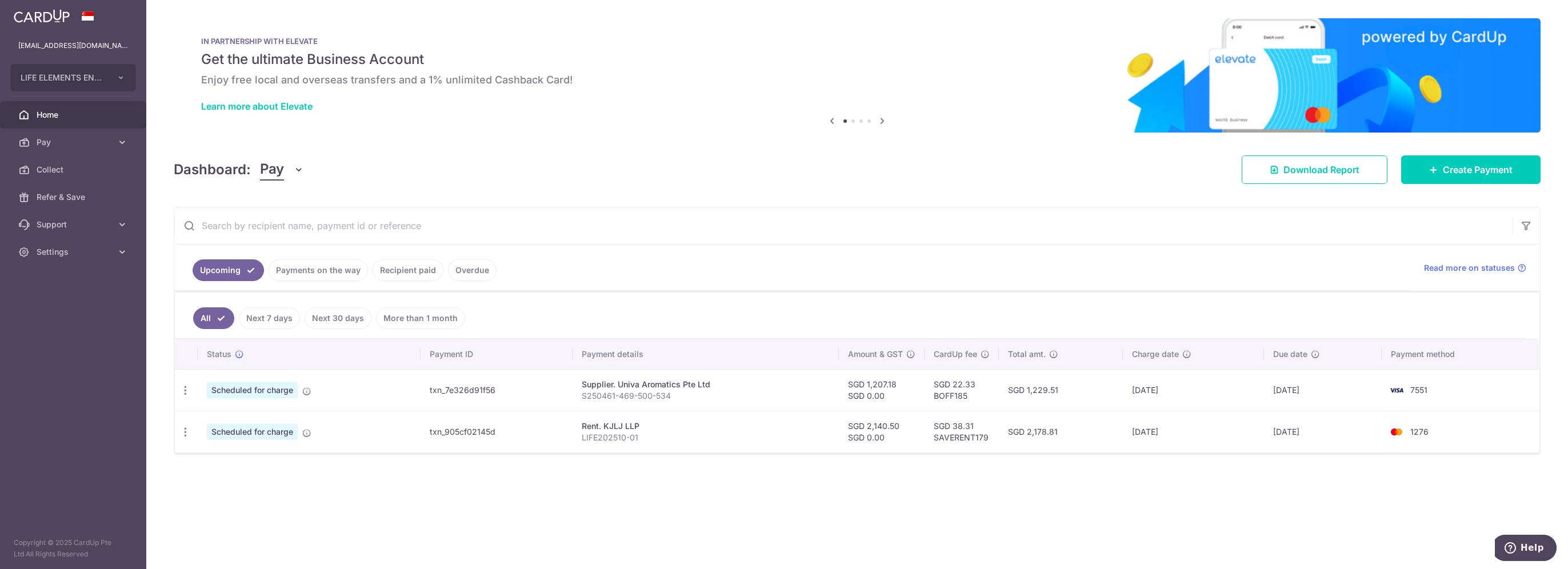
click at [1086, 237] on input "text" at bounding box center [843, 226] width 1338 height 37
click at [266, 317] on link "Next 7 days" at bounding box center [269, 318] width 61 height 22
click at [209, 315] on link "All" at bounding box center [206, 318] width 25 height 22
click at [712, 195] on div "× Pause Schedule Pause all future payments in this series Pause just this one p…" at bounding box center [857, 284] width 1421 height 569
click at [57, 121] on link "Home" at bounding box center [73, 115] width 146 height 27
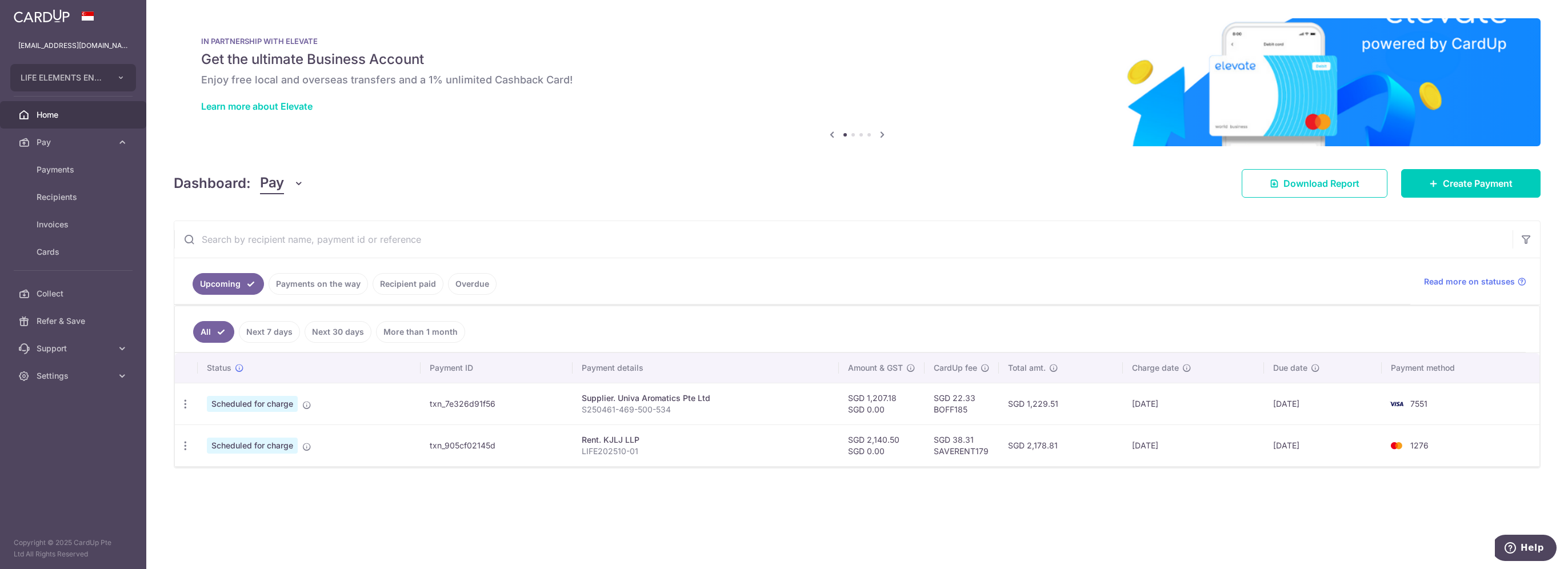
click at [387, 393] on td "Scheduled for charge" at bounding box center [309, 404] width 223 height 42
click at [313, 401] on td "Scheduled for charge" at bounding box center [309, 404] width 223 height 42
click at [308, 404] on icon at bounding box center [306, 404] width 9 height 9
click at [276, 403] on span "Scheduled for charge" at bounding box center [252, 404] width 91 height 16
click at [487, 408] on td "txn_7e326d91f56" at bounding box center [496, 404] width 152 height 42
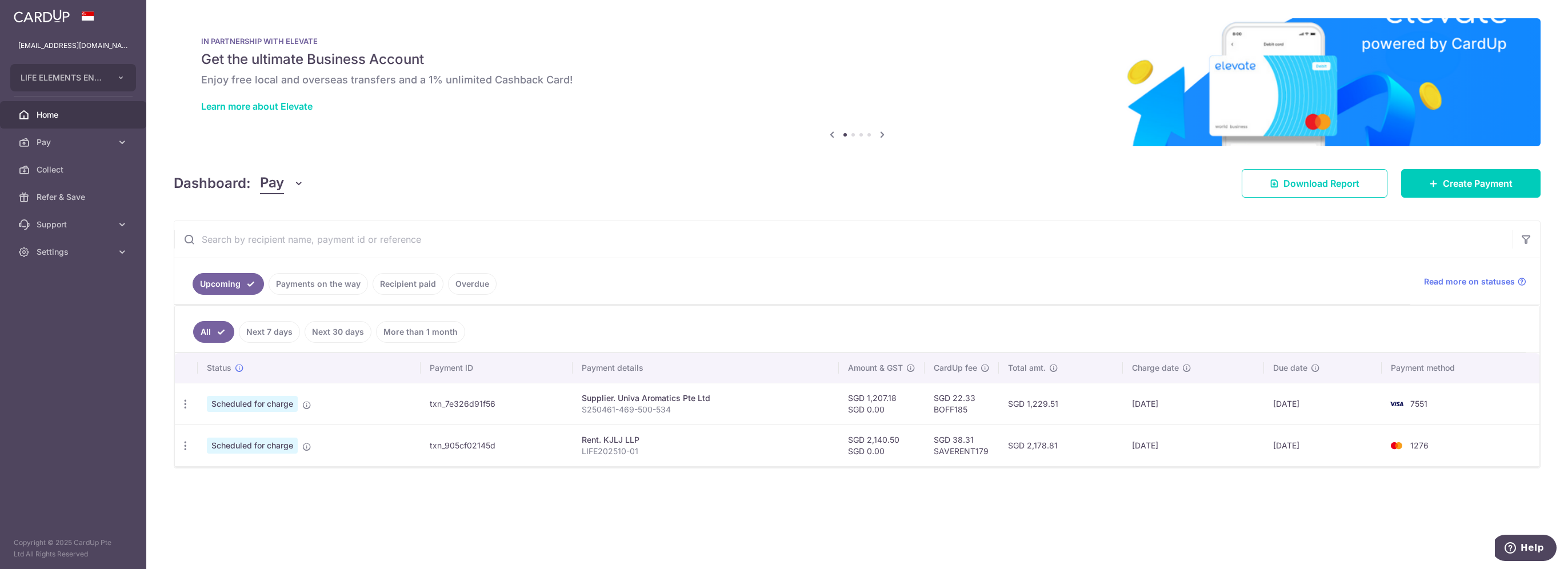
click at [813, 450] on p "LIFE202510-01" at bounding box center [705, 451] width 248 height 11
click at [100, 139] on span "Pay" at bounding box center [75, 142] width 75 height 11
click at [89, 162] on link "Payments" at bounding box center [73, 169] width 146 height 27
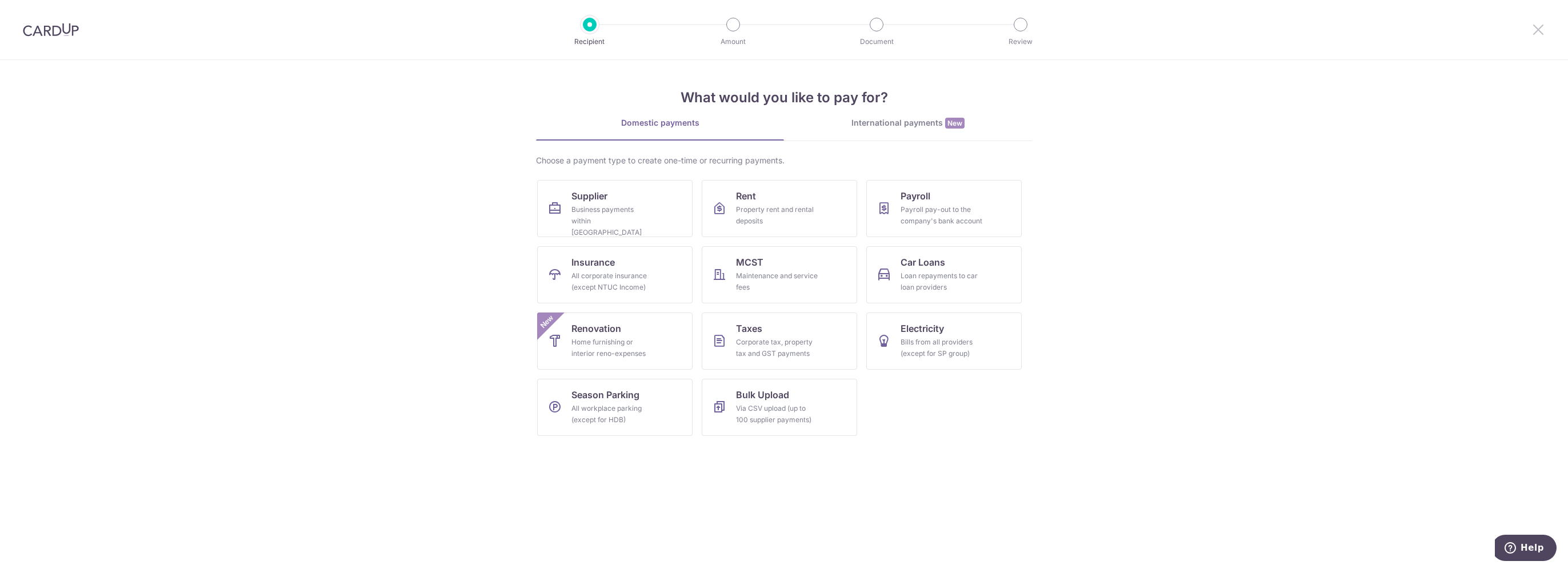
click at [1542, 28] on icon at bounding box center [1537, 30] width 14 height 14
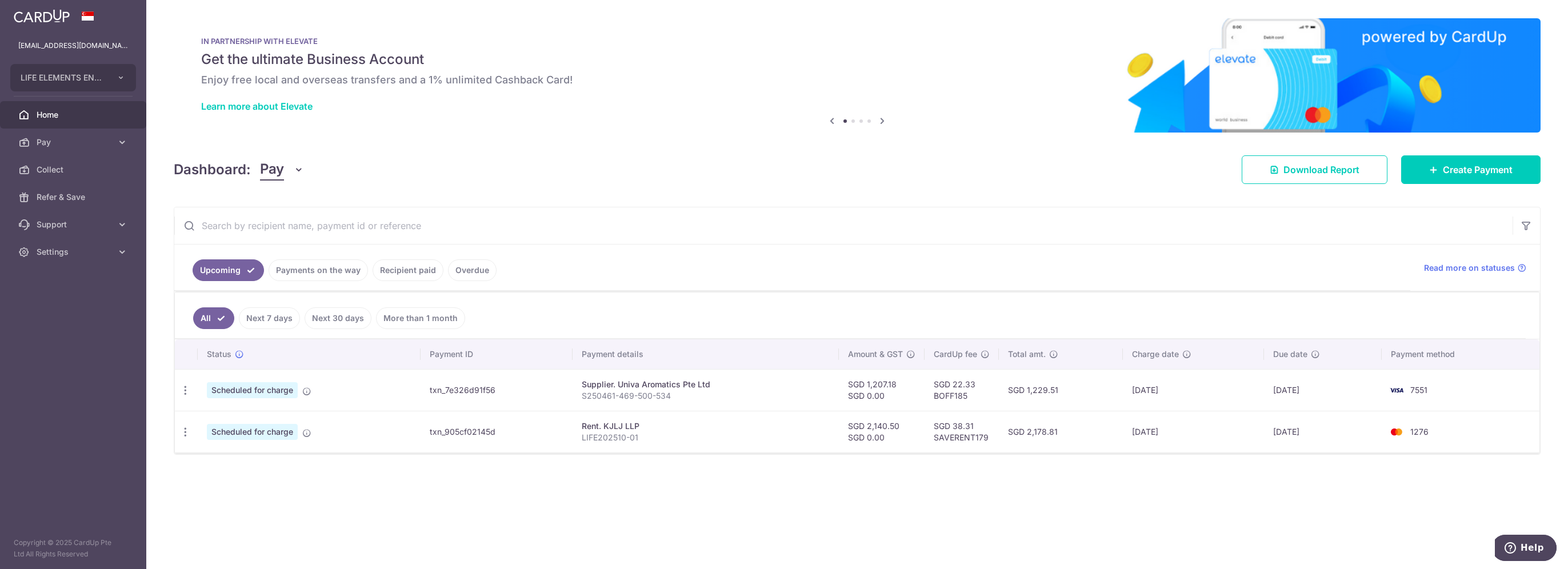
click at [304, 276] on link "Payments on the way" at bounding box center [318, 270] width 100 height 22
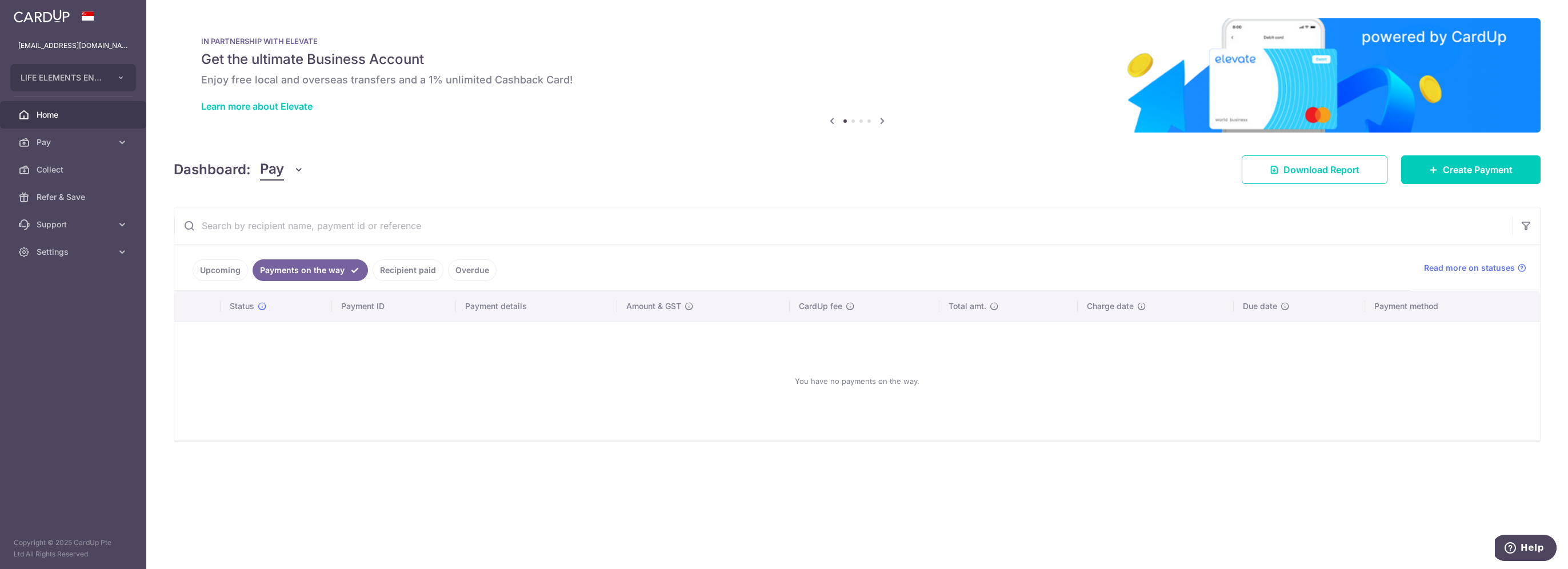
click at [238, 267] on link "Upcoming" at bounding box center [220, 270] width 55 height 22
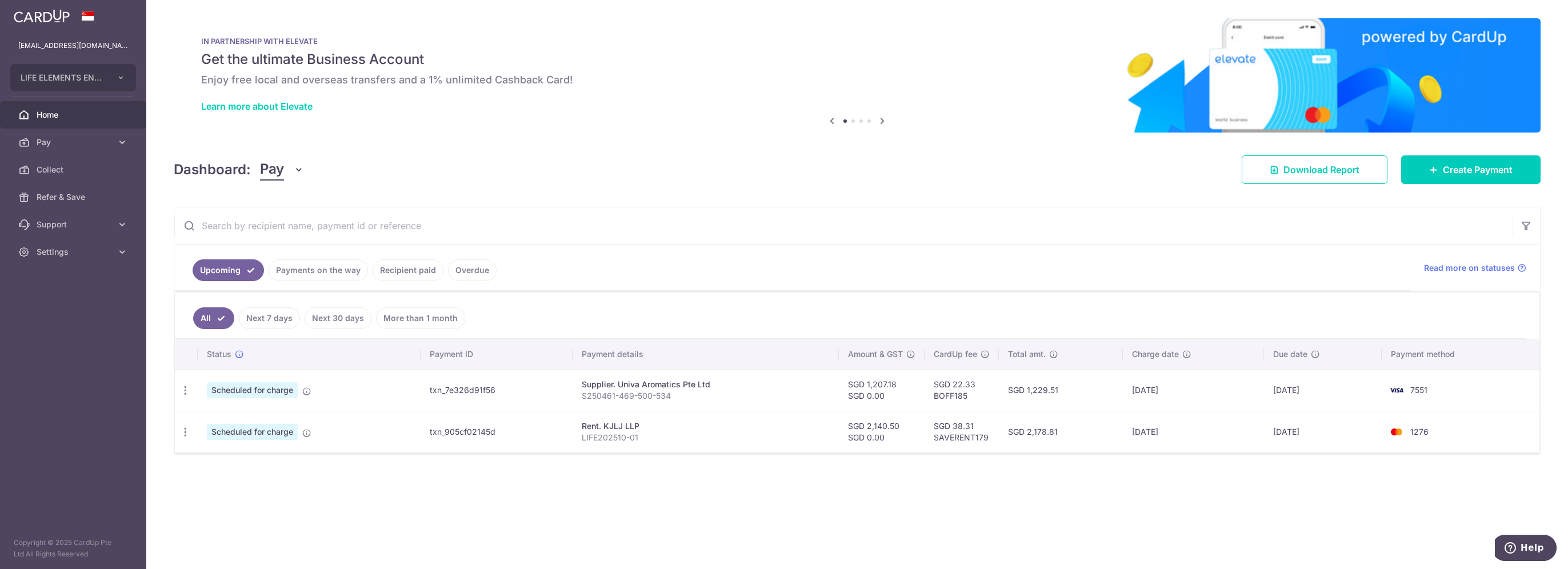
click at [1009, 173] on div "Dashboard: Pay Pay Collect Download Report Create Payment" at bounding box center [857, 167] width 1366 height 33
